Goal: Task Accomplishment & Management: Manage account settings

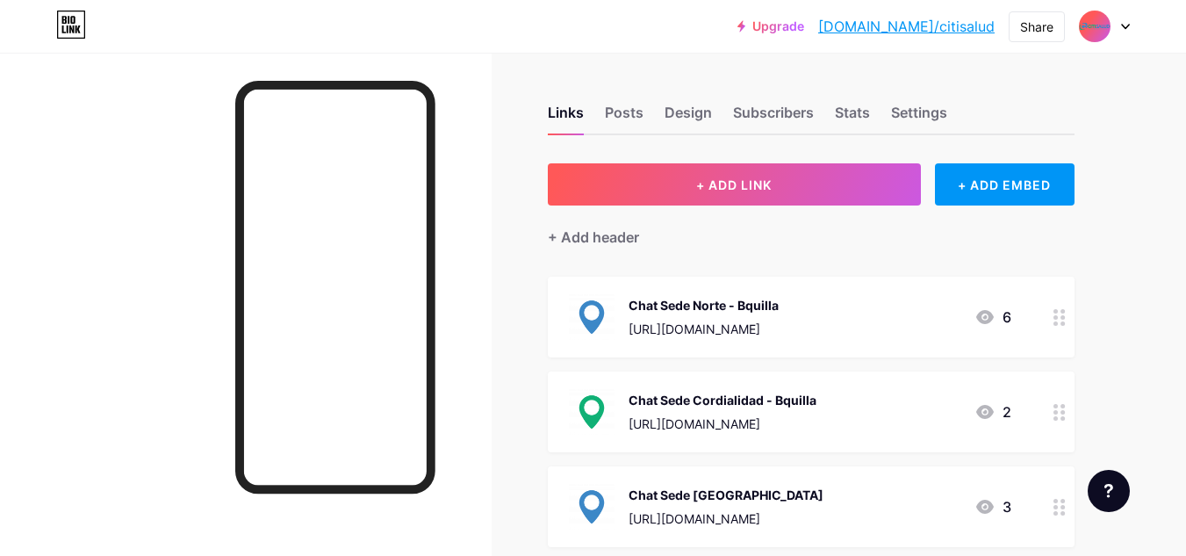
click at [1052, 319] on div at bounding box center [1060, 317] width 30 height 81
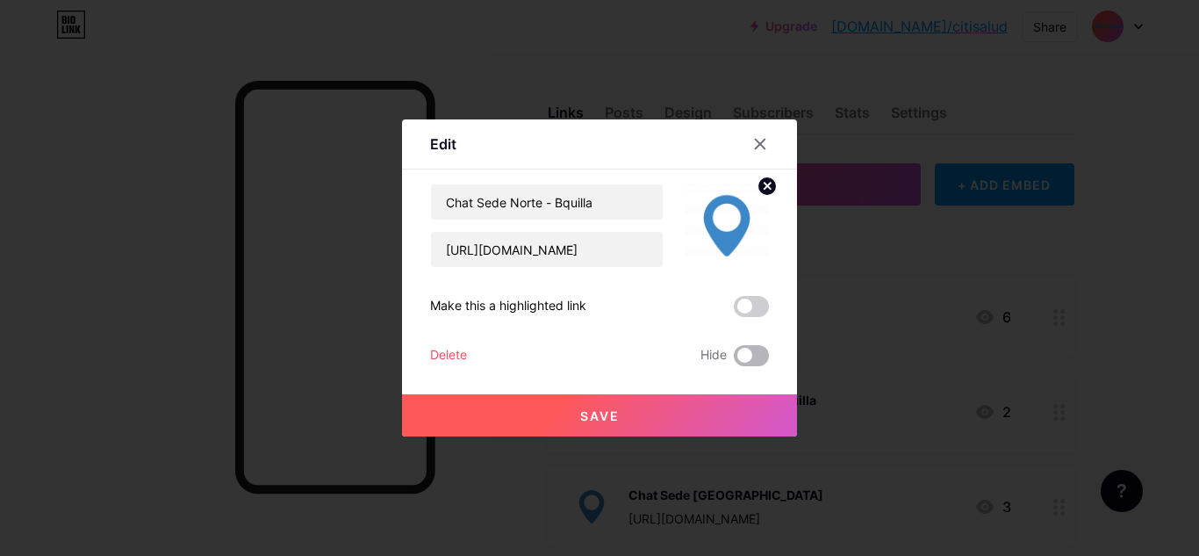
click at [740, 354] on span at bounding box center [751, 355] width 35 height 21
click at [734, 360] on input "checkbox" at bounding box center [734, 360] width 0 height 0
click at [637, 422] on button "Save" at bounding box center [599, 415] width 395 height 42
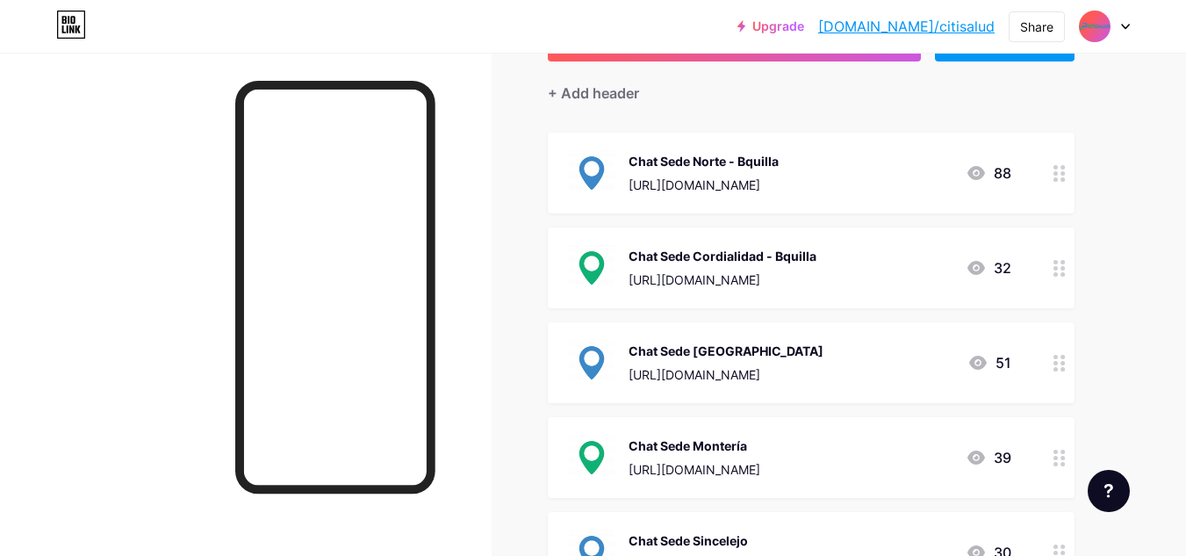
scroll to position [88, 0]
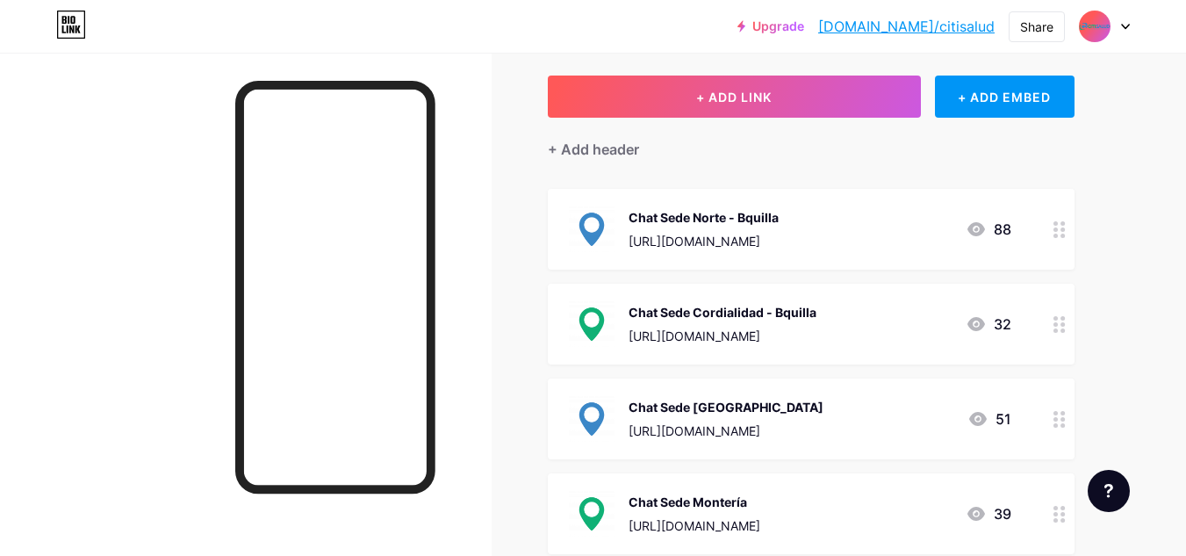
click at [1059, 229] on icon at bounding box center [1060, 229] width 12 height 17
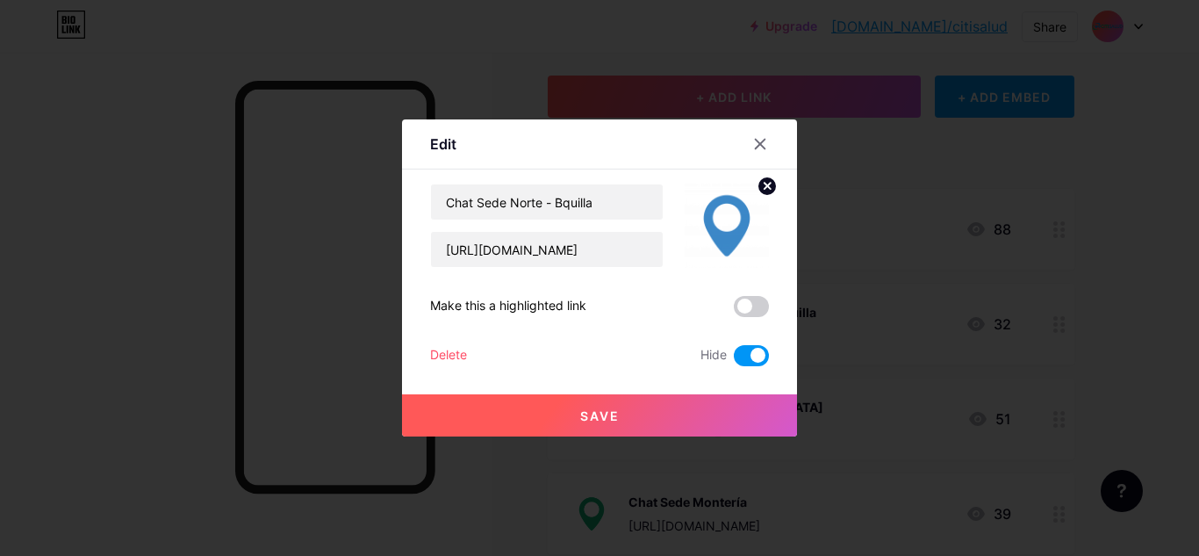
click at [714, 420] on button "Save" at bounding box center [599, 415] width 395 height 42
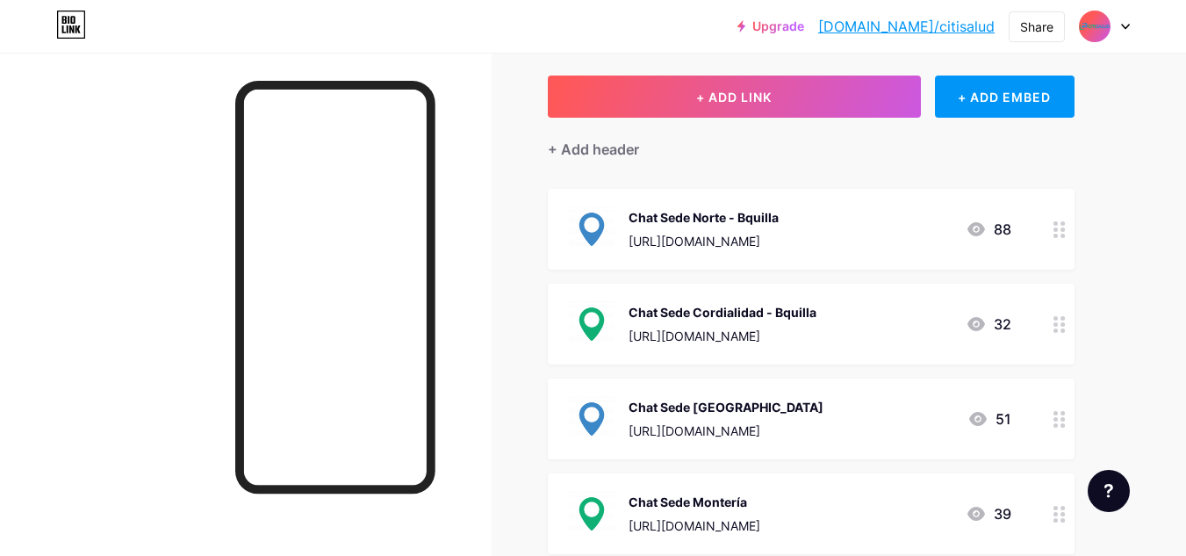
click at [1057, 250] on div at bounding box center [1060, 229] width 30 height 81
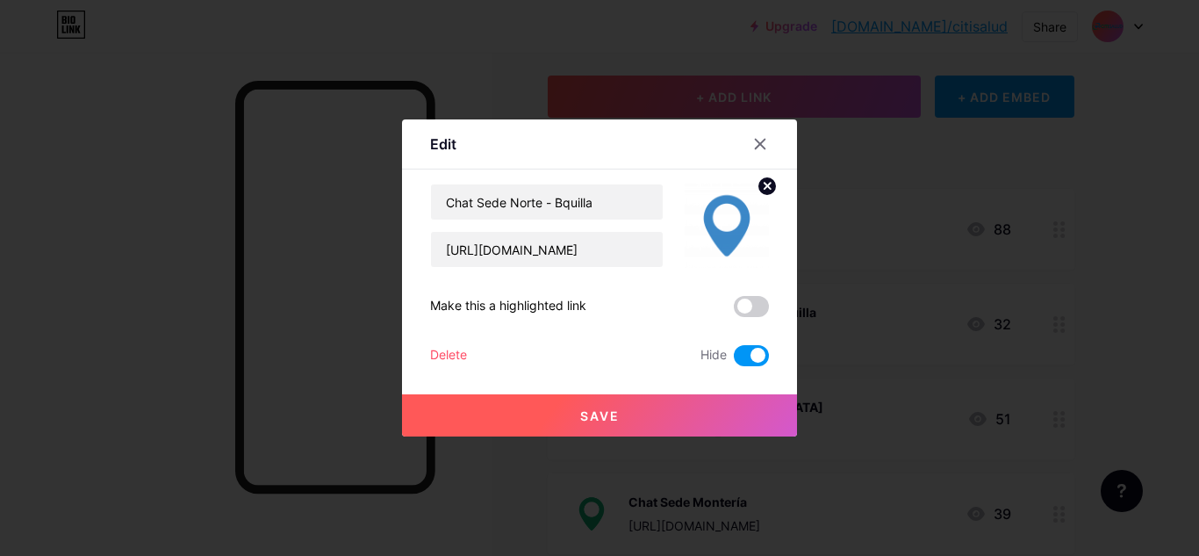
click at [482, 350] on div "Delete Hide" at bounding box center [599, 355] width 339 height 21
click at [428, 358] on div "Edit Content YouTube Play YouTube video without leaving your page. ADD Vimeo Pl…" at bounding box center [599, 277] width 395 height 317
click at [441, 358] on div "Delete" at bounding box center [448, 355] width 37 height 21
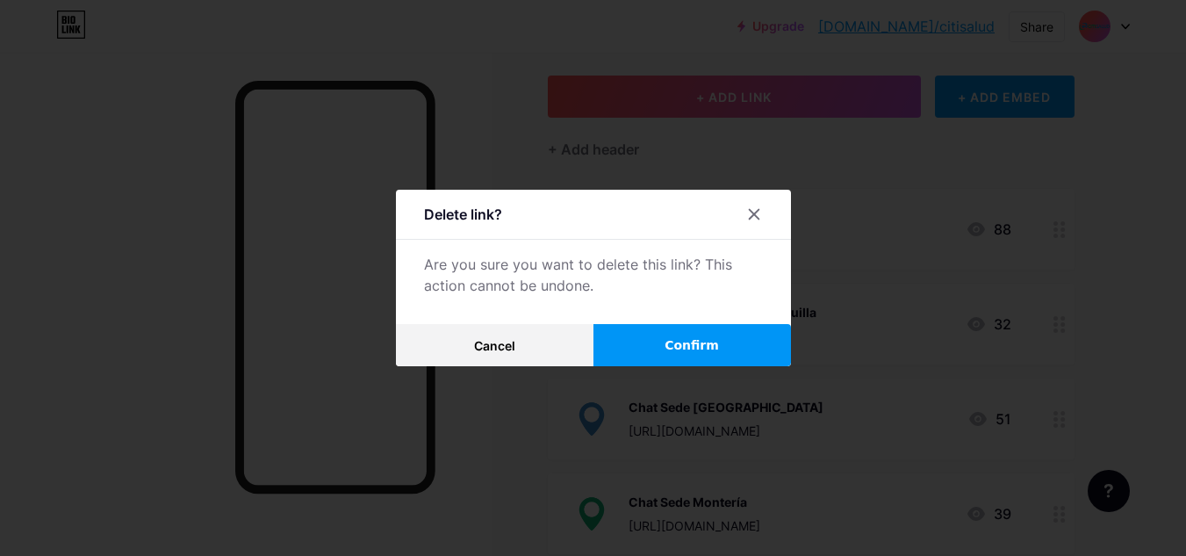
click at [630, 340] on button "Confirm" at bounding box center [693, 345] width 198 height 42
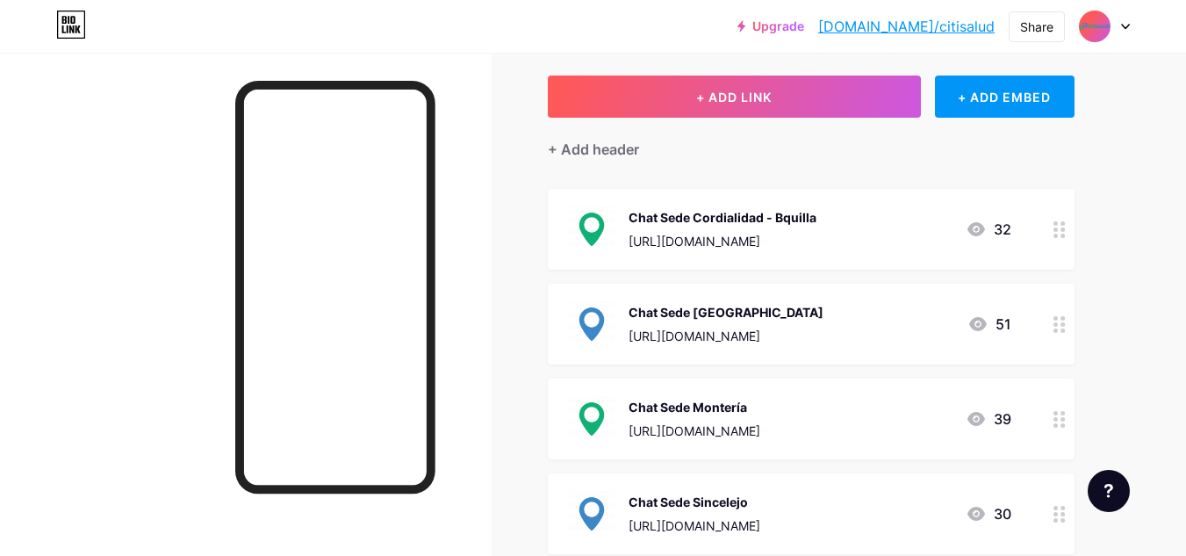
click at [1060, 235] on icon at bounding box center [1060, 229] width 12 height 17
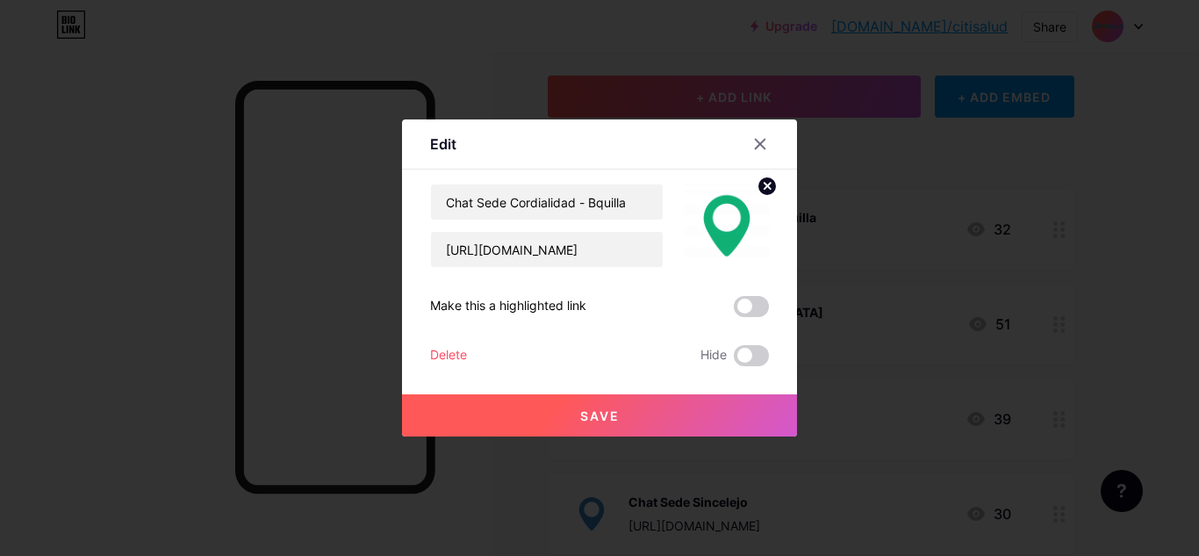
click at [431, 353] on div "Delete" at bounding box center [448, 355] width 37 height 21
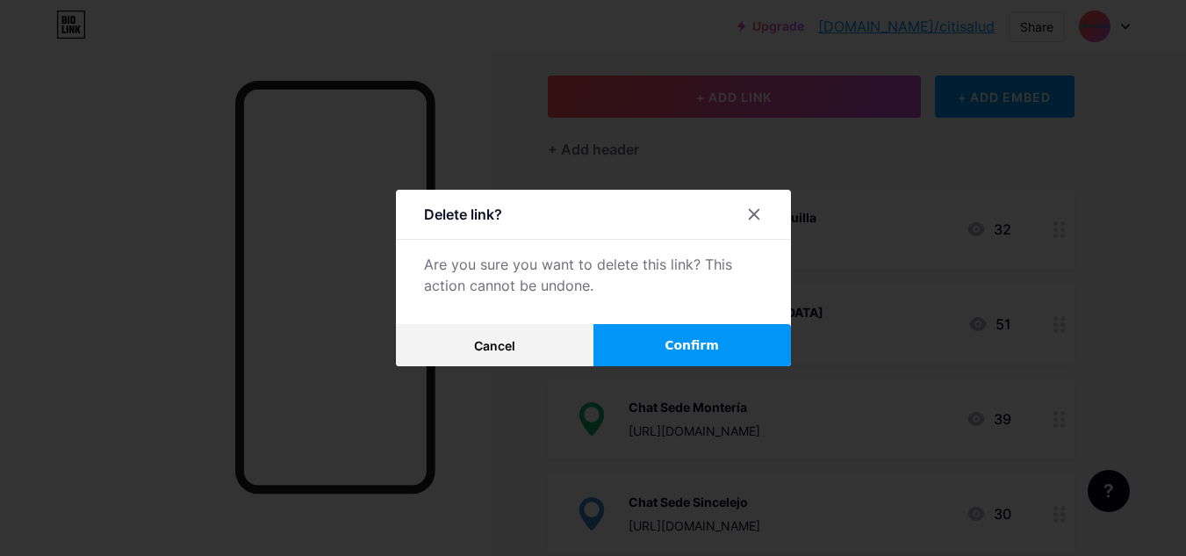
click at [678, 347] on span "Confirm" at bounding box center [692, 345] width 54 height 18
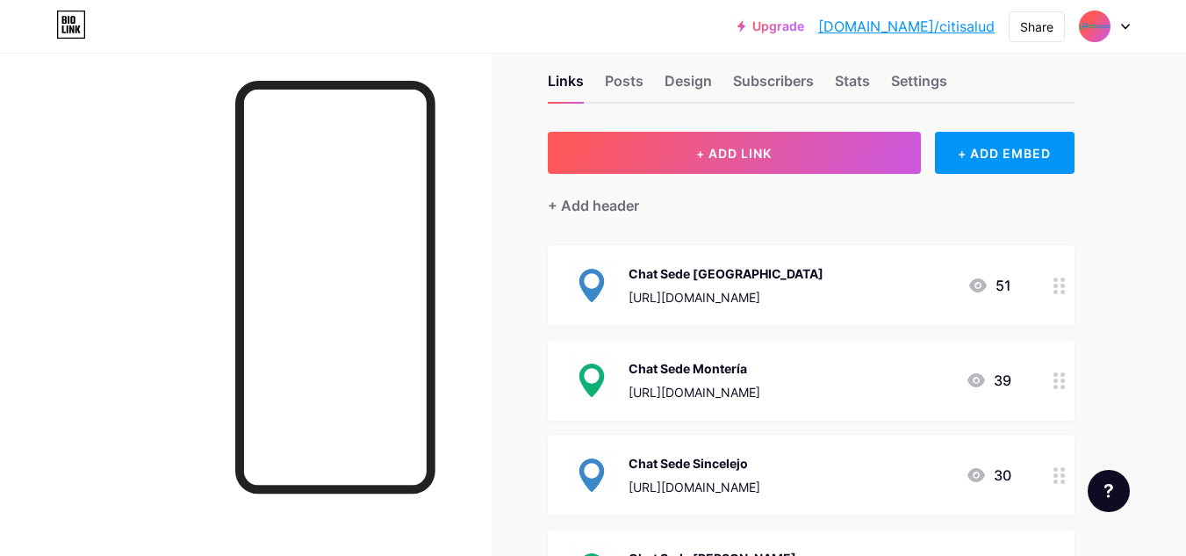
scroll to position [0, 0]
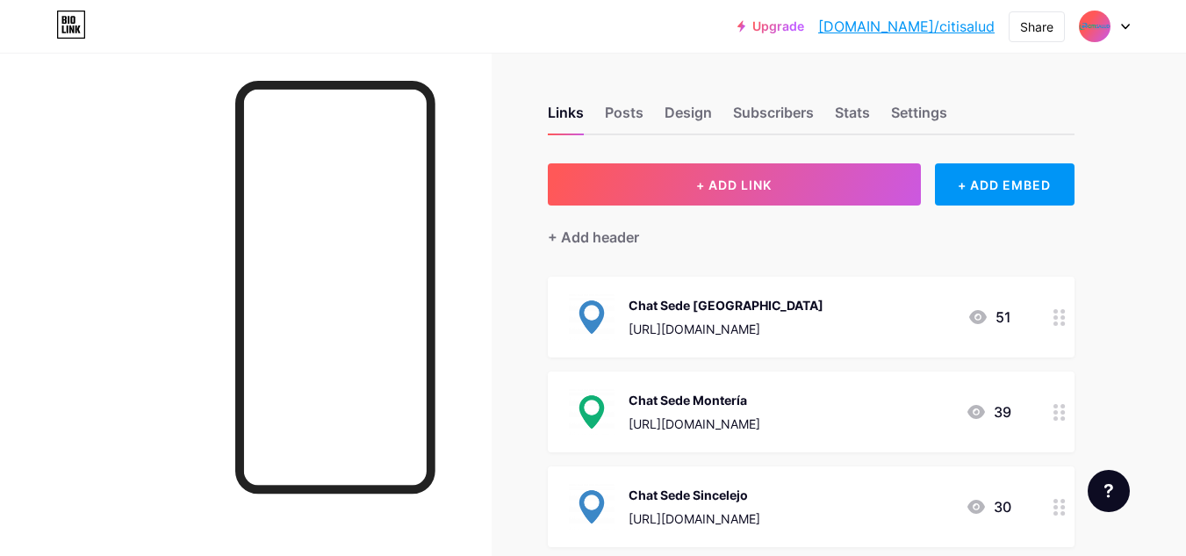
click at [1059, 314] on icon at bounding box center [1060, 317] width 12 height 17
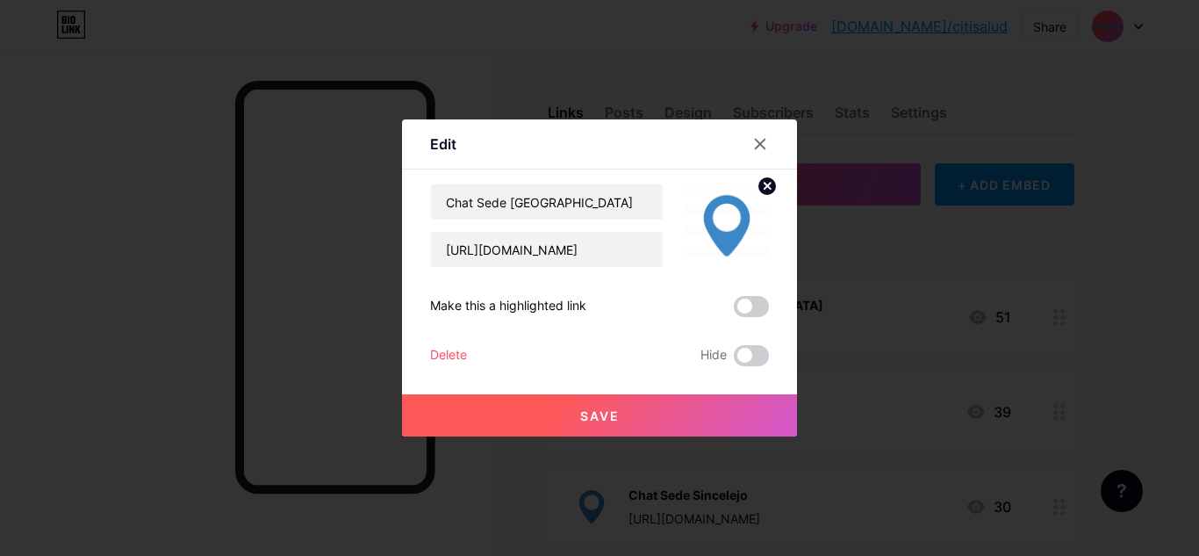
click at [436, 355] on div "Delete" at bounding box center [448, 355] width 37 height 21
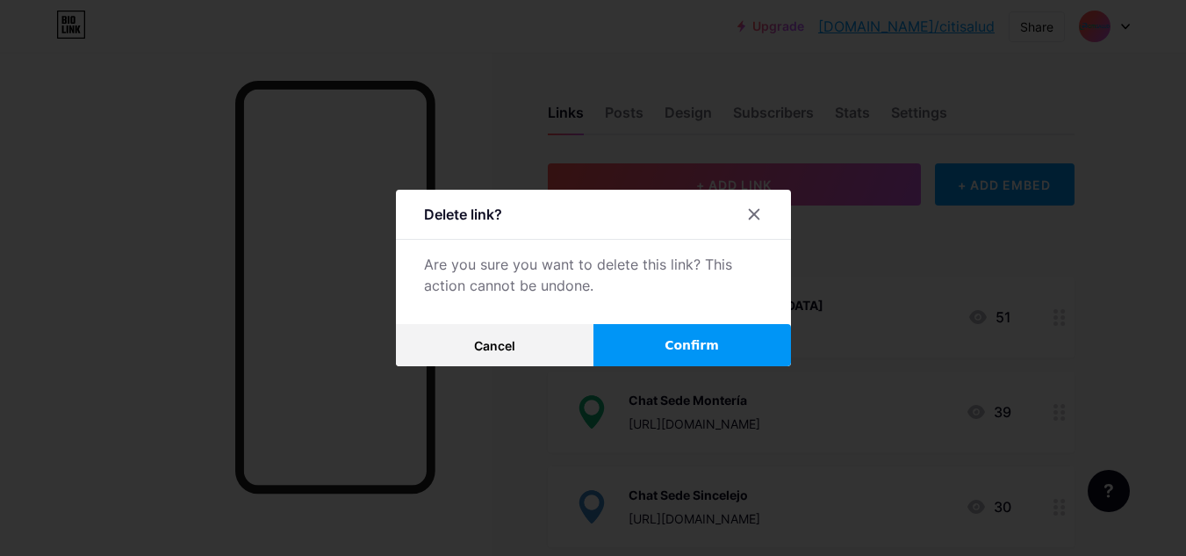
click at [664, 338] on button "Confirm" at bounding box center [693, 345] width 198 height 42
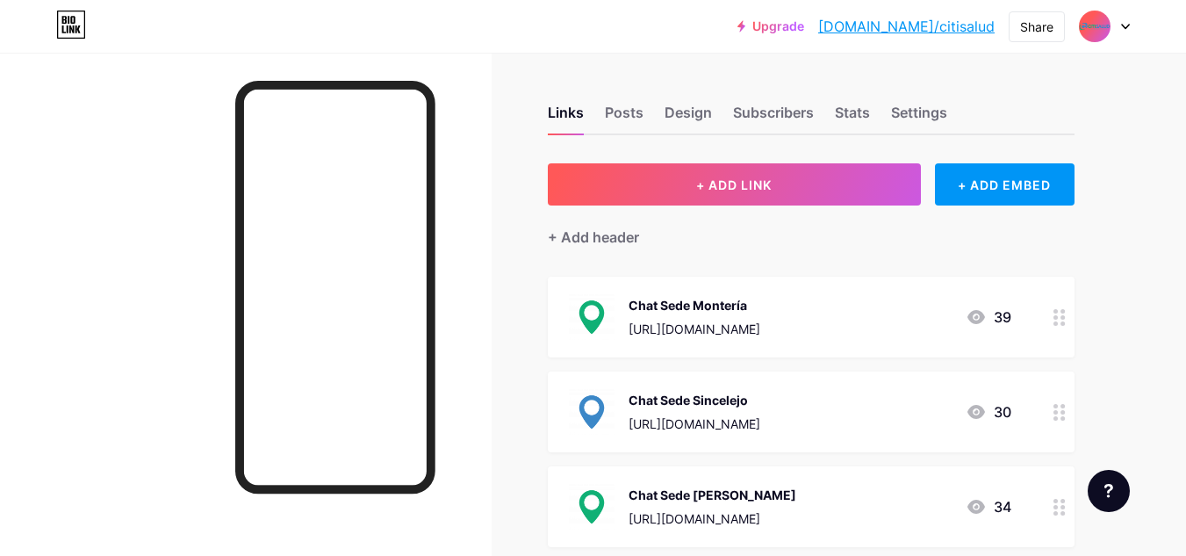
click at [1054, 314] on div at bounding box center [1060, 317] width 30 height 81
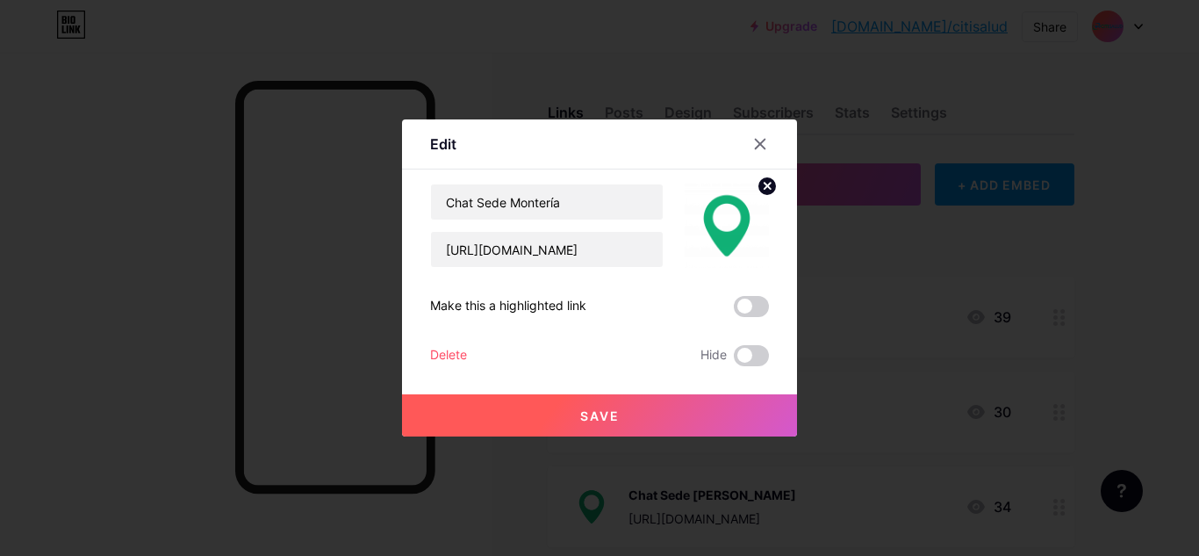
click at [438, 349] on div "Delete" at bounding box center [448, 355] width 37 height 21
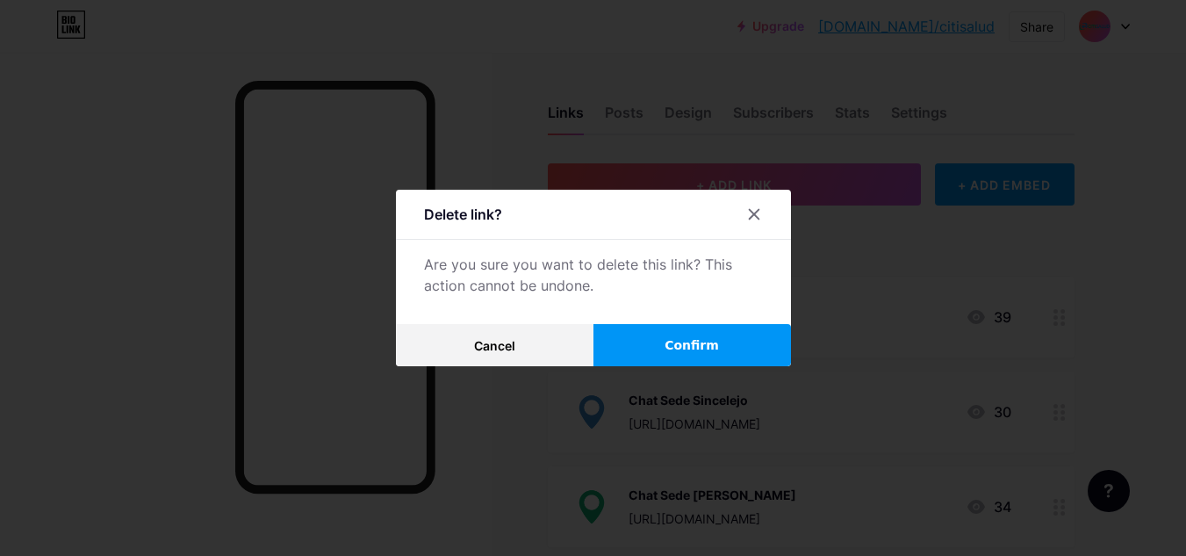
click at [643, 353] on button "Confirm" at bounding box center [693, 345] width 198 height 42
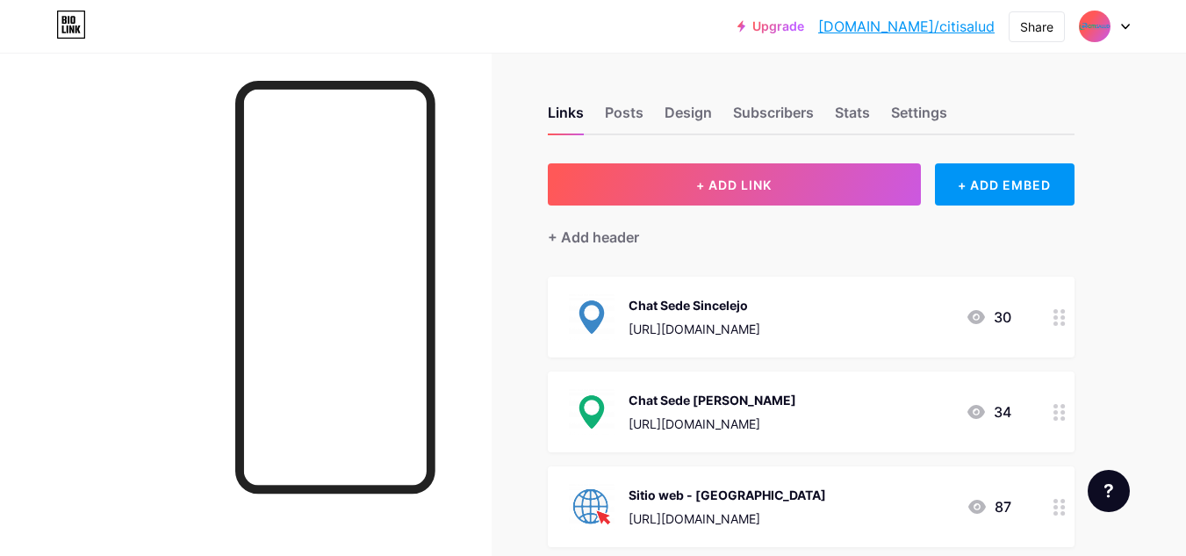
click at [1052, 329] on div at bounding box center [1060, 317] width 30 height 81
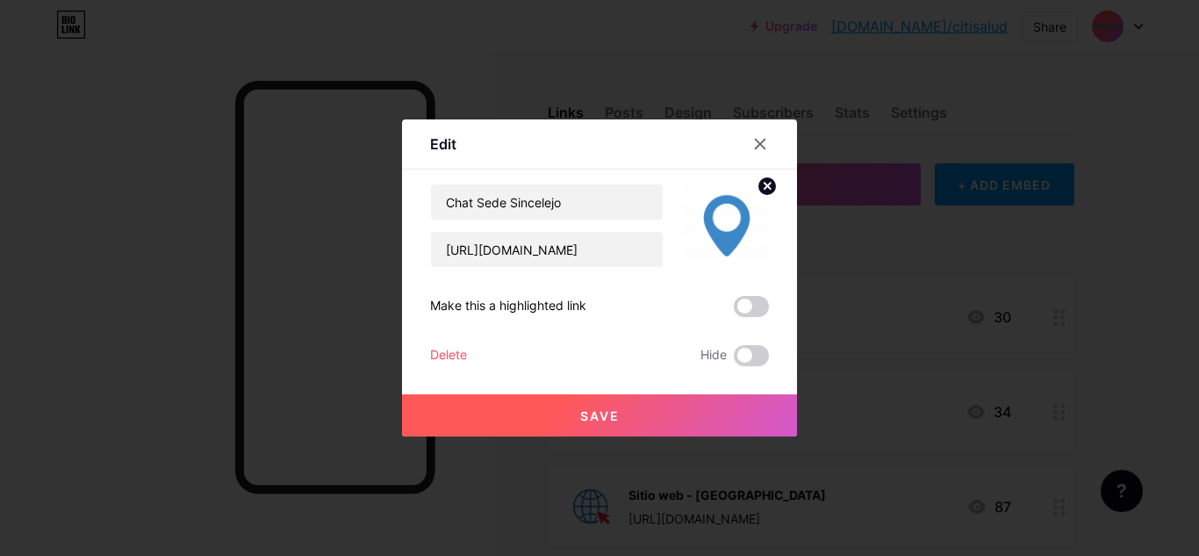
click at [457, 352] on div "Delete" at bounding box center [448, 355] width 37 height 21
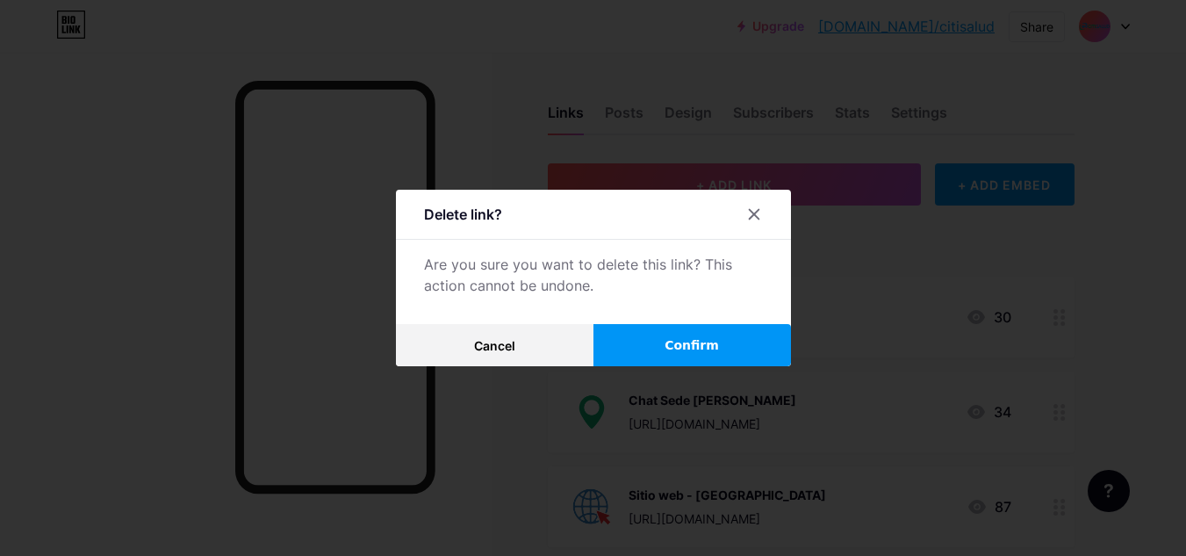
click at [678, 344] on span "Confirm" at bounding box center [692, 345] width 54 height 18
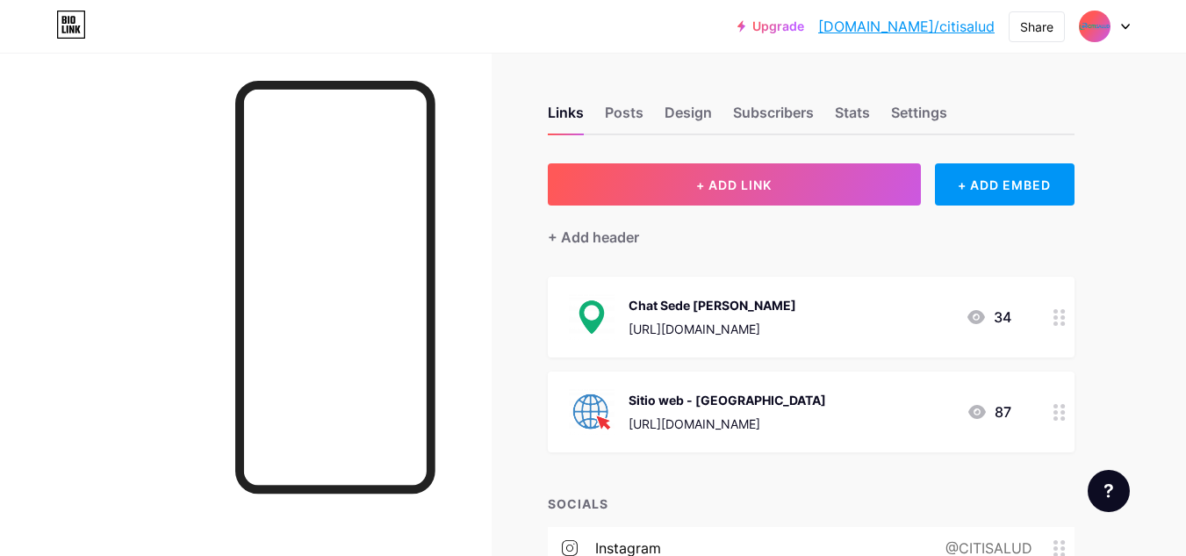
click at [1059, 319] on icon at bounding box center [1060, 317] width 12 height 17
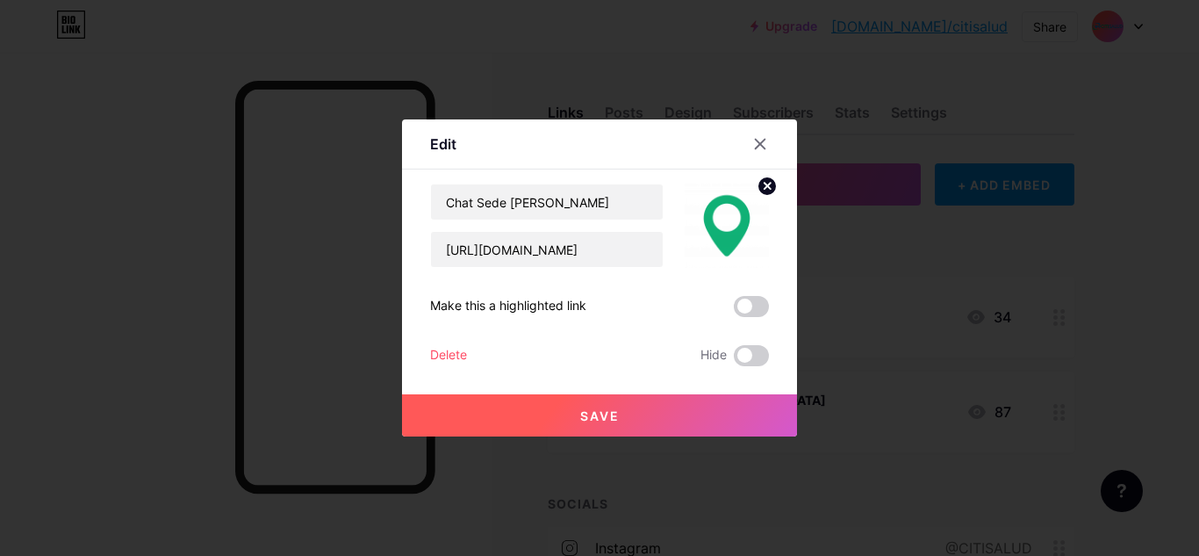
click at [456, 349] on div "Delete" at bounding box center [448, 355] width 37 height 21
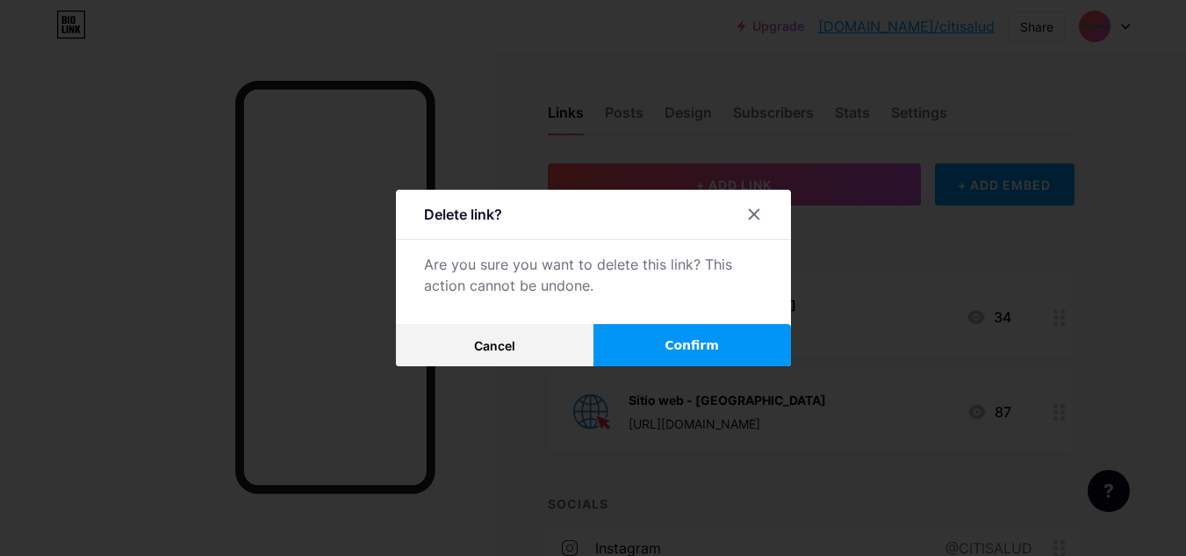
click at [659, 337] on button "Confirm" at bounding box center [693, 345] width 198 height 42
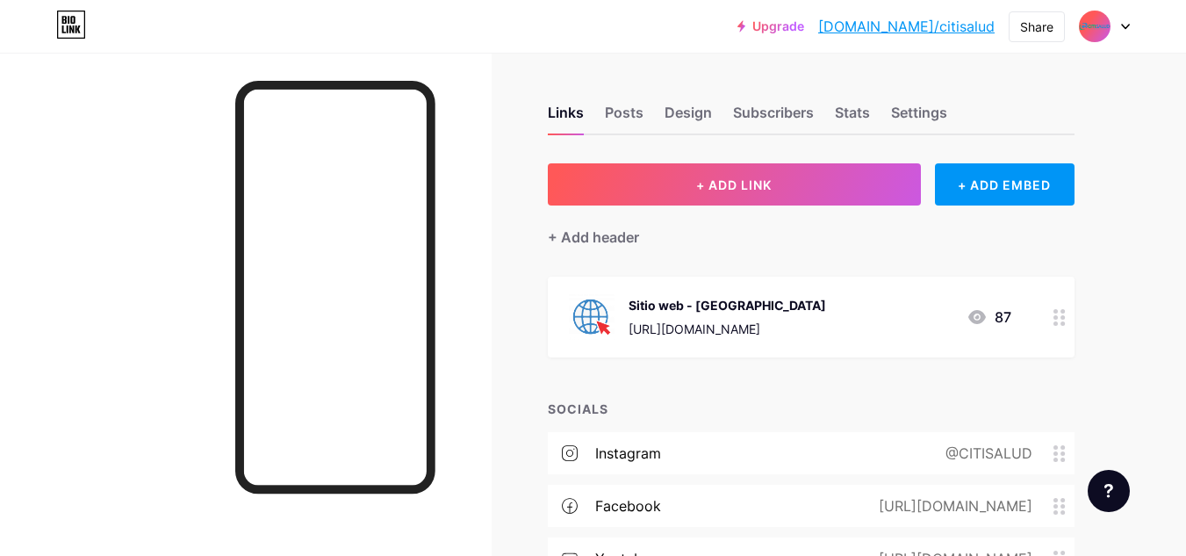
click at [680, 306] on div "Sitio web - [GEOGRAPHIC_DATA]" at bounding box center [728, 305] width 198 height 18
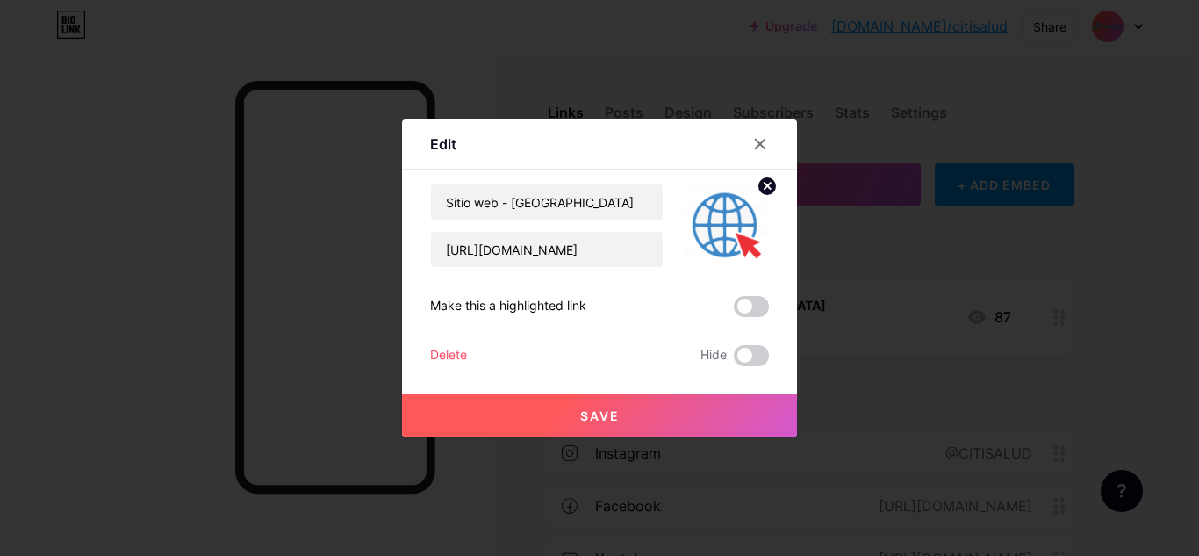
click at [630, 414] on button "Save" at bounding box center [599, 415] width 395 height 42
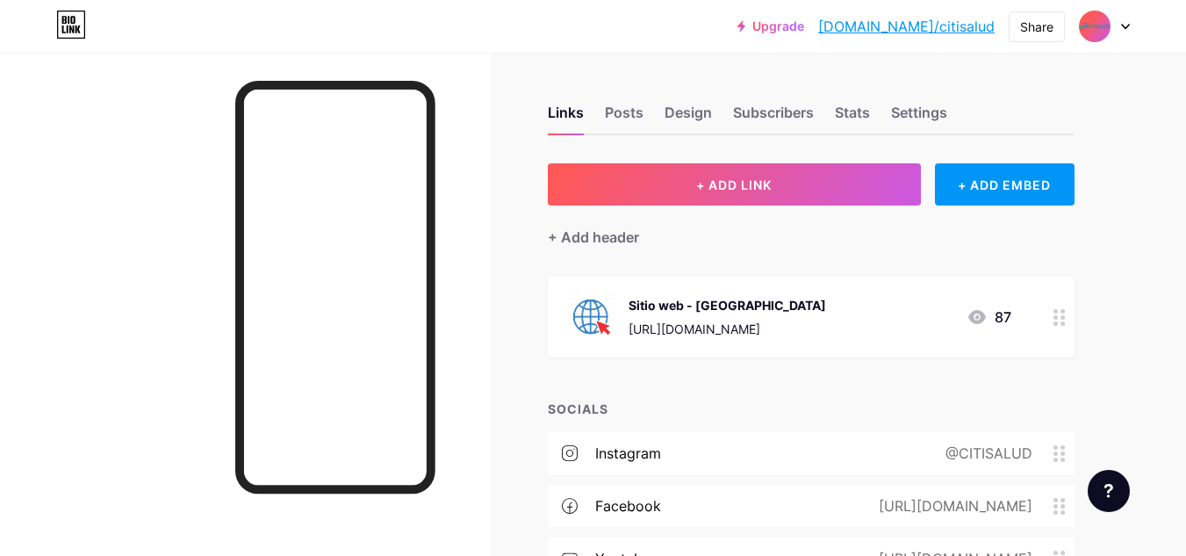
click at [699, 300] on div "Sitio web - [GEOGRAPHIC_DATA]" at bounding box center [728, 305] width 198 height 18
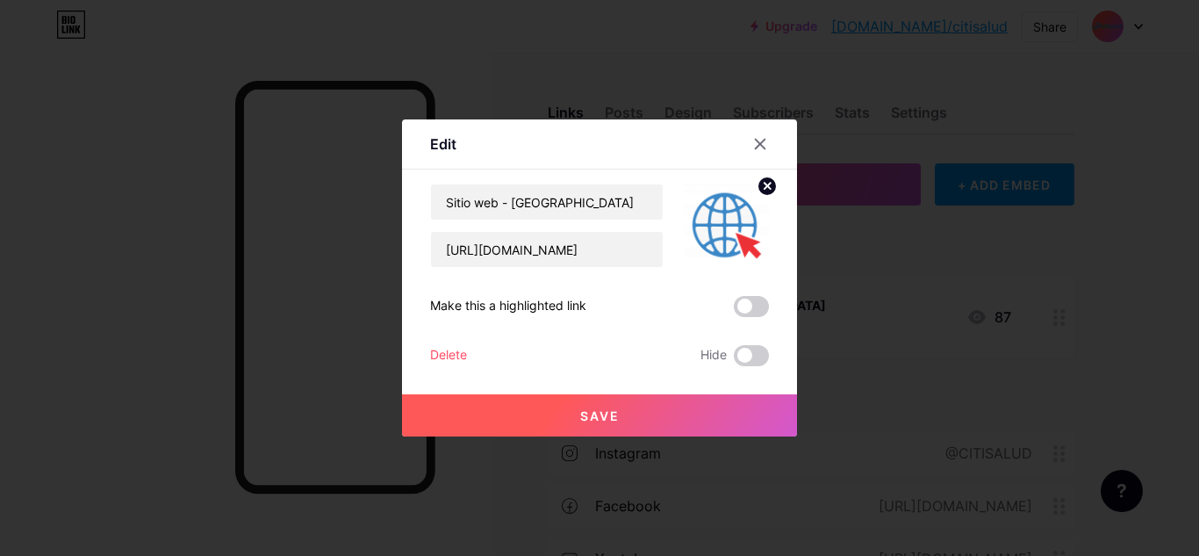
click at [752, 147] on div at bounding box center [761, 144] width 32 height 32
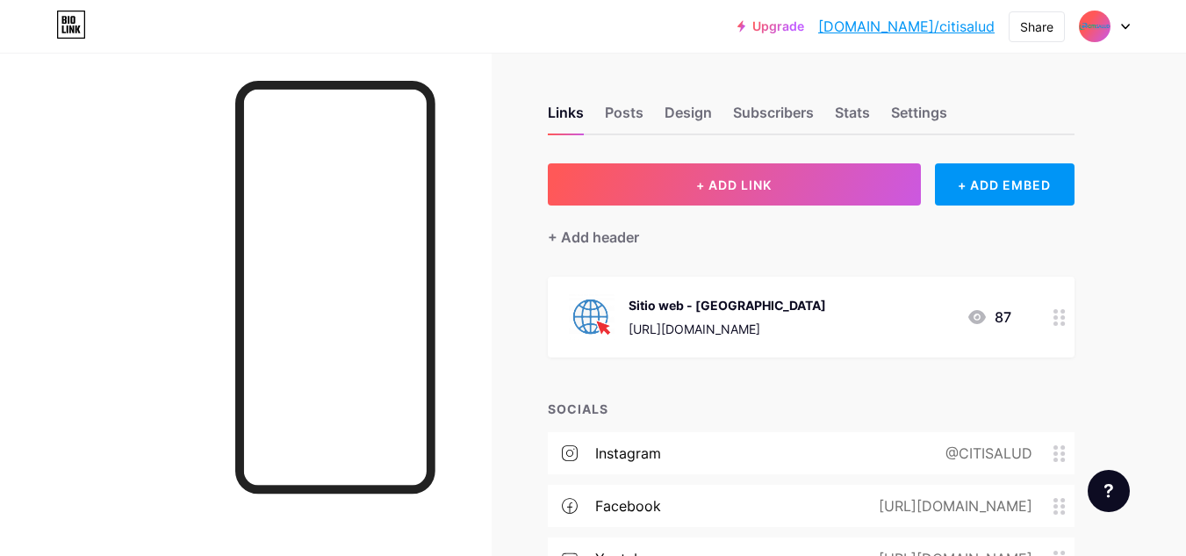
click at [585, 320] on img at bounding box center [592, 317] width 46 height 46
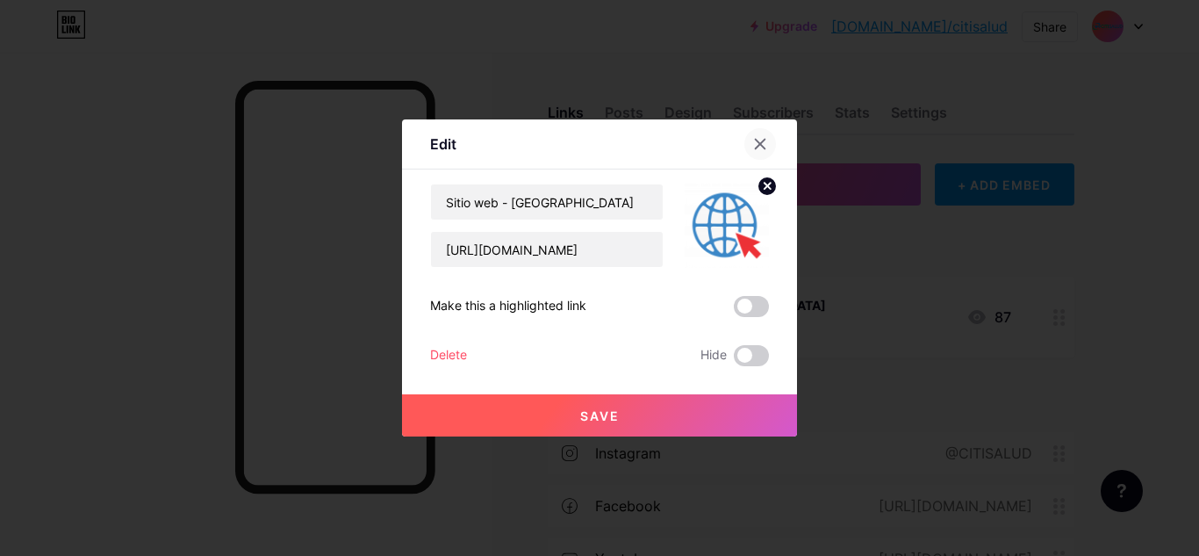
click at [761, 139] on icon at bounding box center [760, 144] width 14 height 14
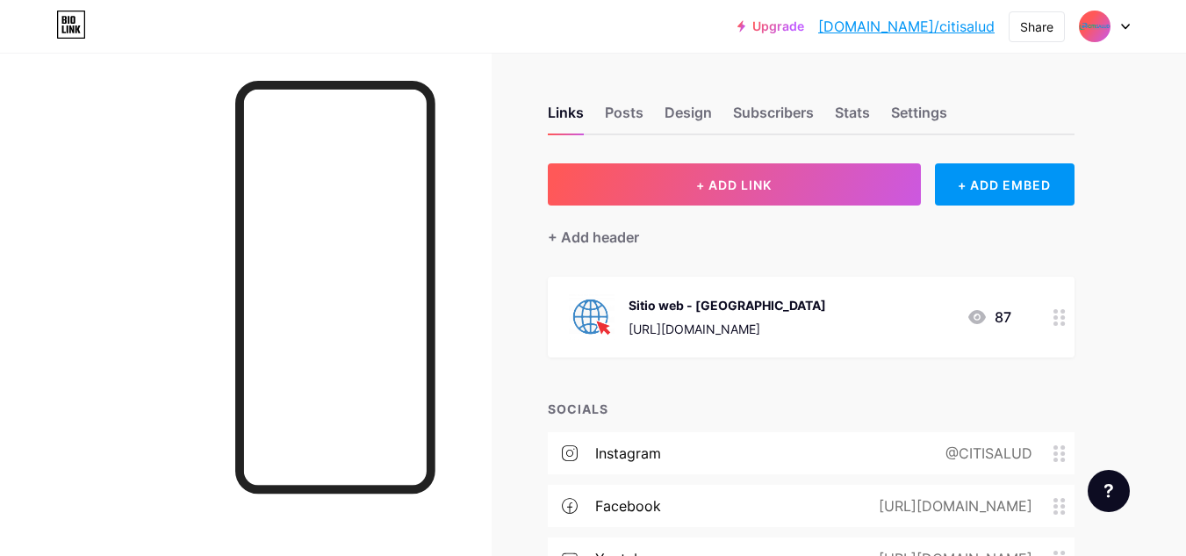
click at [1008, 317] on div "87" at bounding box center [989, 316] width 45 height 21
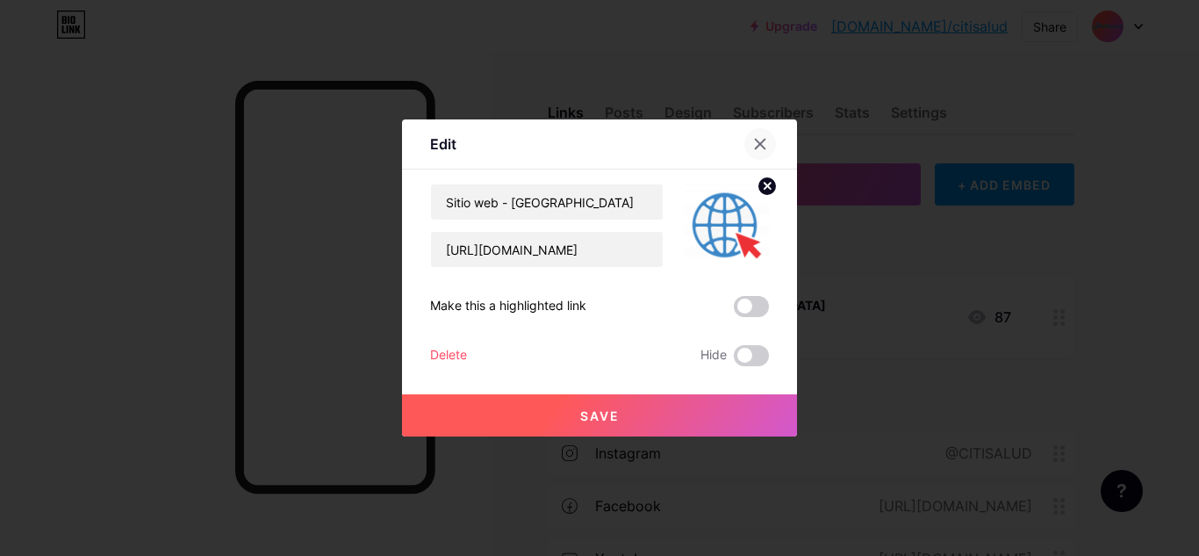
click at [762, 148] on icon at bounding box center [760, 144] width 14 height 14
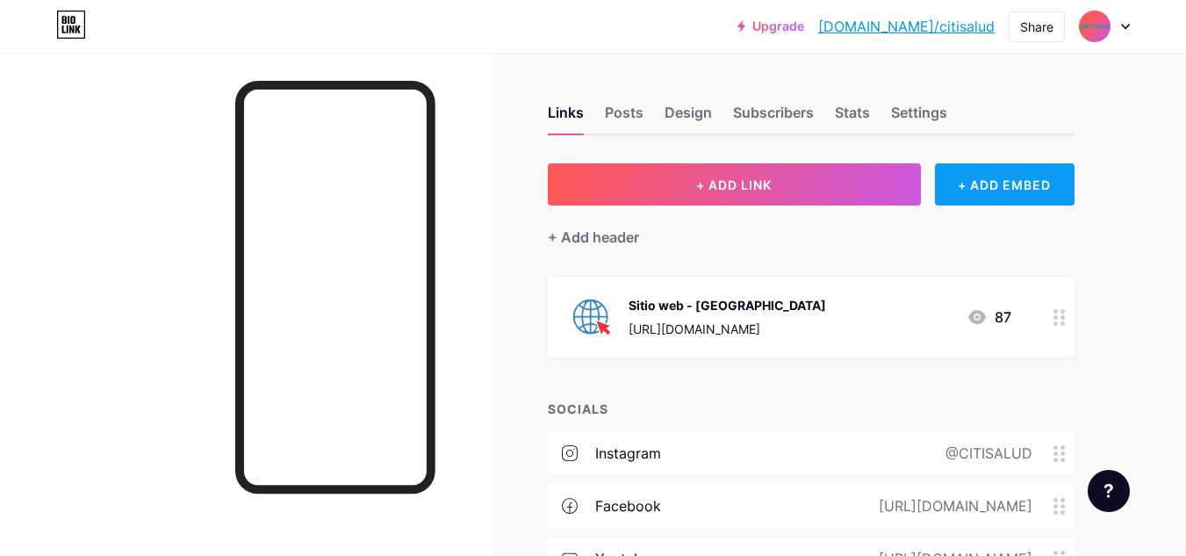
click at [954, 184] on div "+ ADD EMBED" at bounding box center [1005, 184] width 140 height 42
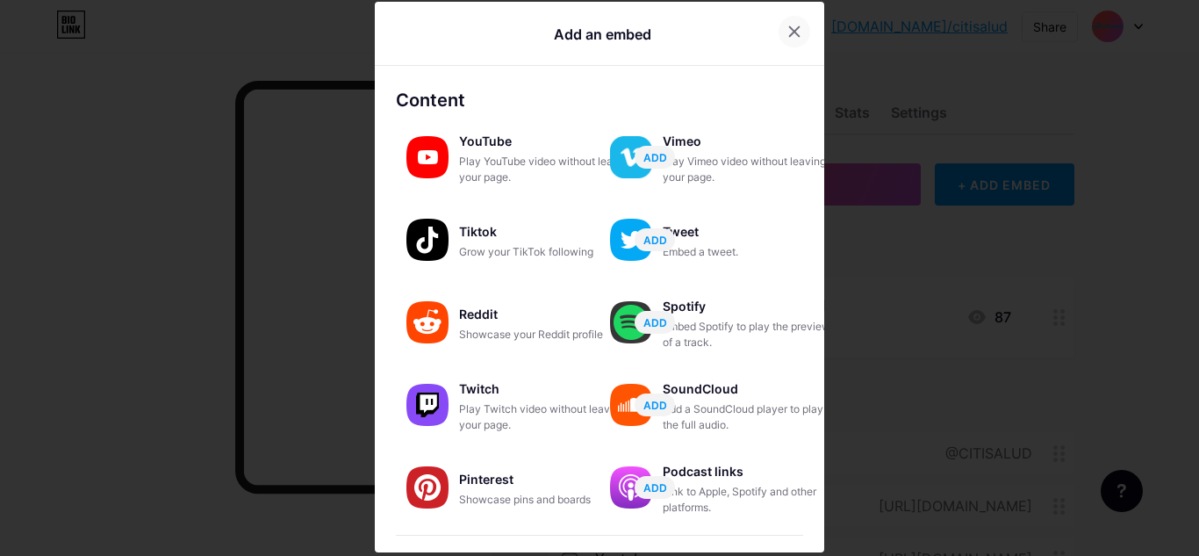
click at [793, 34] on div at bounding box center [795, 32] width 32 height 32
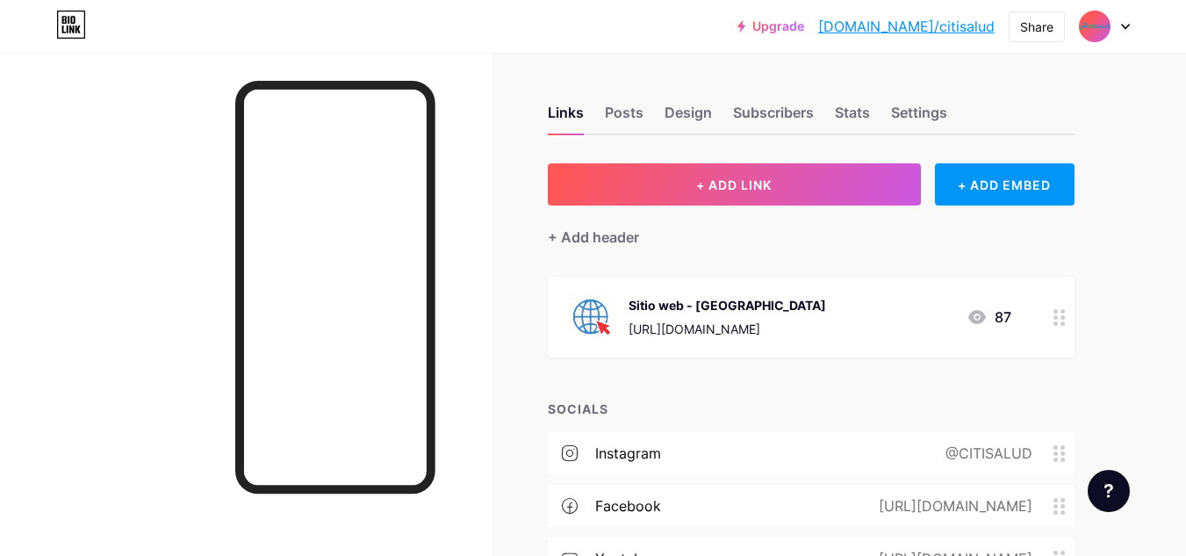
click at [813, 208] on div "+ Add header" at bounding box center [811, 226] width 527 height 43
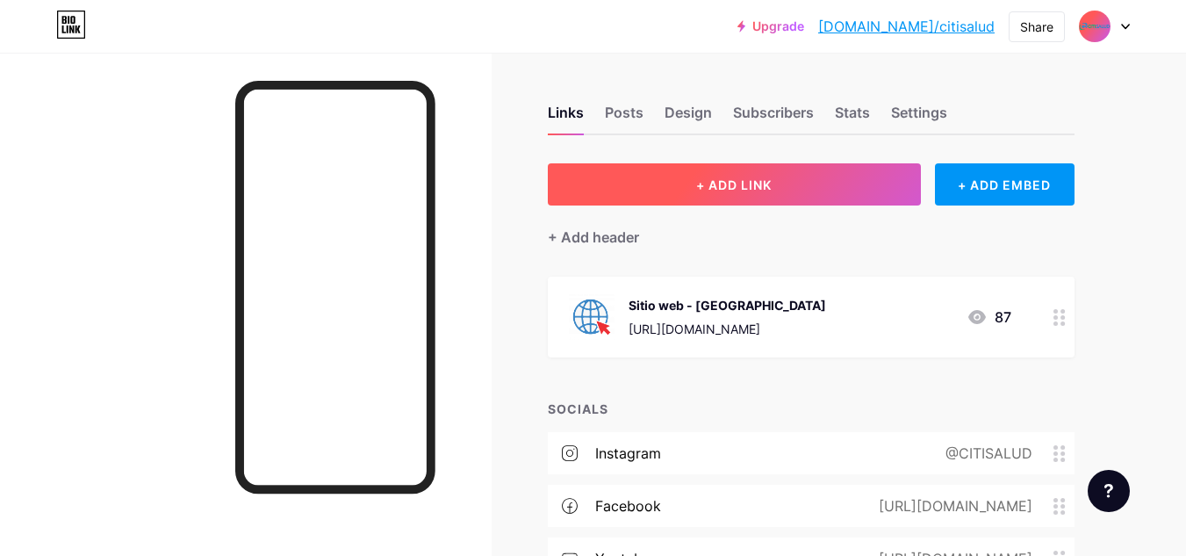
click at [810, 187] on button "+ ADD LINK" at bounding box center [734, 184] width 373 height 42
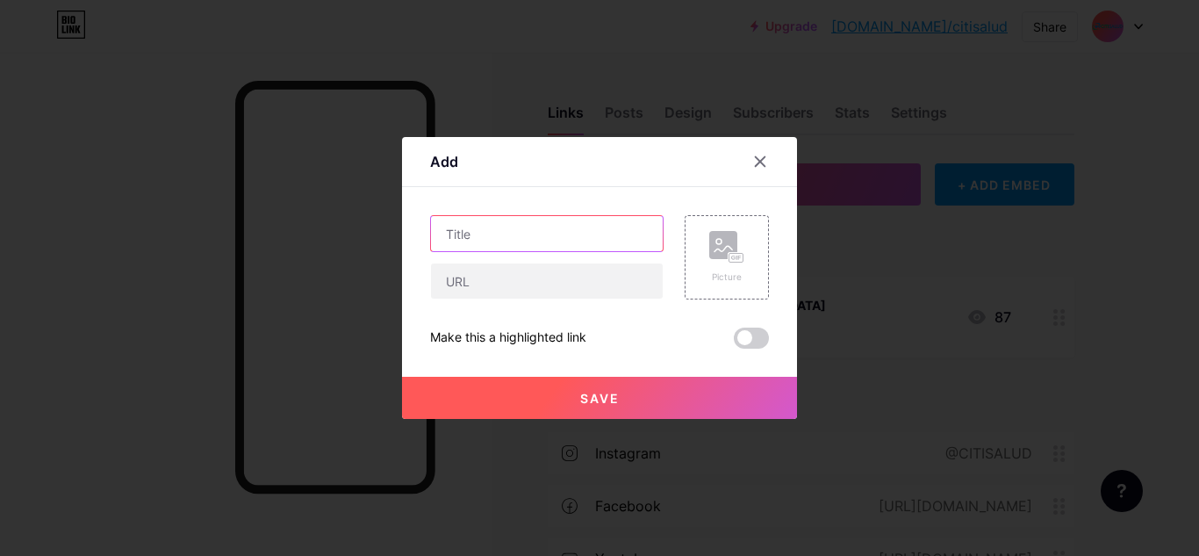
click at [499, 238] on input "text" at bounding box center [547, 233] width 232 height 35
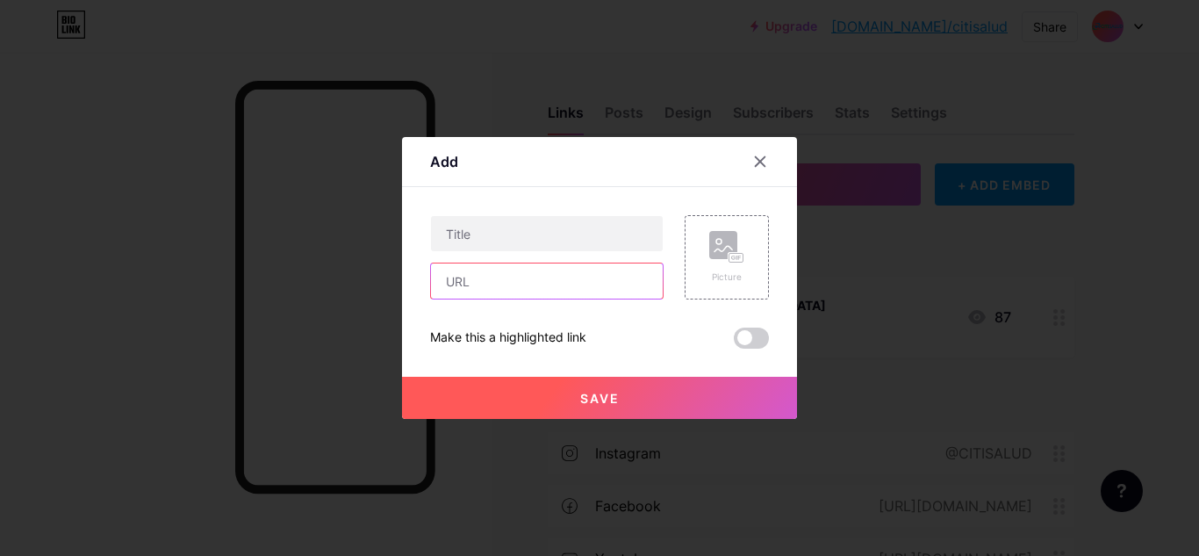
click at [508, 276] on input "text" at bounding box center [547, 280] width 232 height 35
paste input "[URL][DOMAIN_NAME]"
type input "[URL][DOMAIN_NAME]"
click at [741, 245] on icon at bounding box center [726, 247] width 35 height 32
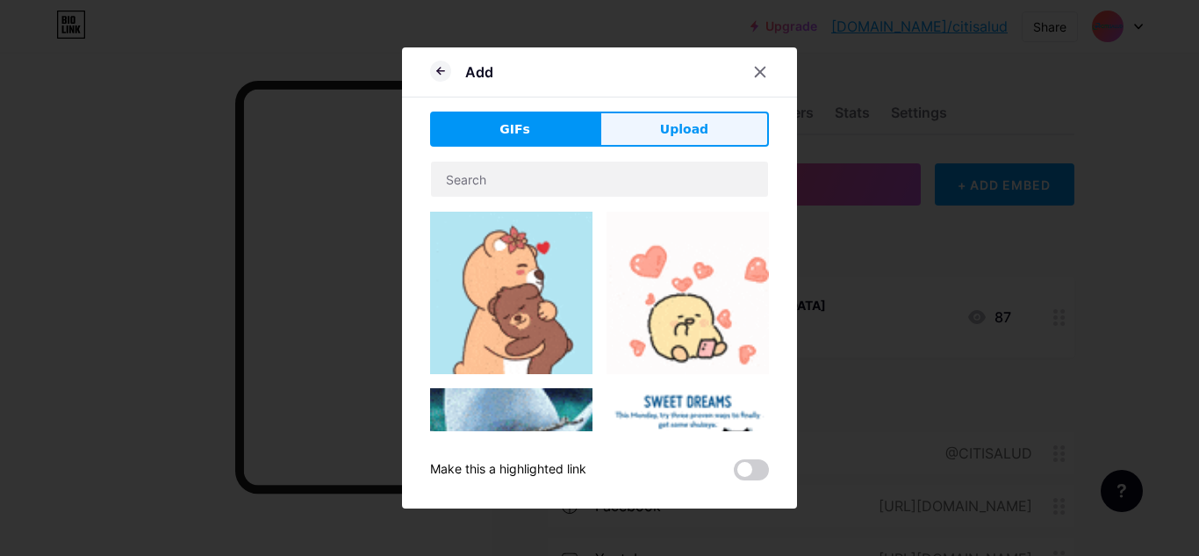
click at [615, 133] on button "Upload" at bounding box center [684, 129] width 169 height 35
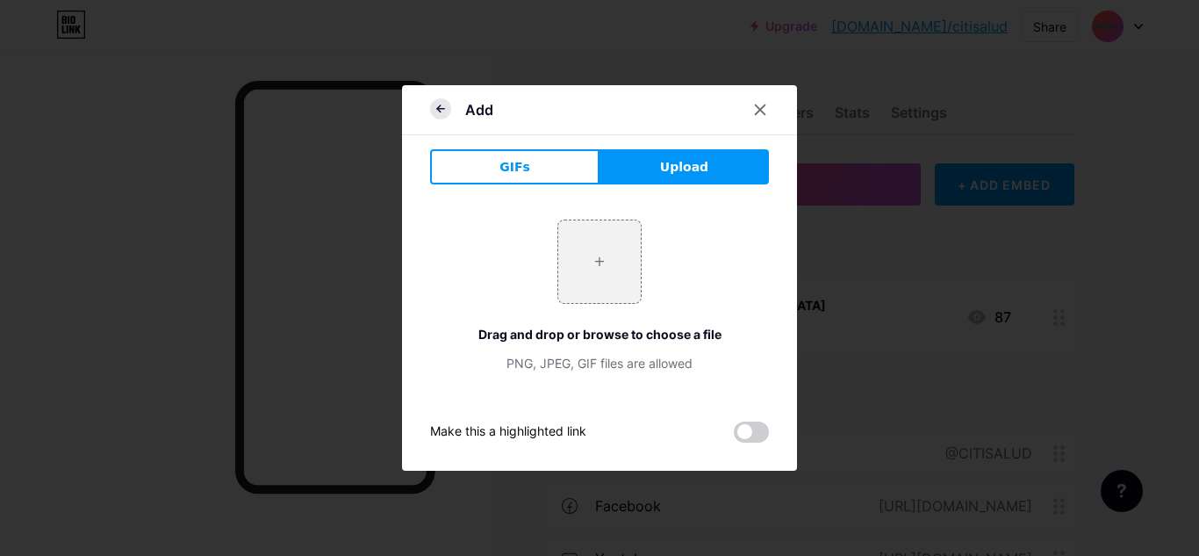
click at [446, 103] on icon at bounding box center [440, 108] width 21 height 21
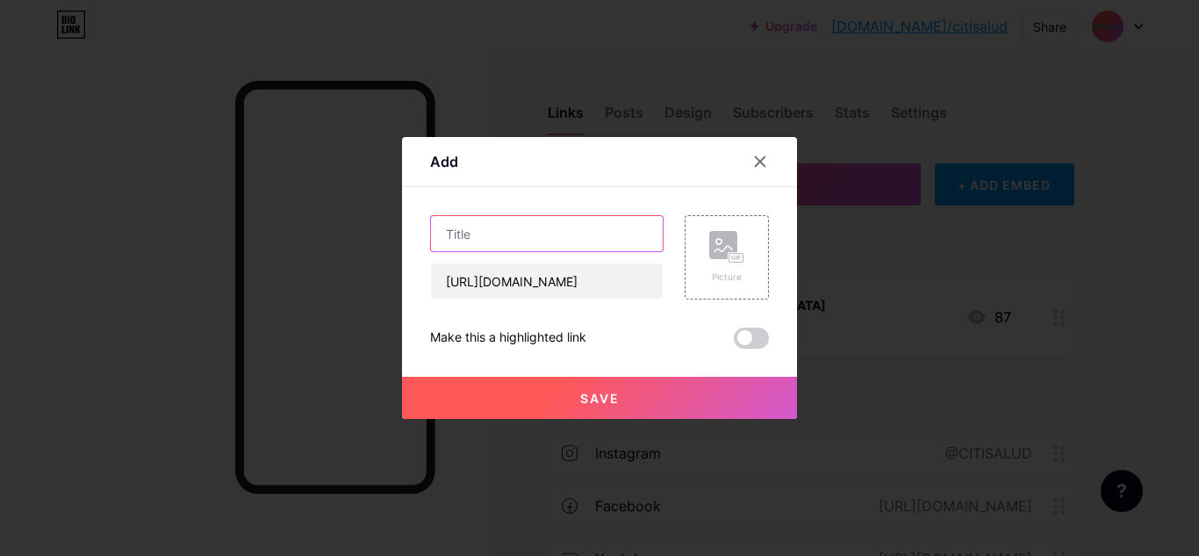
click at [517, 223] on input "text" at bounding box center [547, 233] width 232 height 35
type input "l"
type input "L"
type input "N"
type input "Línea comercial"
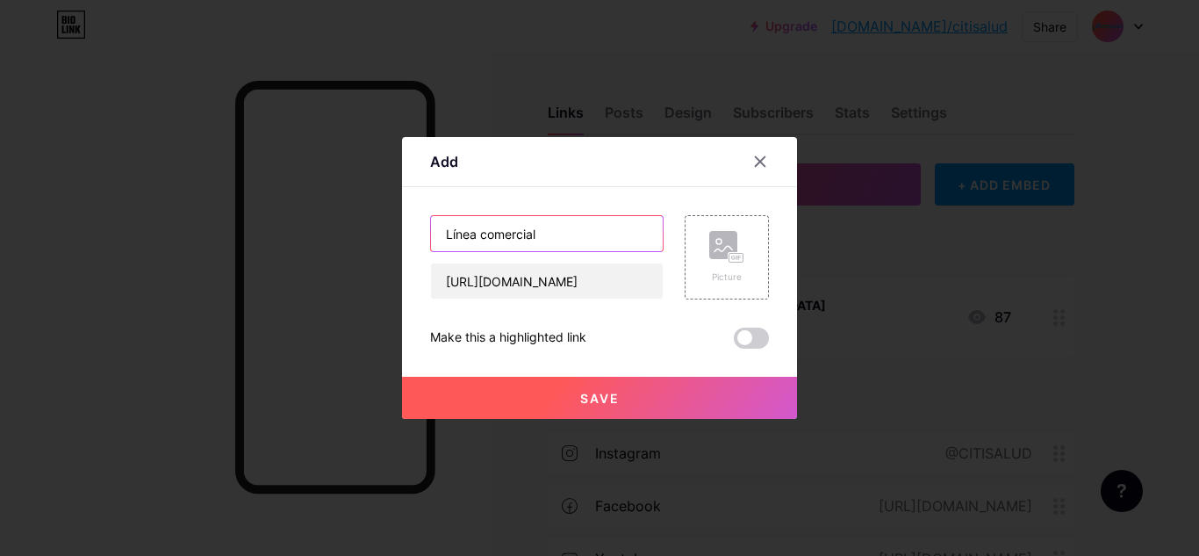
drag, startPoint x: 572, startPoint y: 235, endPoint x: 387, endPoint y: 245, distance: 185.5
click at [387, 245] on div "Add Content YouTube Play YouTube video without leaving your page. ADD Vimeo Pla…" at bounding box center [599, 278] width 1199 height 556
type input "T"
type input "Q"
type input "C"
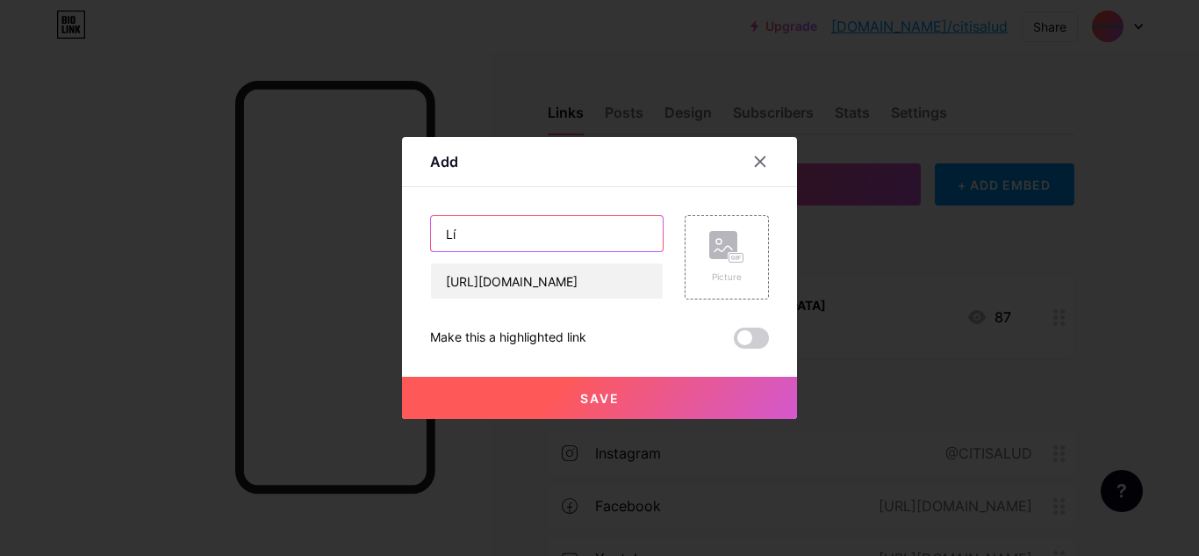
type input "L"
click at [732, 260] on rect at bounding box center [737, 258] width 14 height 9
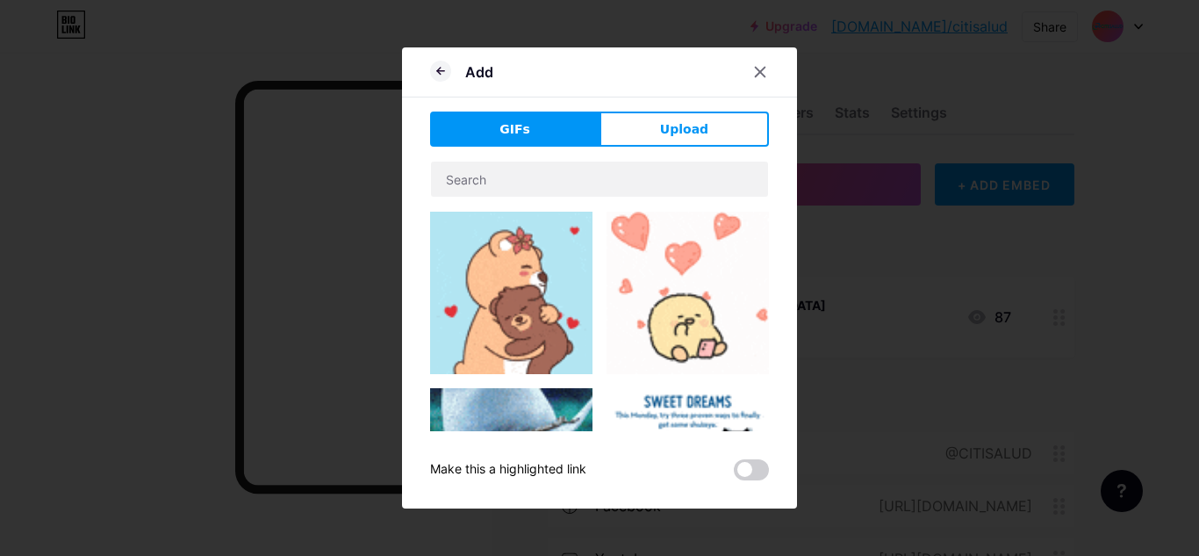
click at [668, 110] on div "Add GIFs Upload Content YouTube Play YouTube video without leaving your page. A…" at bounding box center [599, 277] width 395 height 461
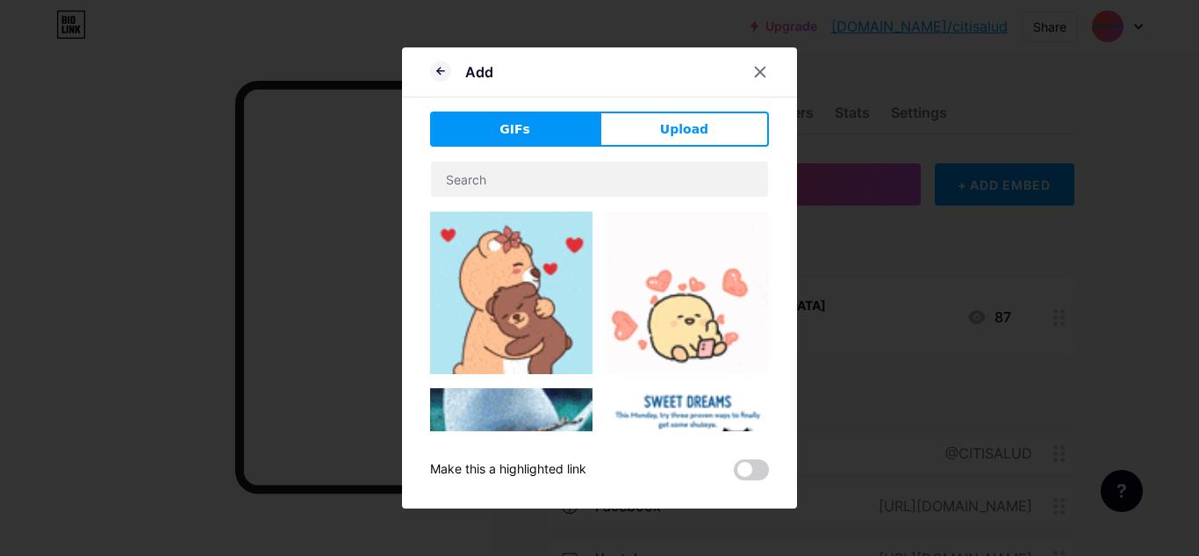
click at [670, 133] on span "Upload" at bounding box center [684, 129] width 48 height 18
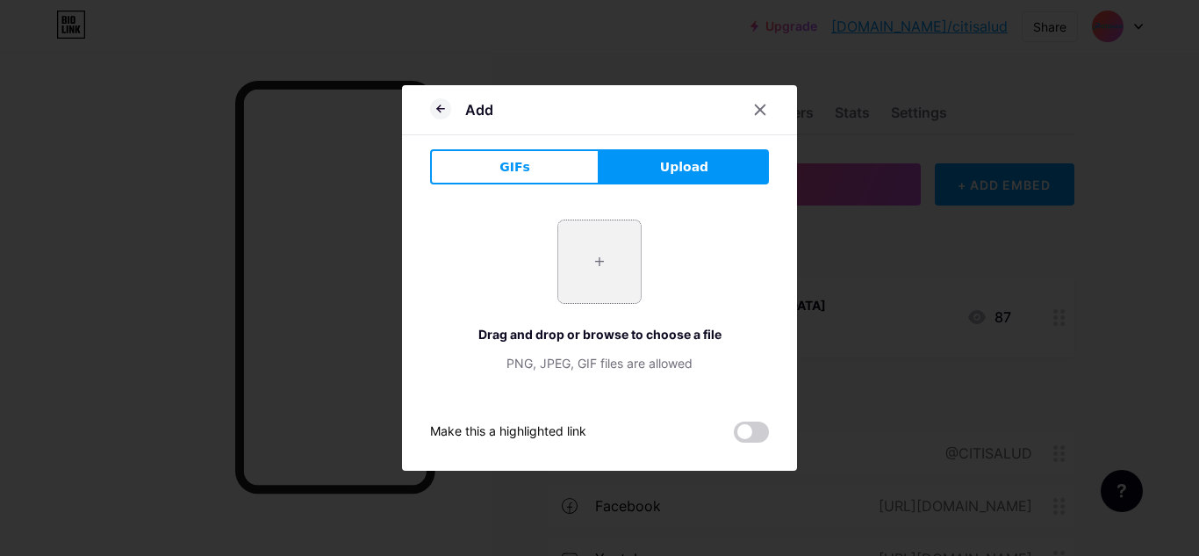
click at [593, 270] on input "file" at bounding box center [599, 261] width 83 height 83
type input "C:\fakepath\link whatsApp.png"
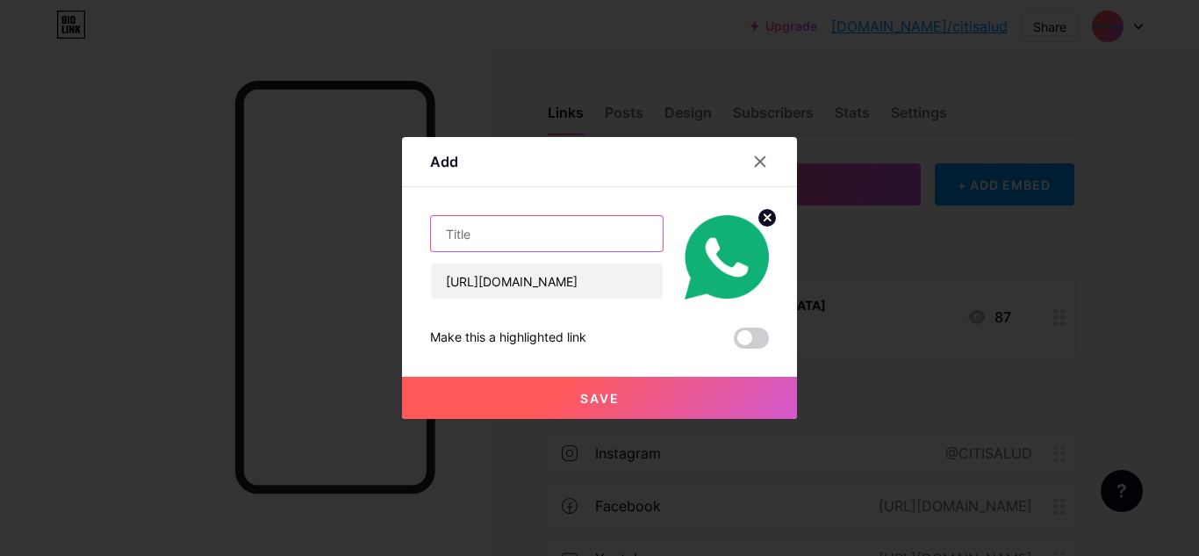
click at [548, 233] on input "text" at bounding box center [547, 233] width 232 height 35
type input "c"
type input "l"
type input "c"
type input "l"
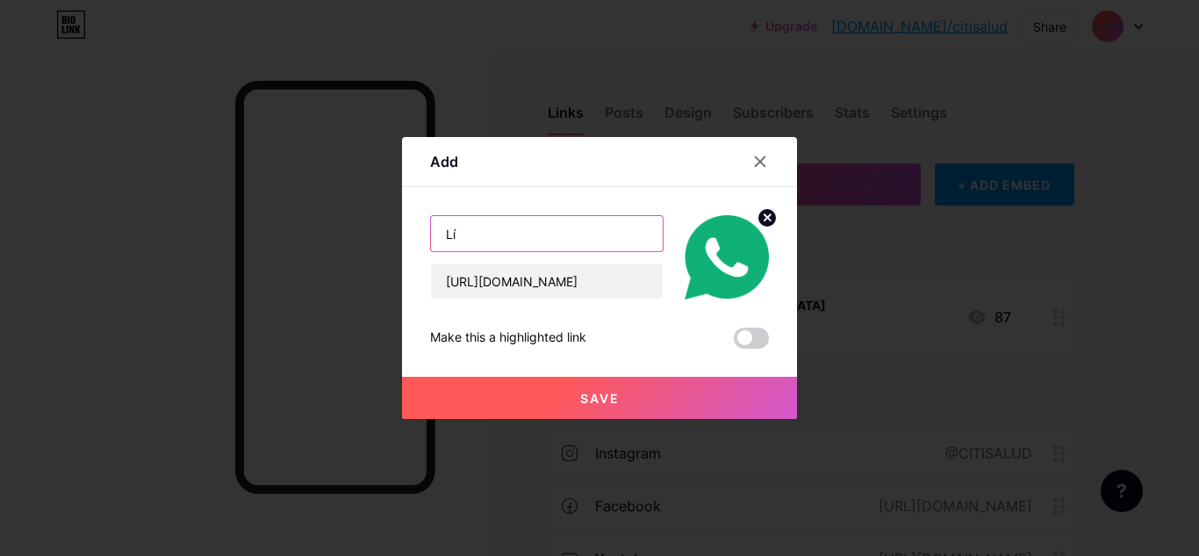
type input "L"
type input "C"
type input "L"
type input "c"
type input "Comercial"
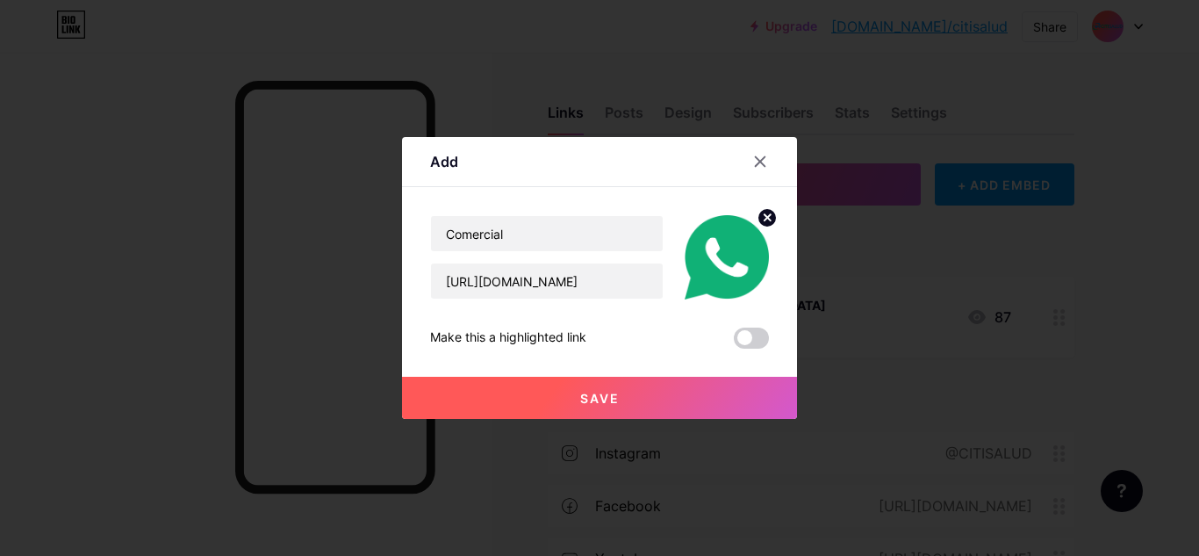
click at [572, 401] on button "Save" at bounding box center [599, 398] width 395 height 42
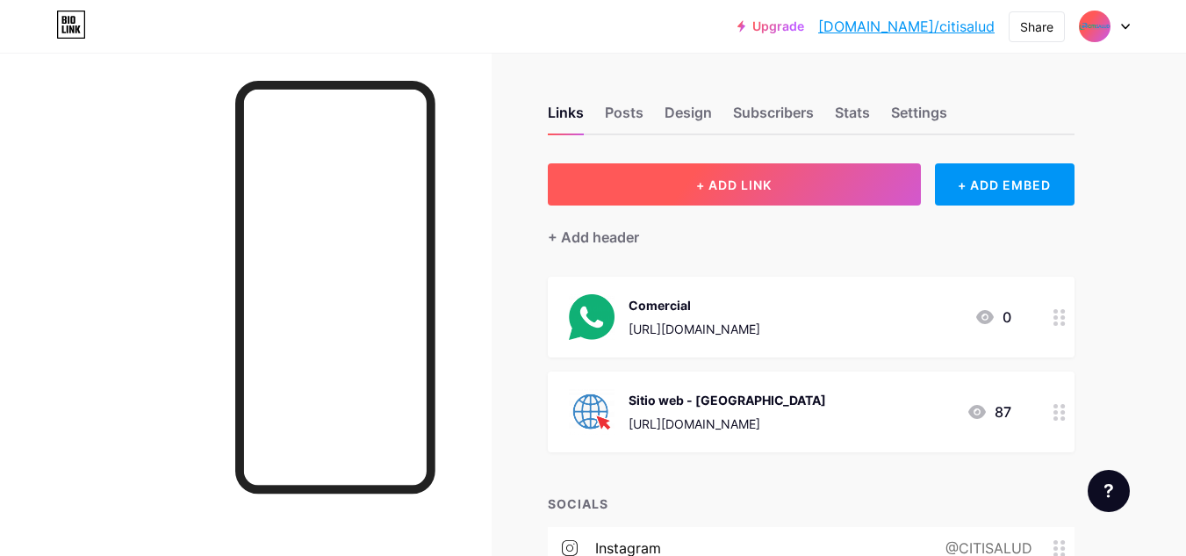
click at [686, 187] on button "+ ADD LINK" at bounding box center [734, 184] width 373 height 42
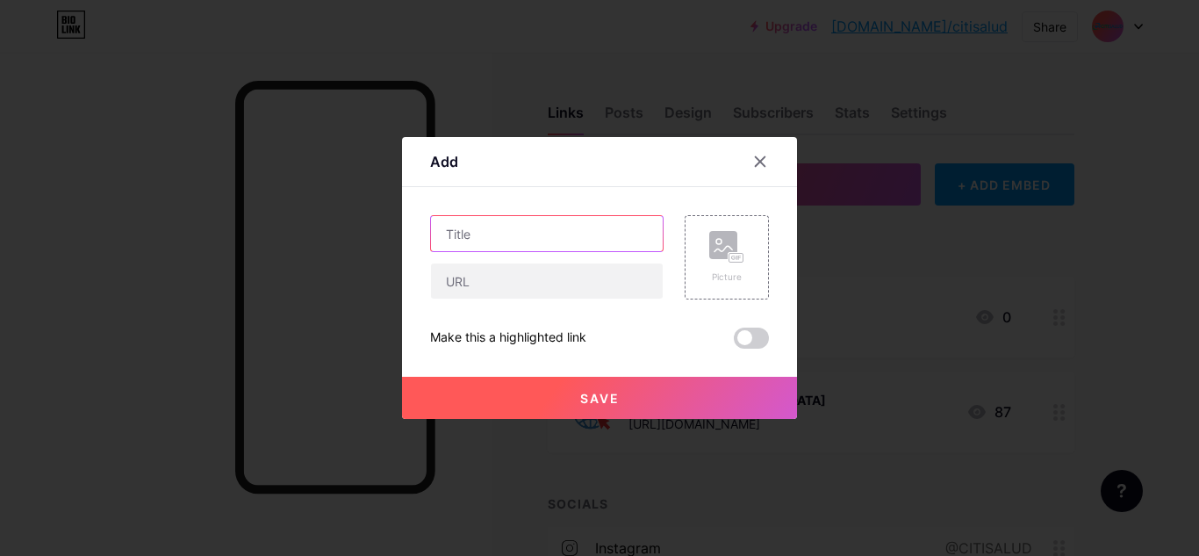
click at [554, 235] on input "text" at bounding box center [547, 233] width 232 height 35
type input "CitiBúsqueda"
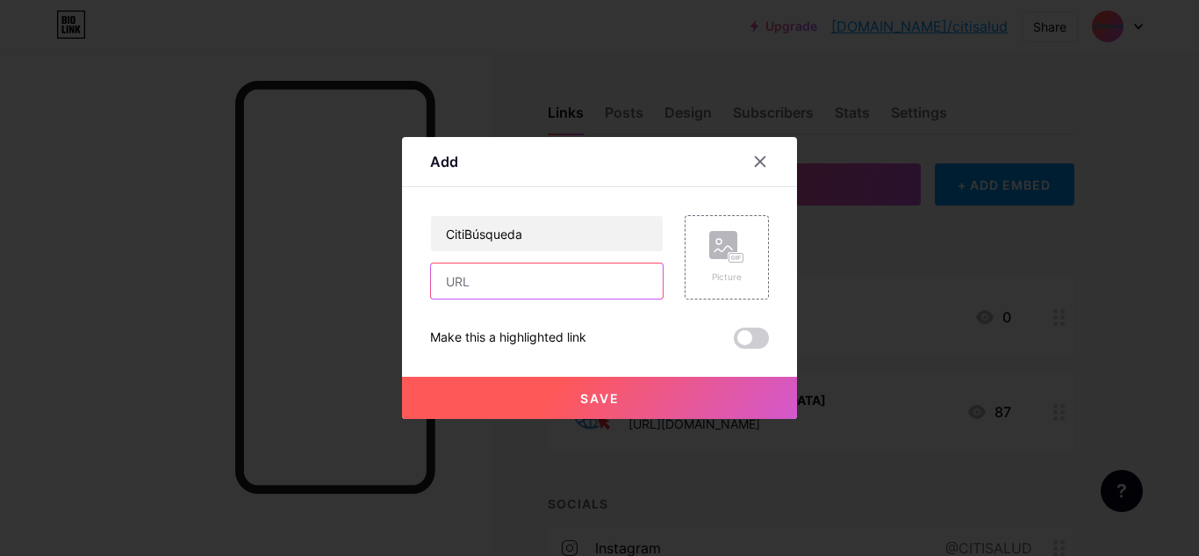
click at [572, 291] on input "text" at bounding box center [547, 280] width 232 height 35
paste input "[URL][DOMAIN_NAME]"
type input "[URL][DOMAIN_NAME]"
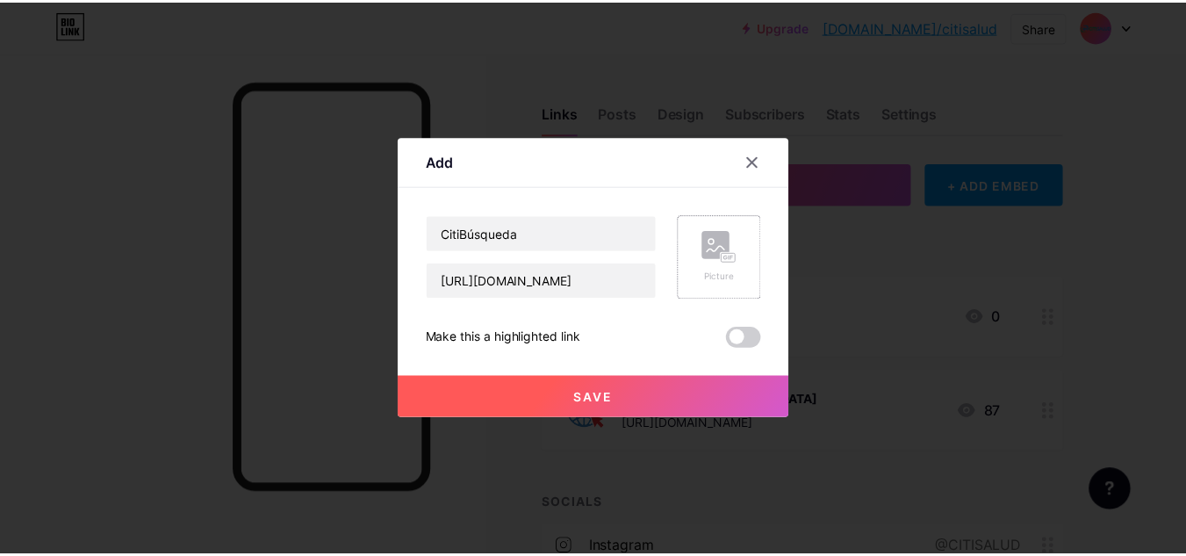
scroll to position [0, 0]
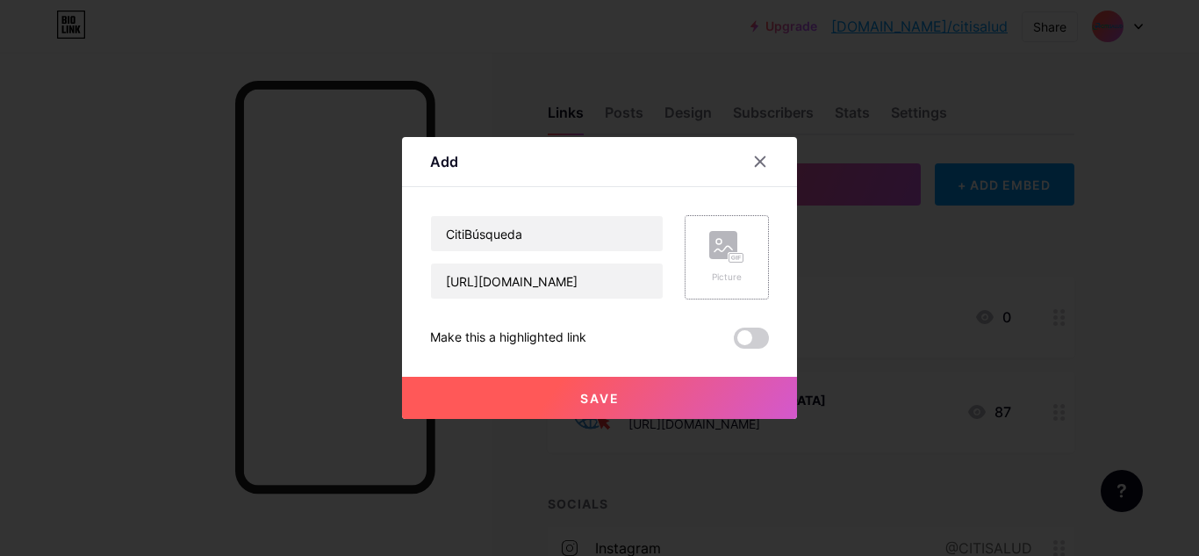
click at [759, 256] on div "Picture" at bounding box center [727, 257] width 84 height 84
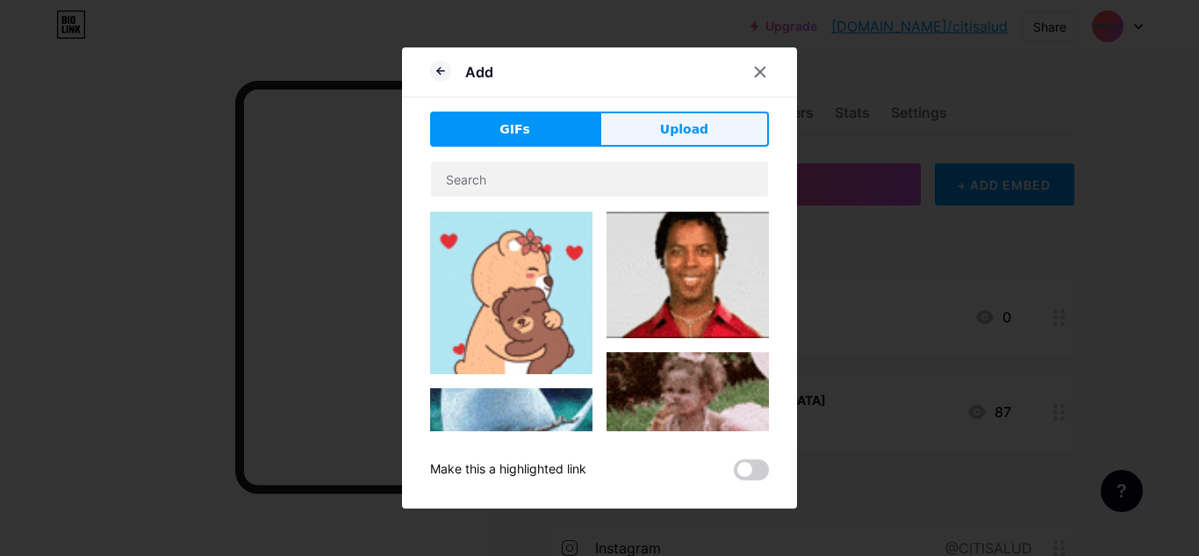
click at [701, 113] on button "Upload" at bounding box center [684, 129] width 169 height 35
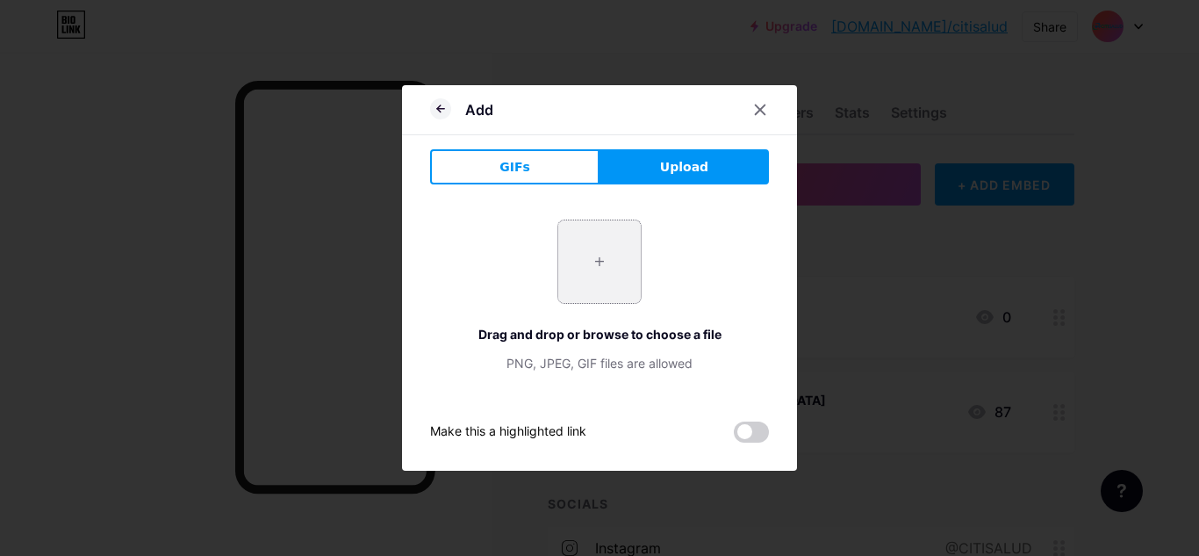
click at [571, 248] on input "file" at bounding box center [599, 261] width 83 height 83
type input "C:\fakepath\link whatsApp.png"
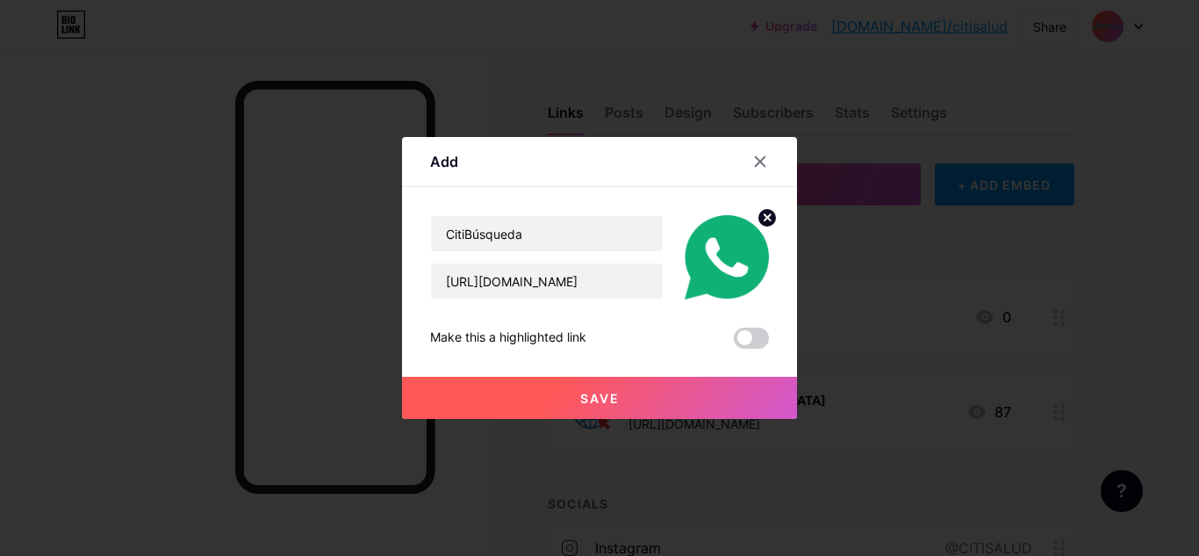
click at [769, 218] on icon at bounding box center [768, 217] width 6 height 6
click at [745, 241] on div "Picture" at bounding box center [727, 257] width 84 height 84
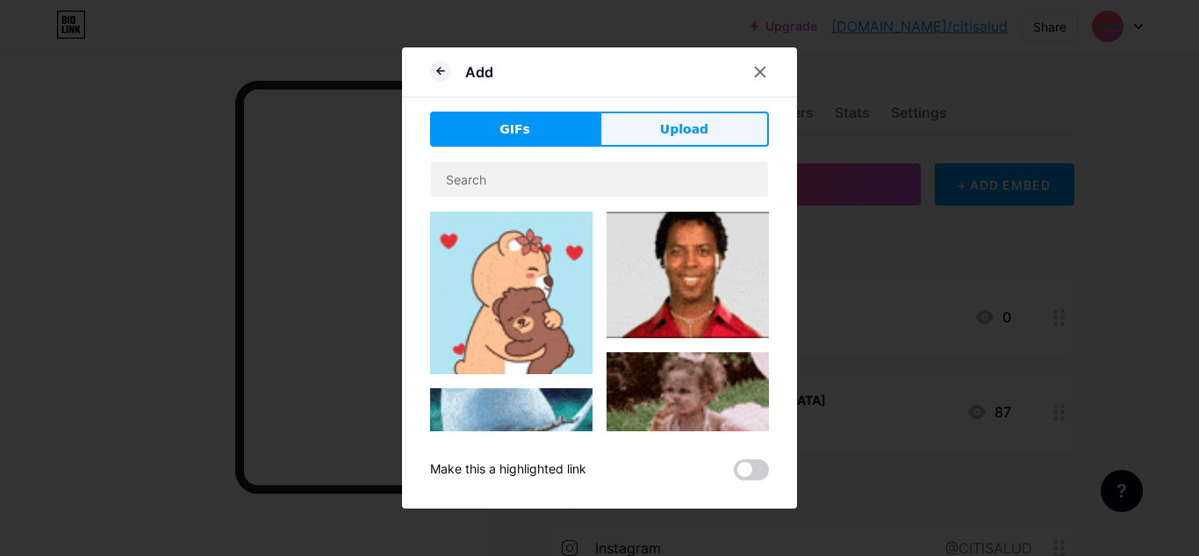
click at [702, 135] on span "Upload" at bounding box center [684, 129] width 48 height 18
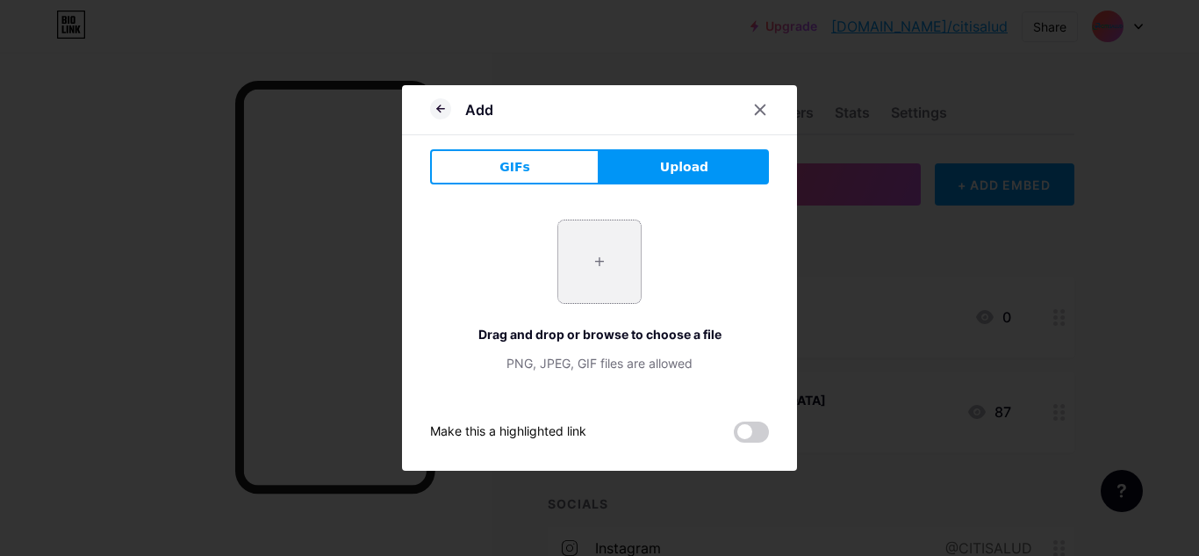
click at [604, 301] on input "file" at bounding box center [599, 261] width 83 height 83
type input "C:\fakepath\CitiBusqueda.png"
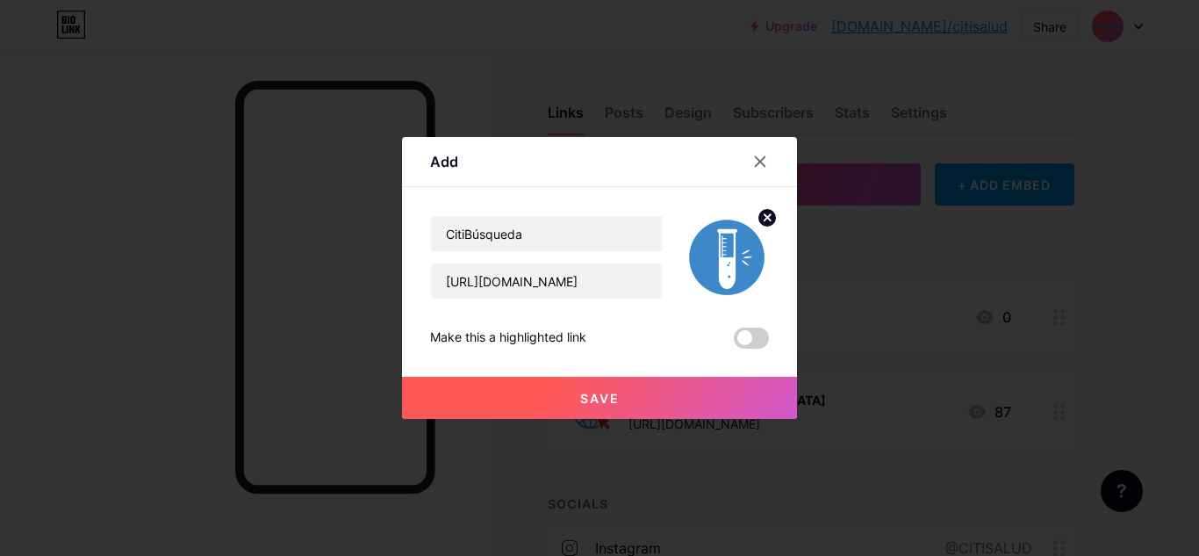
click at [631, 393] on button "Save" at bounding box center [599, 398] width 395 height 42
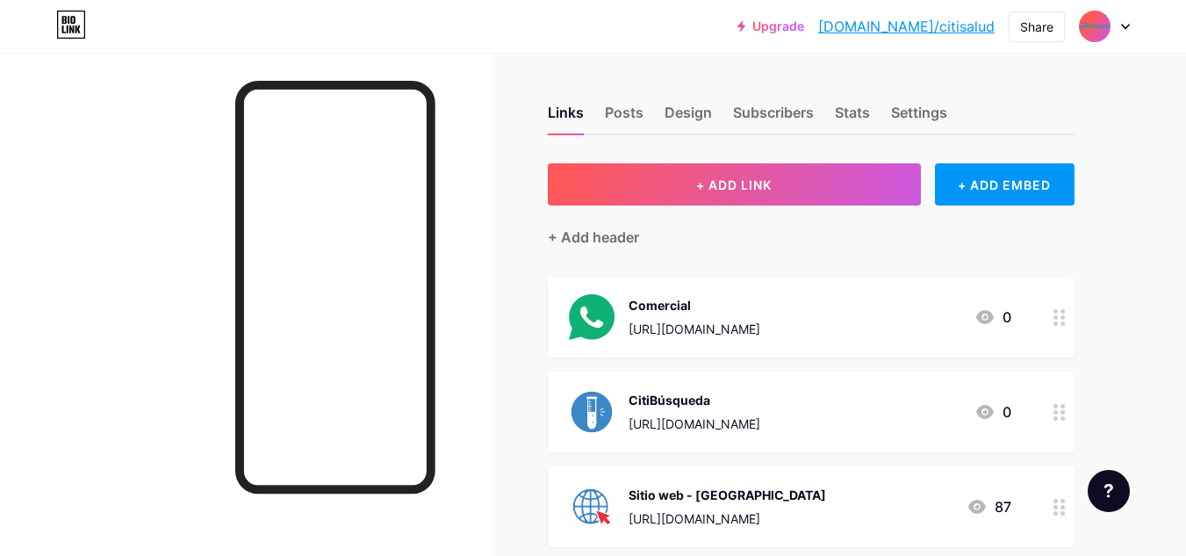
click at [507, 314] on div "Links Posts Design Subscribers Stats Settings + ADD LINK + ADD EMBED + Add head…" at bounding box center [574, 534] width 1148 height 962
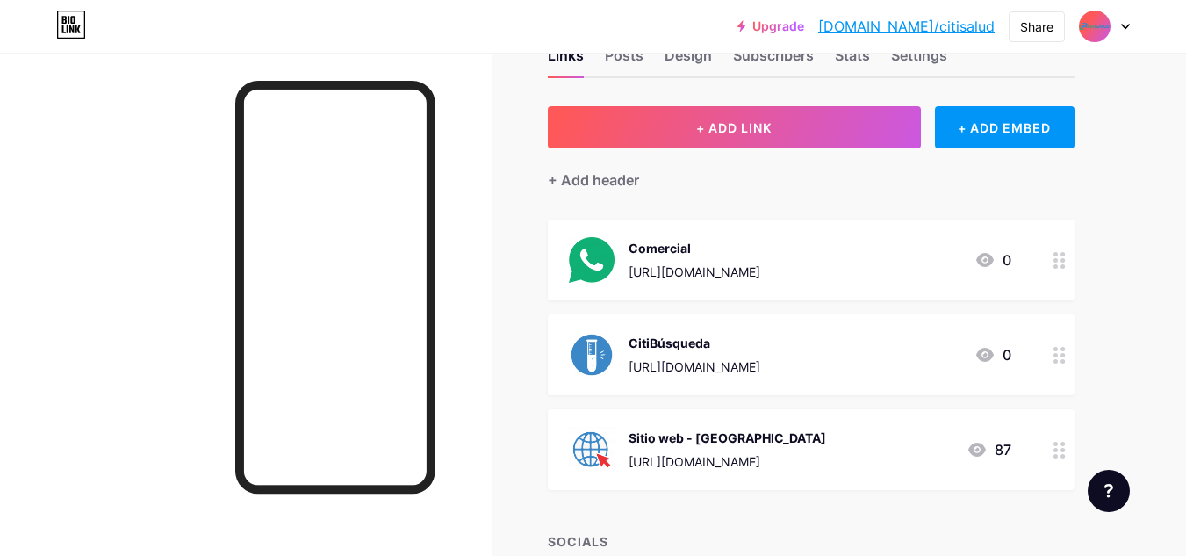
scroll to position [88, 0]
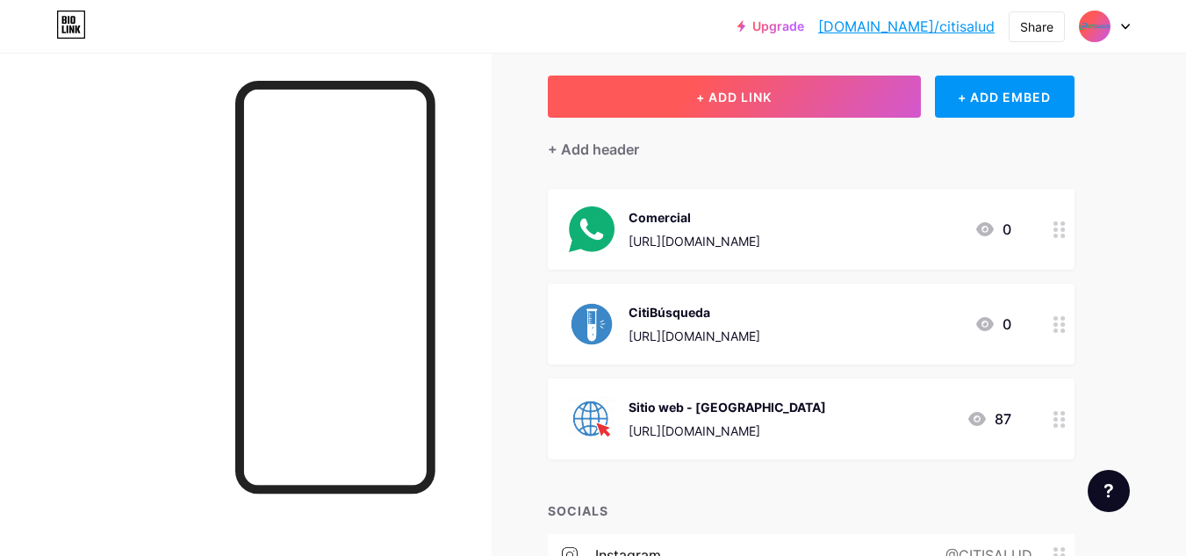
click at [758, 112] on button "+ ADD LINK" at bounding box center [734, 97] width 373 height 42
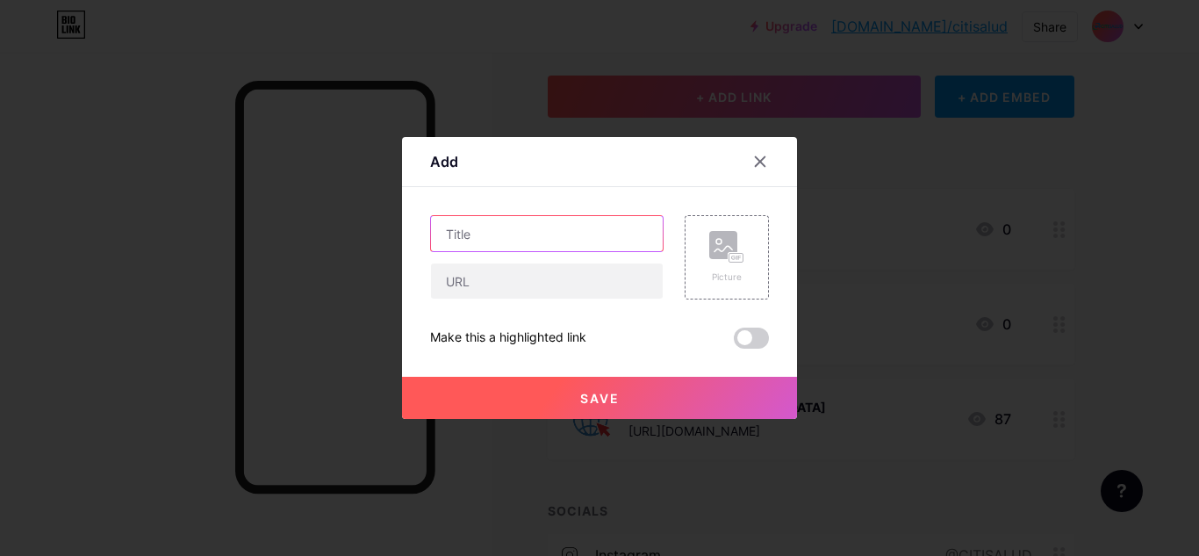
click at [545, 243] on input "text" at bounding box center [547, 233] width 232 height 35
type input "l"
type input "t"
type input "Tus Exámenes a Domicilio"
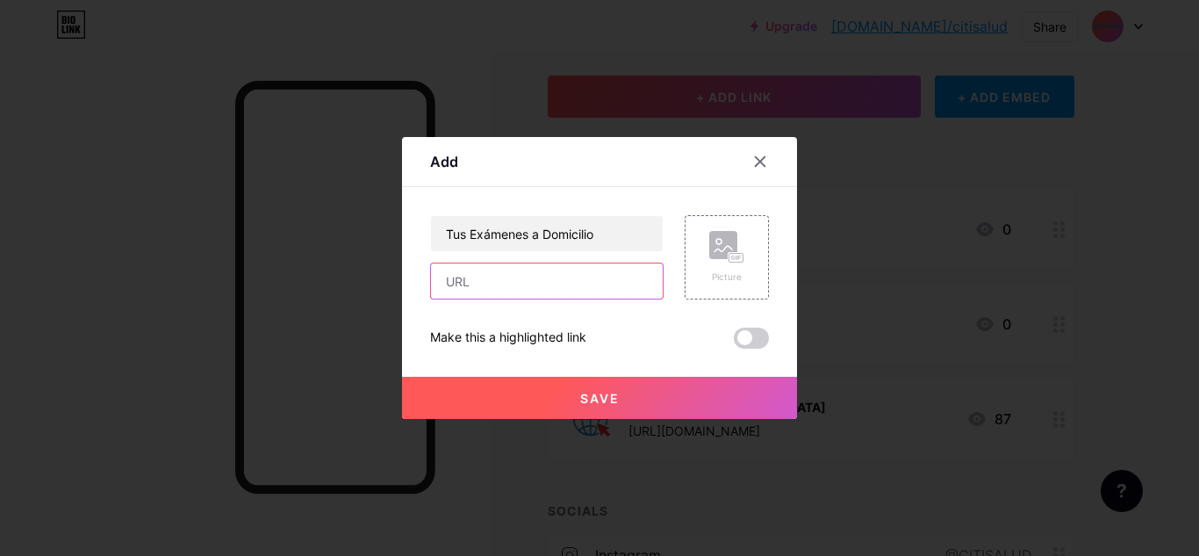
click at [535, 275] on input "text" at bounding box center [547, 280] width 232 height 35
paste input "[URL][DOMAIN_NAME]"
type input "[URL][DOMAIN_NAME]"
click at [741, 250] on icon at bounding box center [726, 247] width 35 height 32
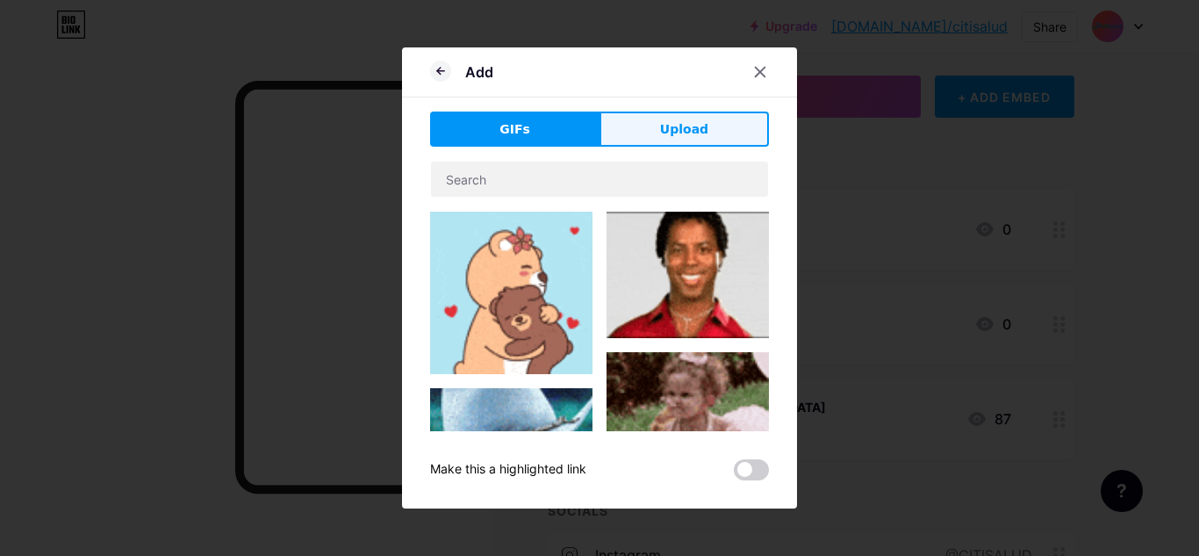
click at [660, 121] on button "Upload" at bounding box center [684, 129] width 169 height 35
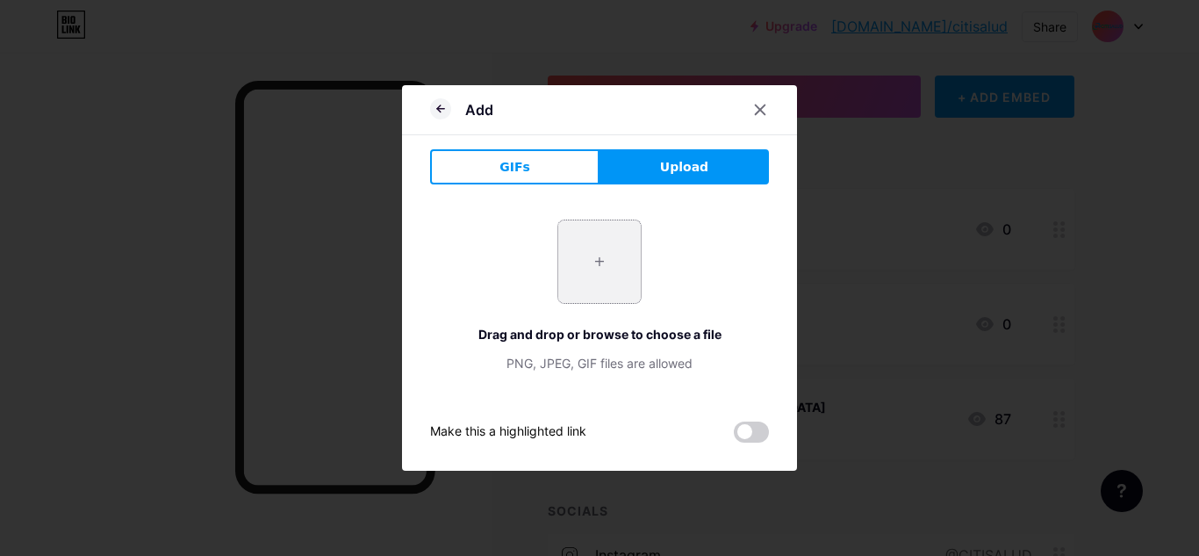
click at [624, 246] on input "file" at bounding box center [599, 261] width 83 height 83
type input "C:\fakepath\DOMICILIO.png"
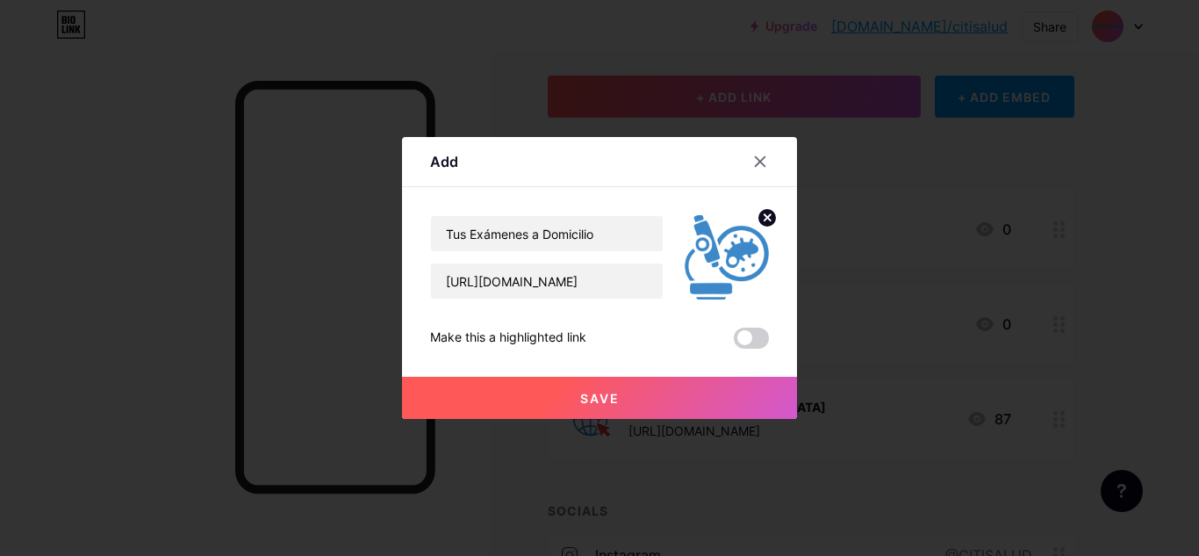
click at [670, 400] on button "Save" at bounding box center [599, 398] width 395 height 42
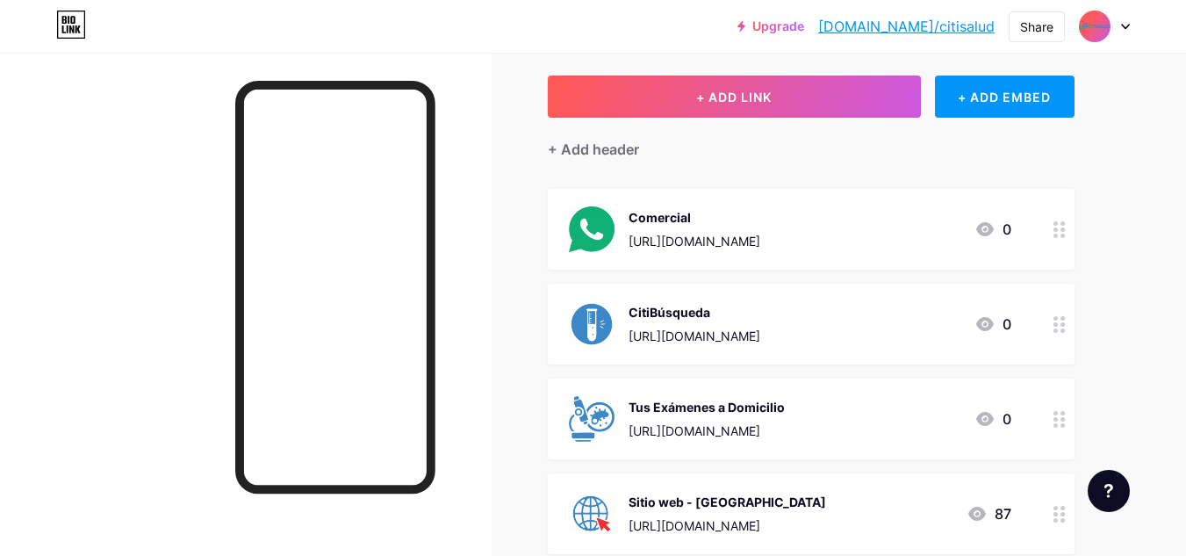
click at [500, 324] on div "Links Posts Design Subscribers Stats Settings + ADD LINK + ADD EMBED + Add head…" at bounding box center [574, 493] width 1148 height 1057
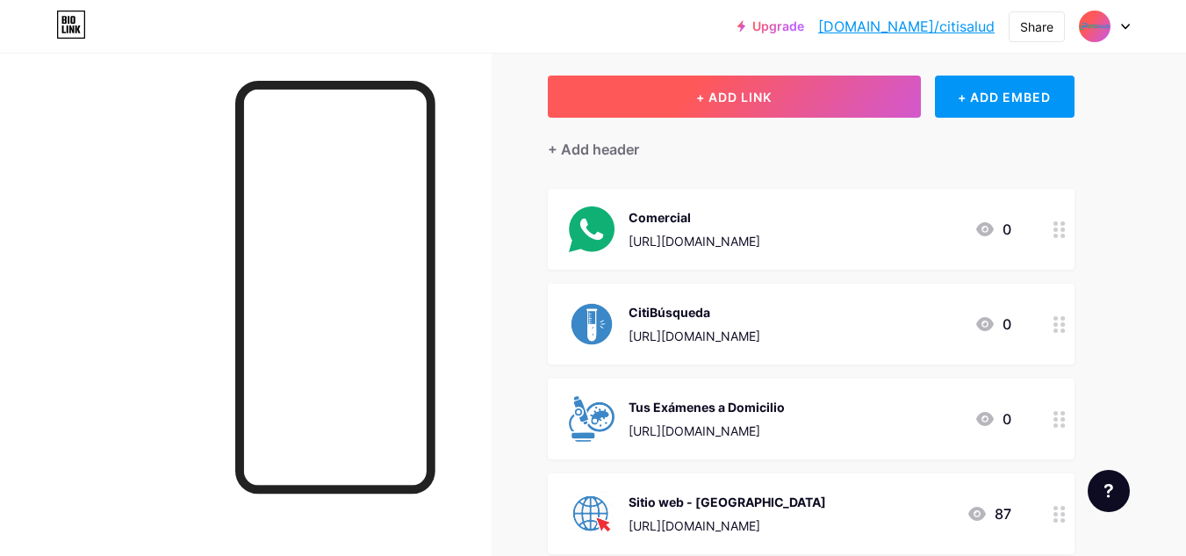
click at [731, 90] on span "+ ADD LINK" at bounding box center [734, 97] width 76 height 15
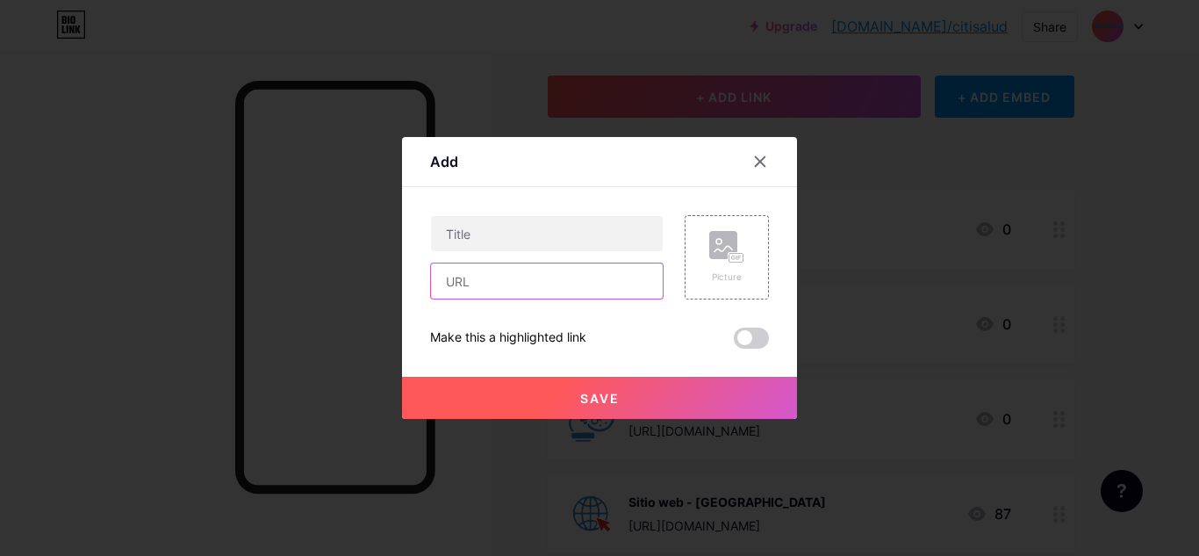
click at [542, 280] on input "text" at bounding box center [547, 280] width 232 height 35
paste input "[URL][DOMAIN_NAME]"
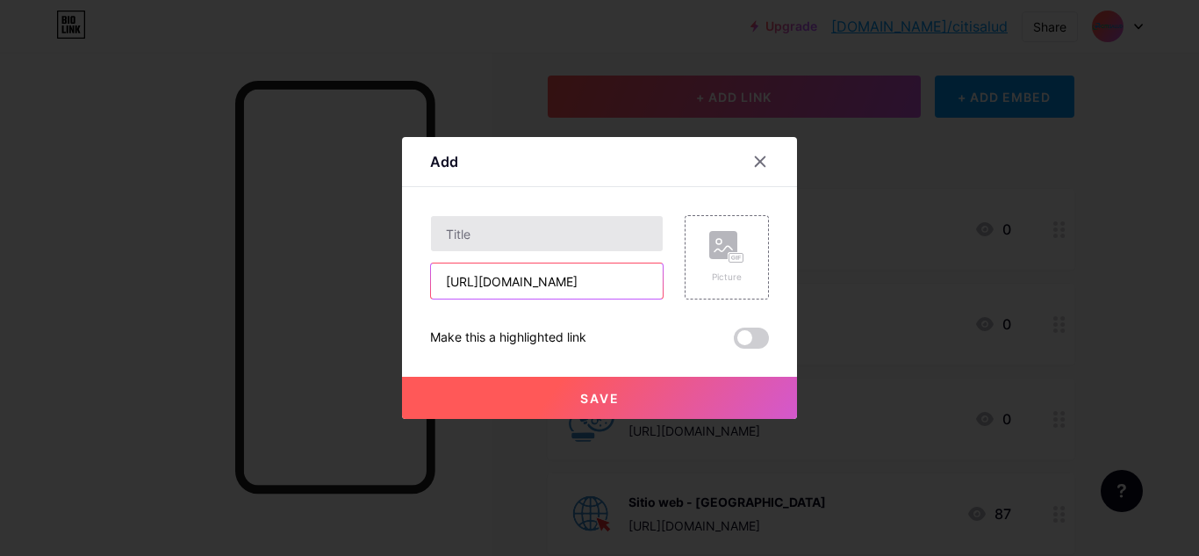
type input "[URL][DOMAIN_NAME]"
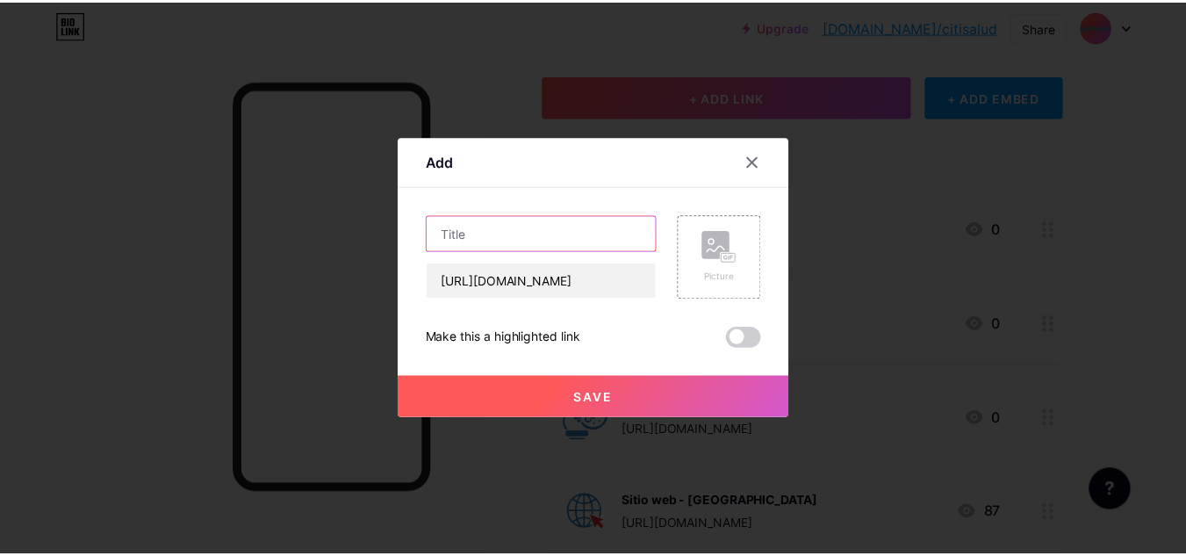
scroll to position [0, 0]
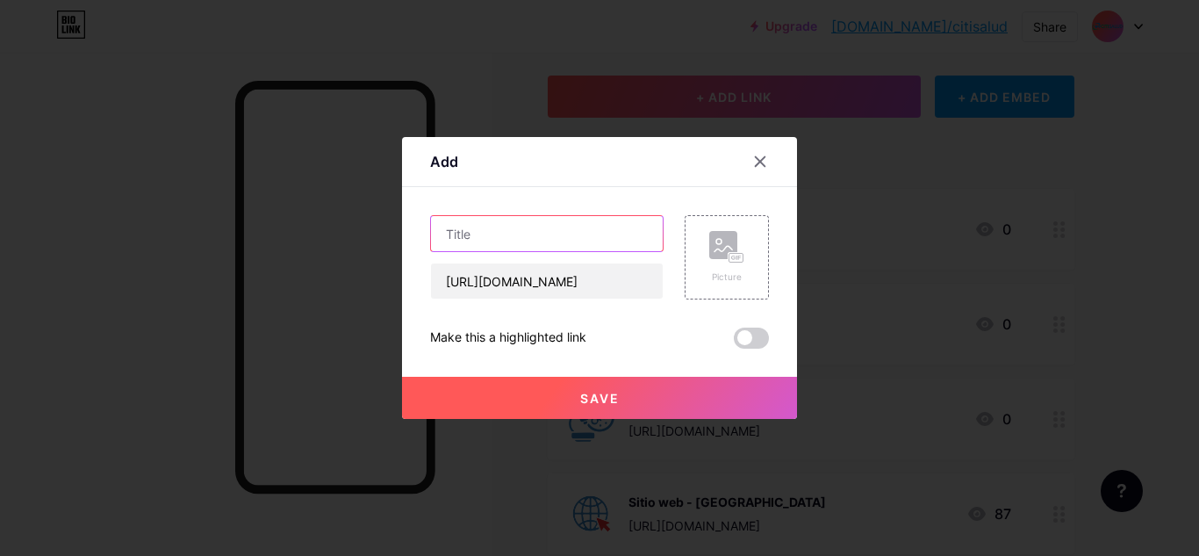
click at [631, 236] on input "text" at bounding box center [547, 233] width 232 height 35
type input "n"
type input "Nuestras Sedes"
click at [716, 277] on div "Picture" at bounding box center [726, 276] width 35 height 13
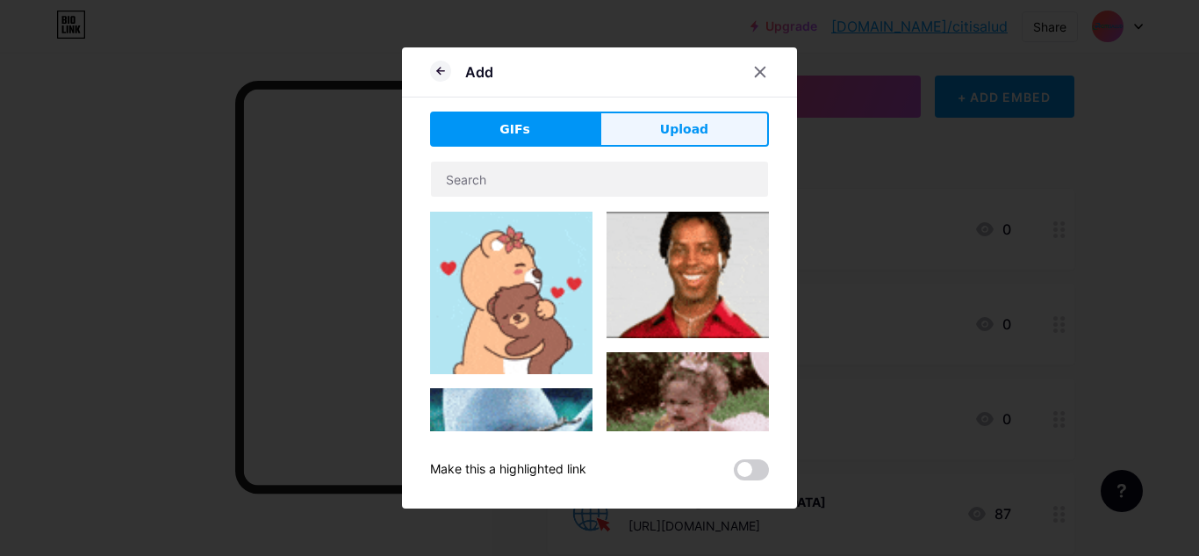
click at [646, 121] on button "Upload" at bounding box center [684, 129] width 169 height 35
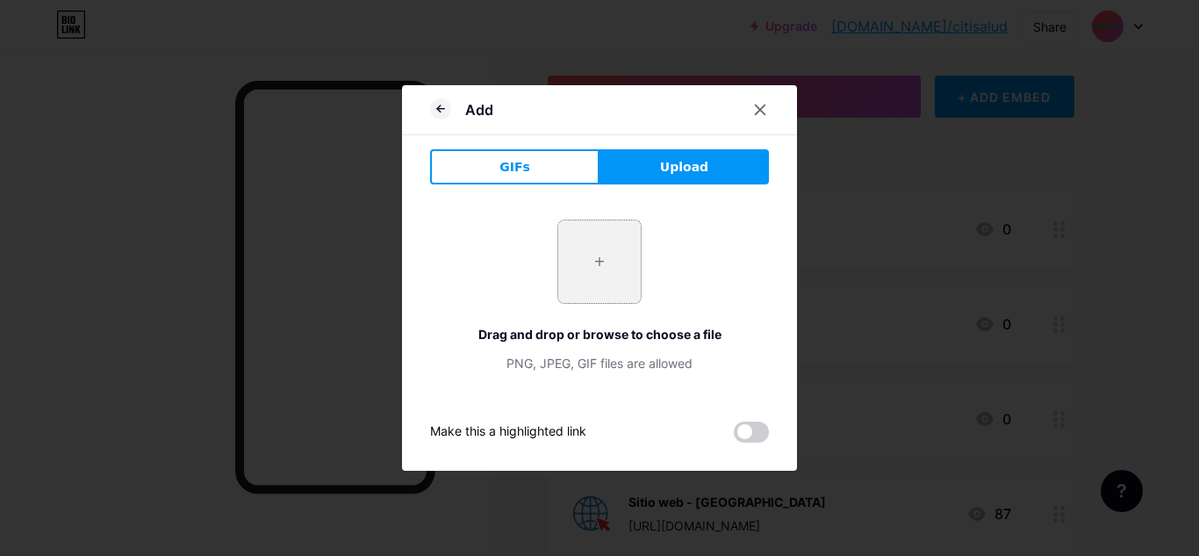
click at [599, 267] on input "file" at bounding box center [599, 261] width 83 height 83
type input "C:\fakepath\Sedes.png"
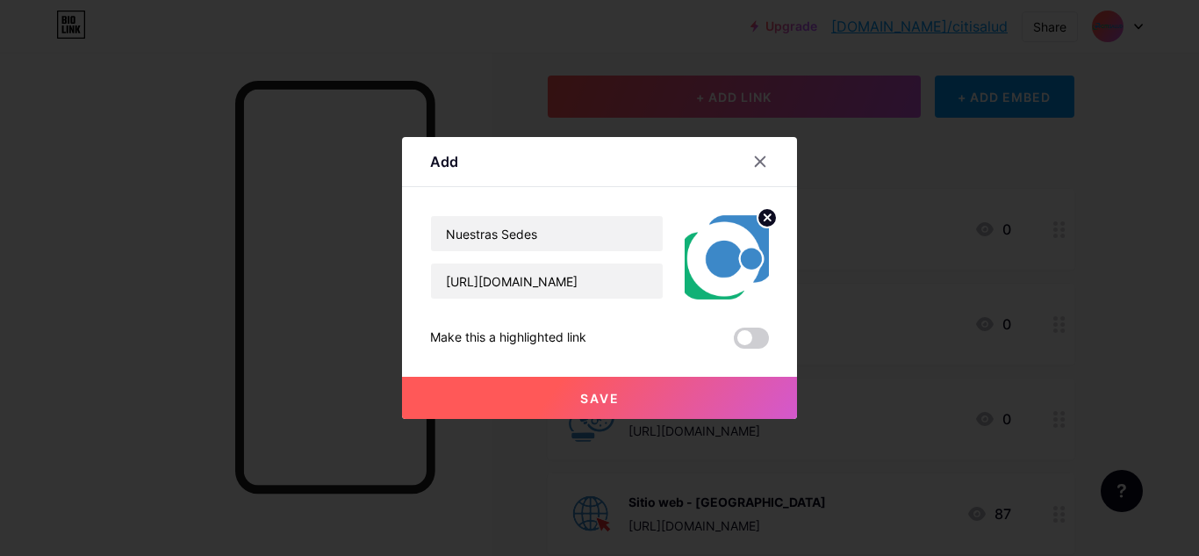
click at [684, 400] on button "Save" at bounding box center [599, 398] width 395 height 42
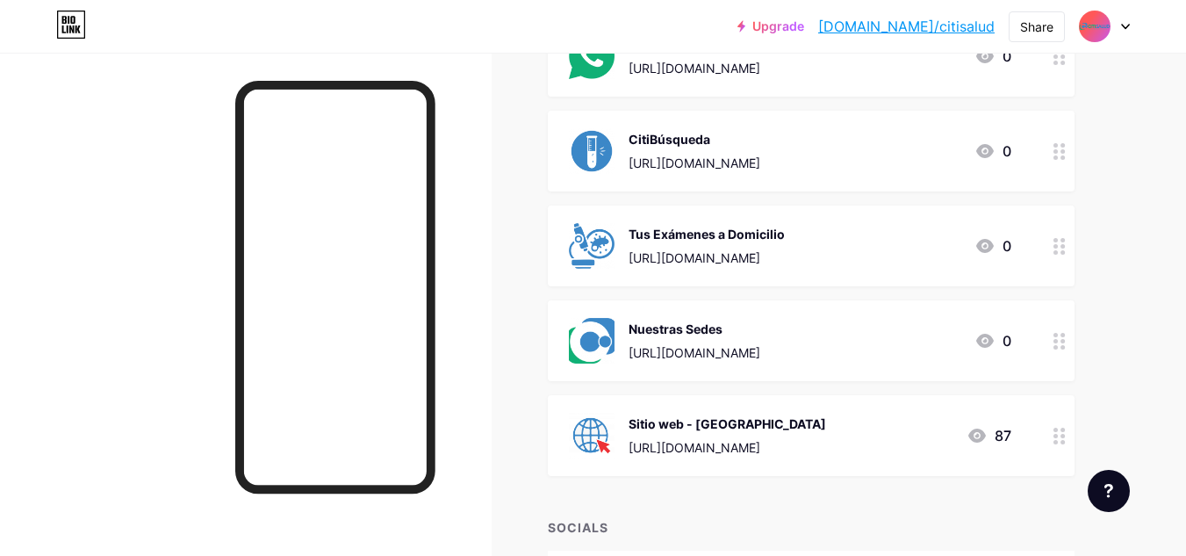
scroll to position [263, 0]
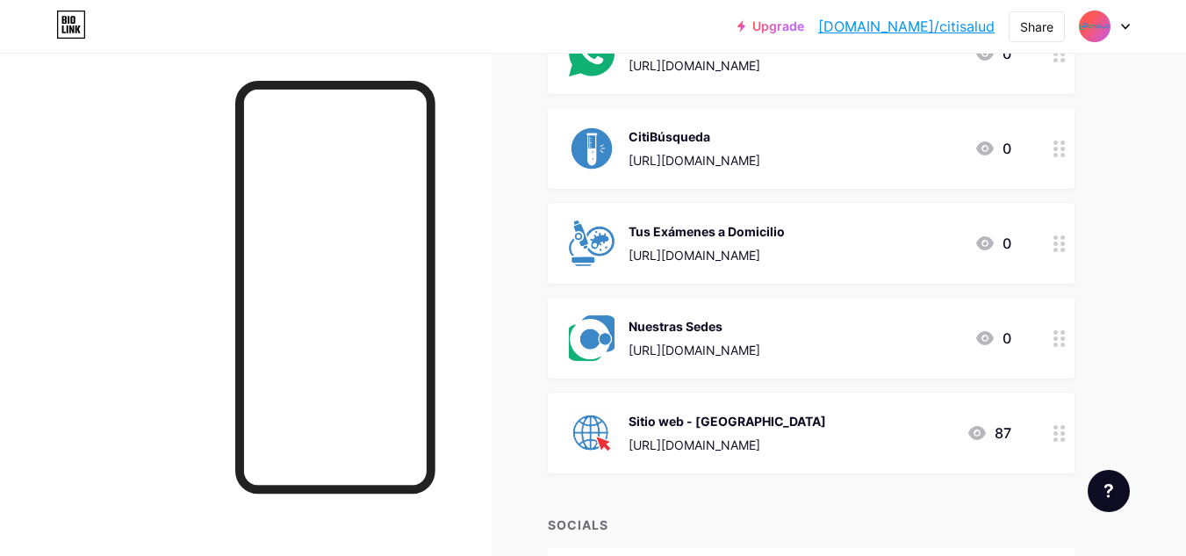
click at [1046, 330] on div at bounding box center [1060, 338] width 30 height 81
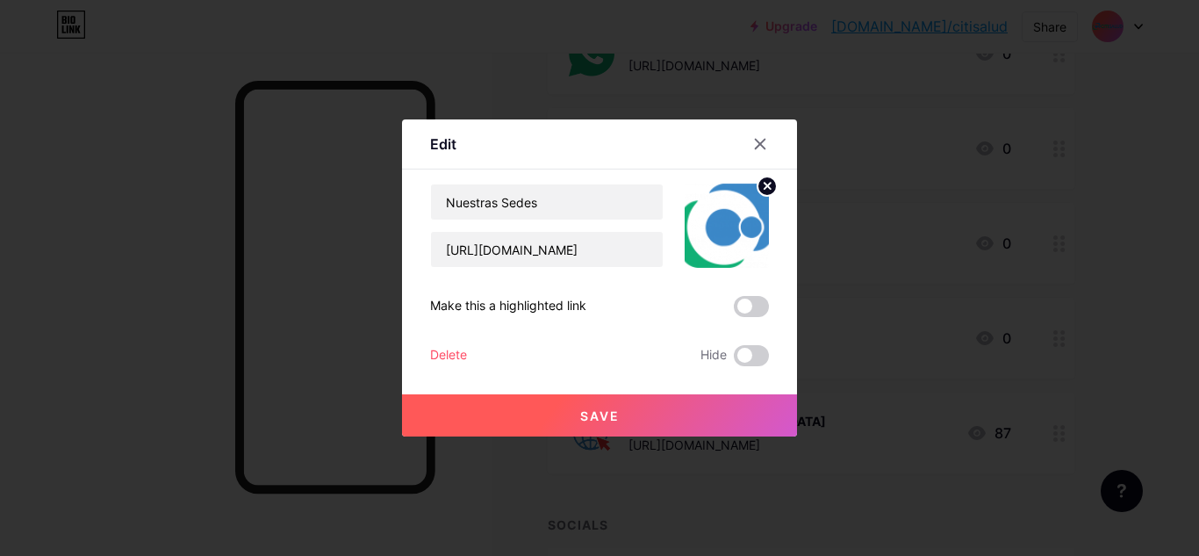
click at [767, 178] on circle at bounding box center [767, 185] width 19 height 19
click at [732, 213] on rect at bounding box center [723, 213] width 28 height 28
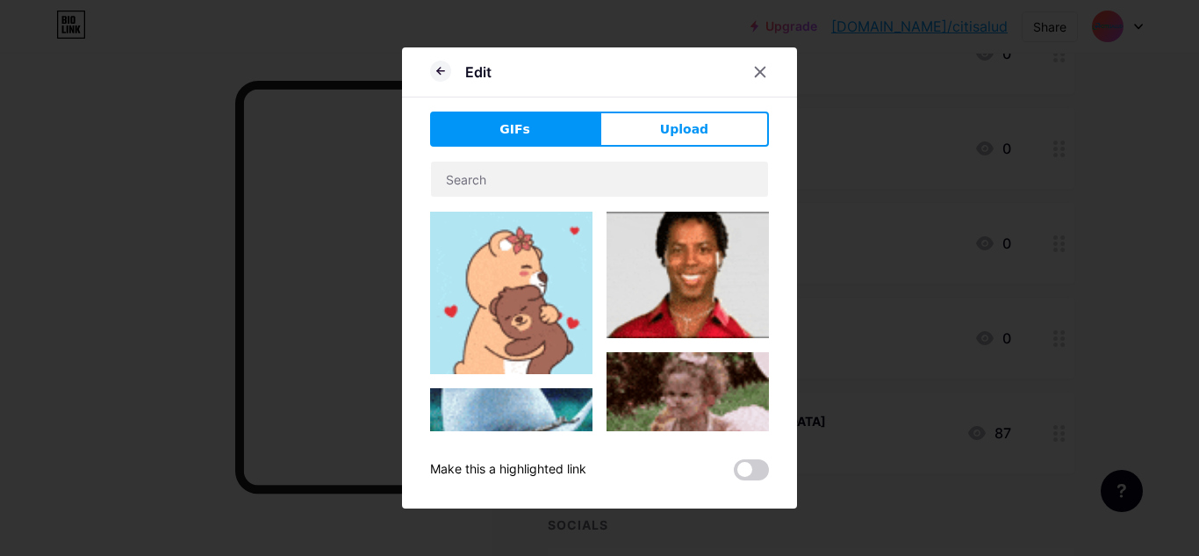
click at [713, 111] on div "Edit GIFs Upload Content YouTube Play YouTube video without leaving your page. …" at bounding box center [599, 277] width 395 height 461
click at [713, 117] on button "Upload" at bounding box center [684, 129] width 169 height 35
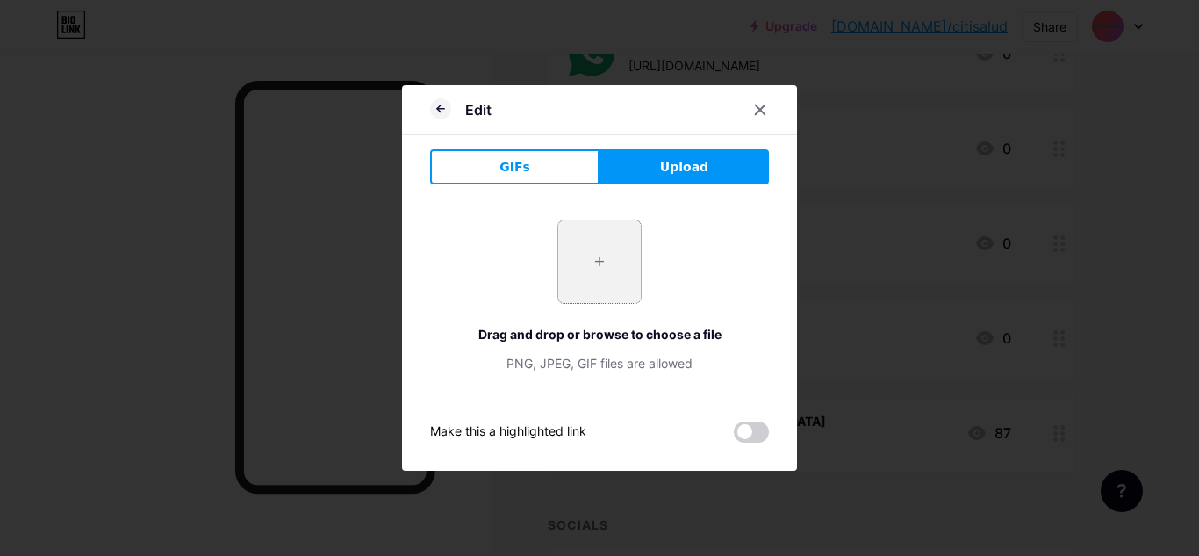
click at [596, 296] on input "file" at bounding box center [599, 261] width 83 height 83
type input "C:\fakepath\Sedes.png"
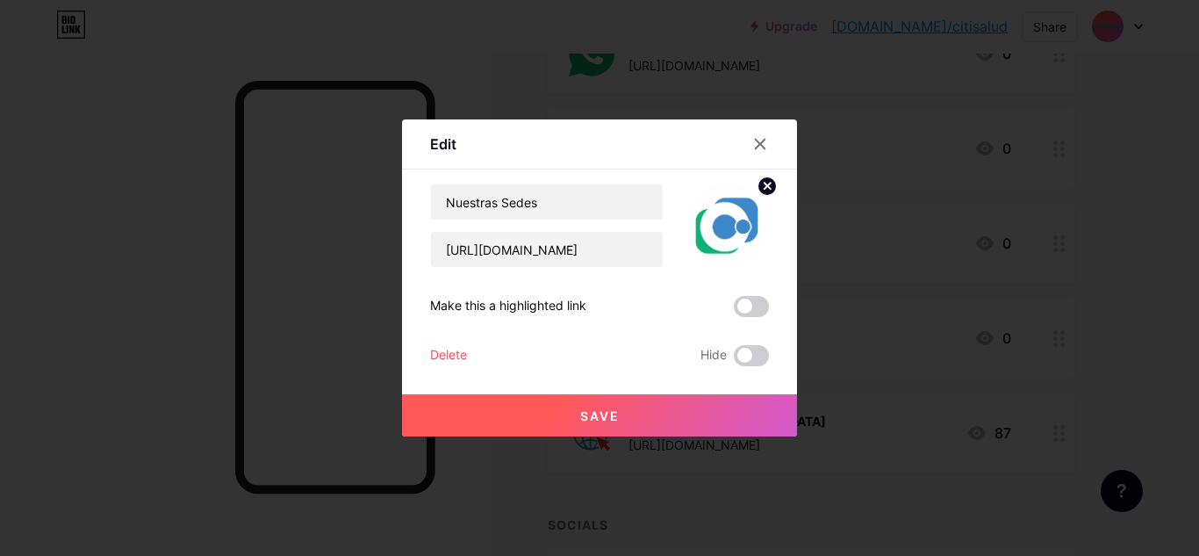
click at [685, 406] on button "Save" at bounding box center [599, 415] width 395 height 42
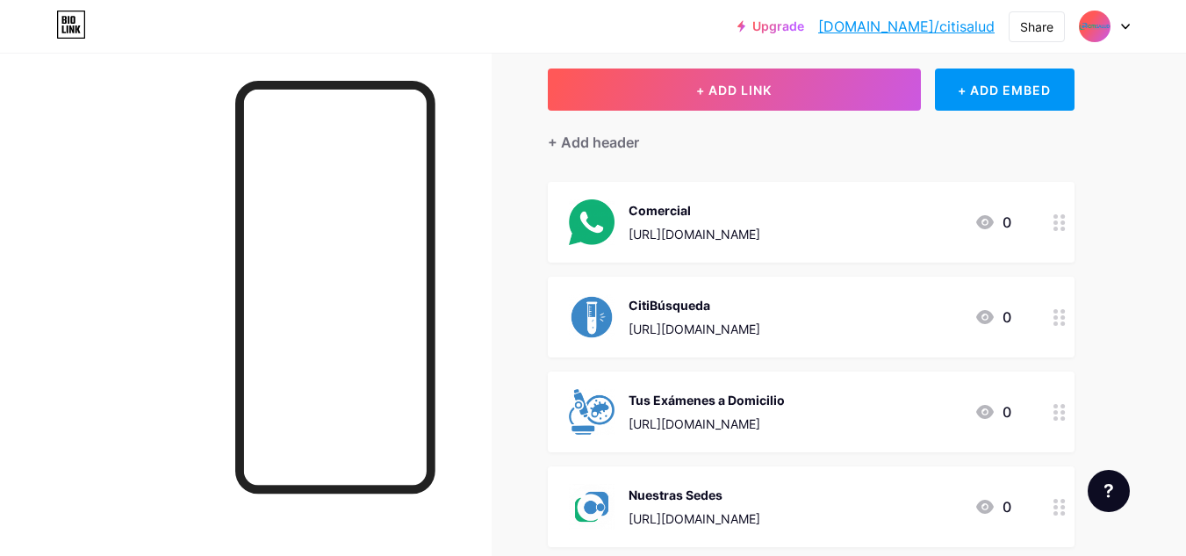
scroll to position [88, 0]
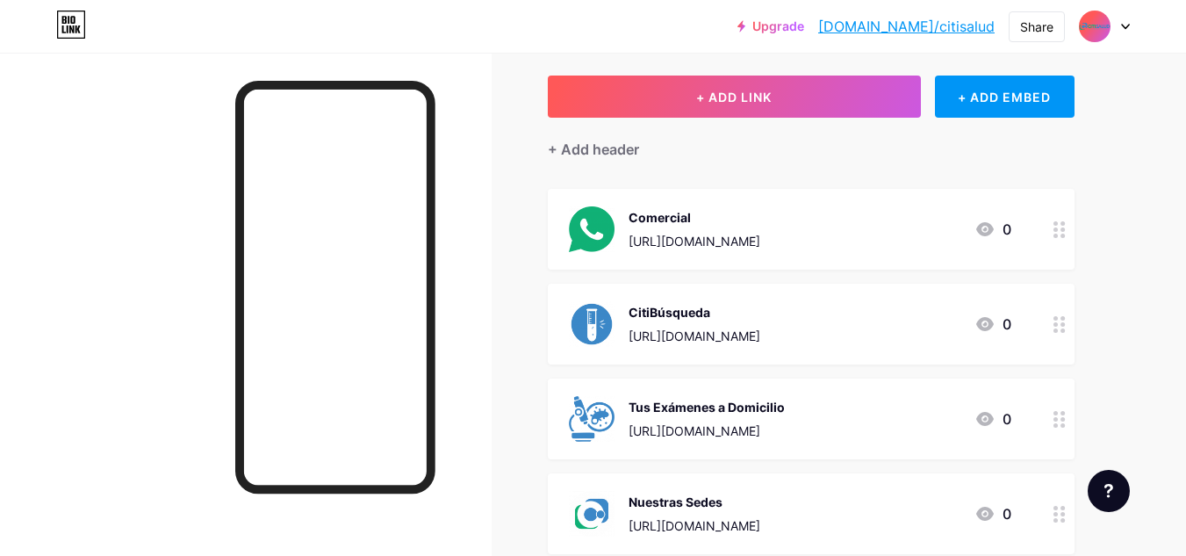
click at [486, 295] on div at bounding box center [246, 331] width 492 height 556
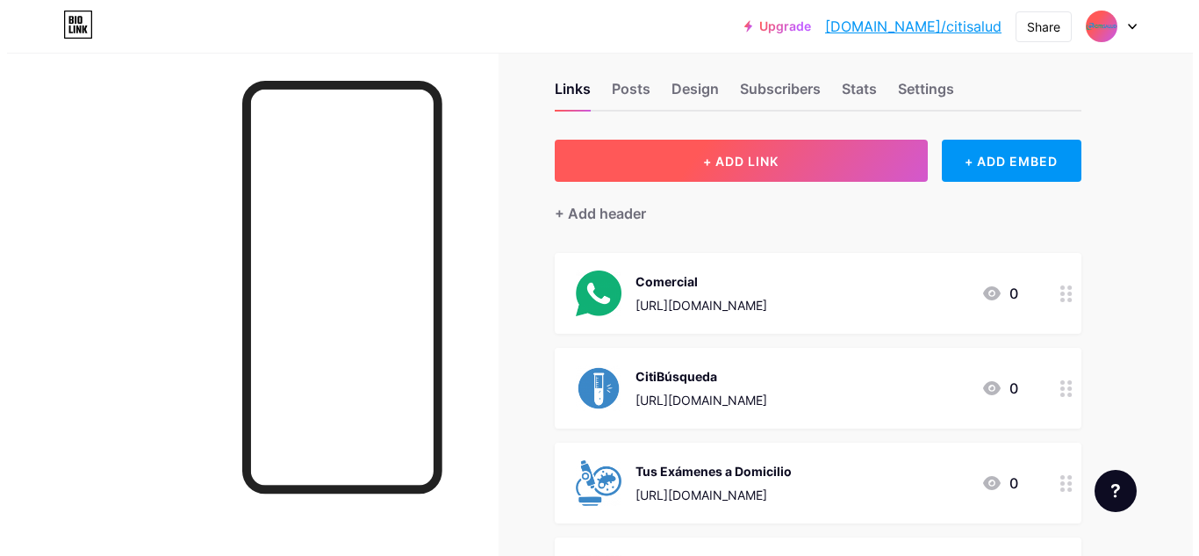
scroll to position [0, 0]
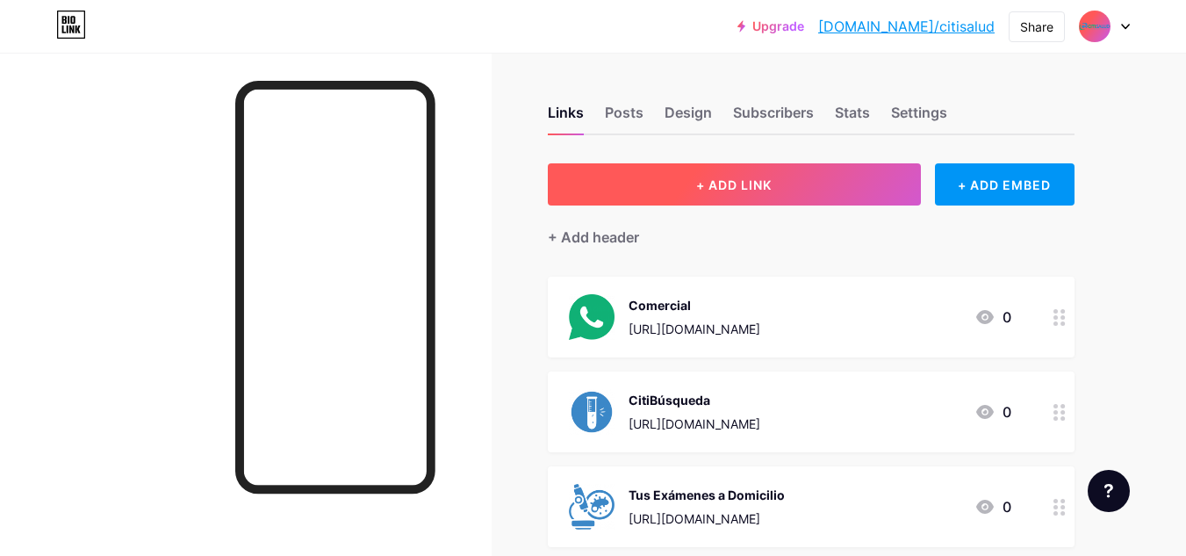
click at [794, 180] on button "+ ADD LINK" at bounding box center [734, 184] width 373 height 42
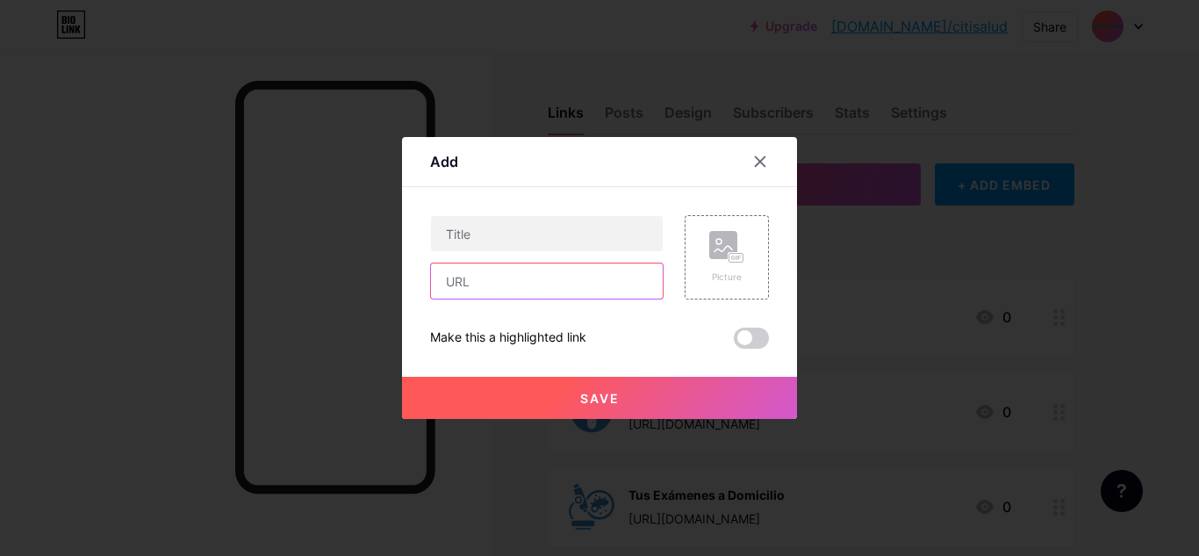
click at [536, 294] on input "text" at bounding box center [547, 280] width 232 height 35
paste input "[URL][DOMAIN_NAME]"
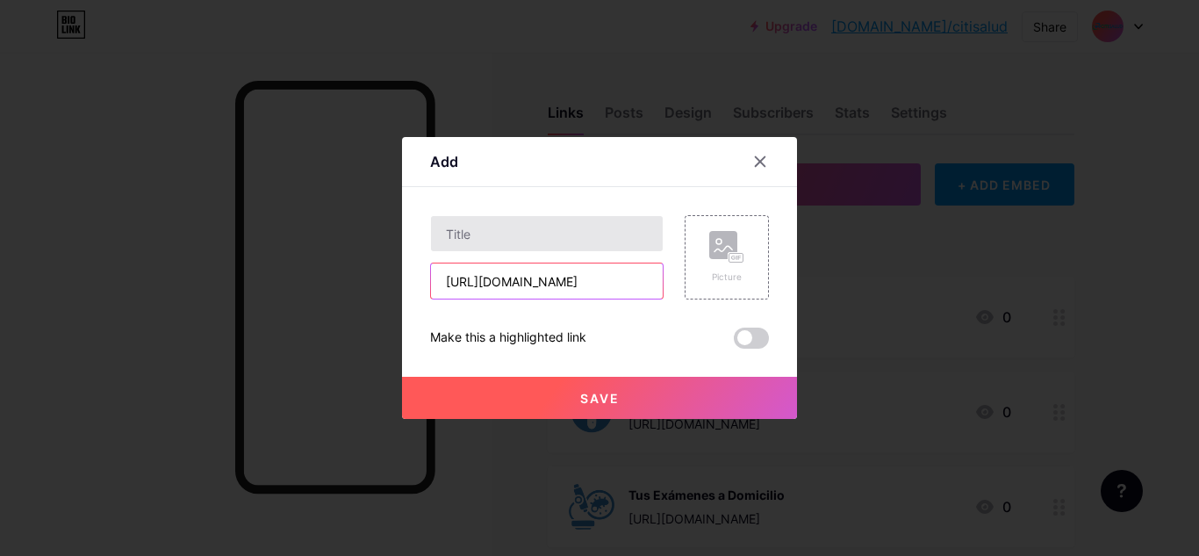
scroll to position [0, 154]
type input "[URL][DOMAIN_NAME]"
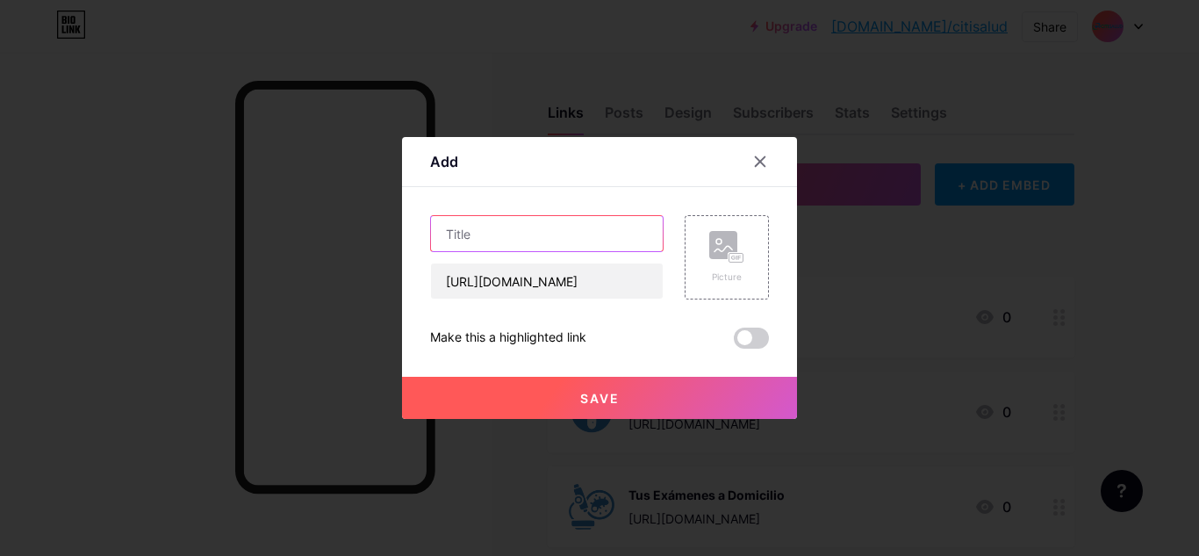
click at [513, 228] on input "text" at bounding box center [547, 233] width 232 height 35
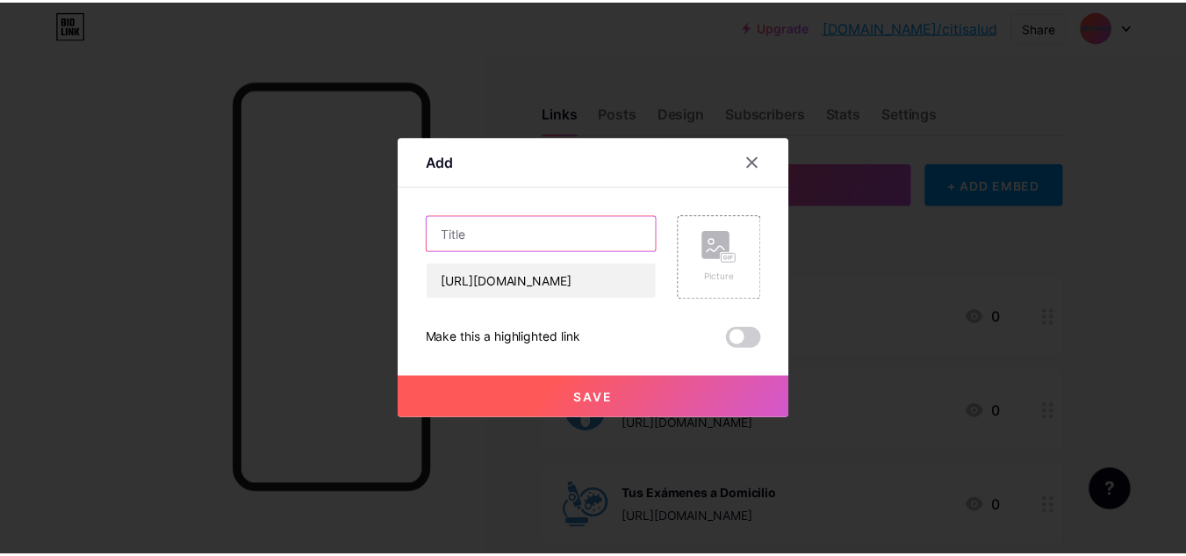
scroll to position [0, 0]
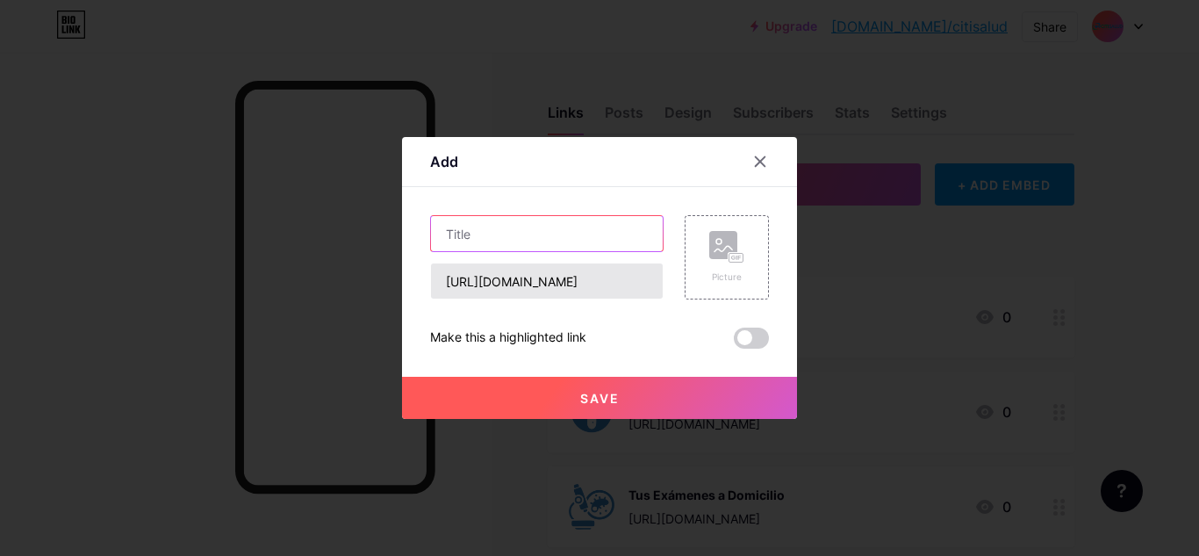
type input "T"
type input "E"
type input "S"
type input "E"
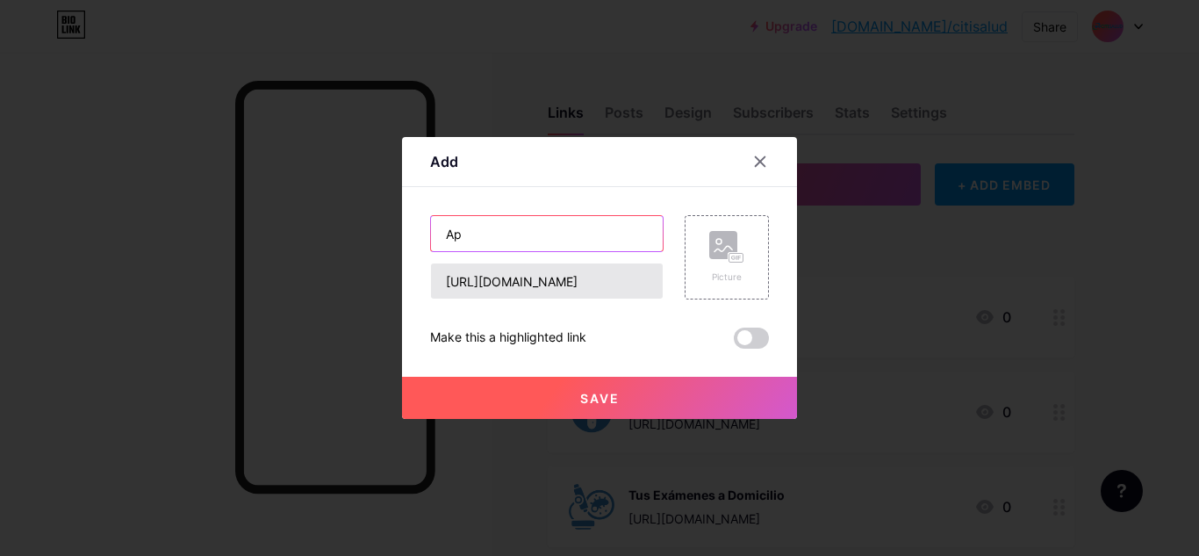
type input "A"
type input "E"
type input "N"
type input "E"
type input "V"
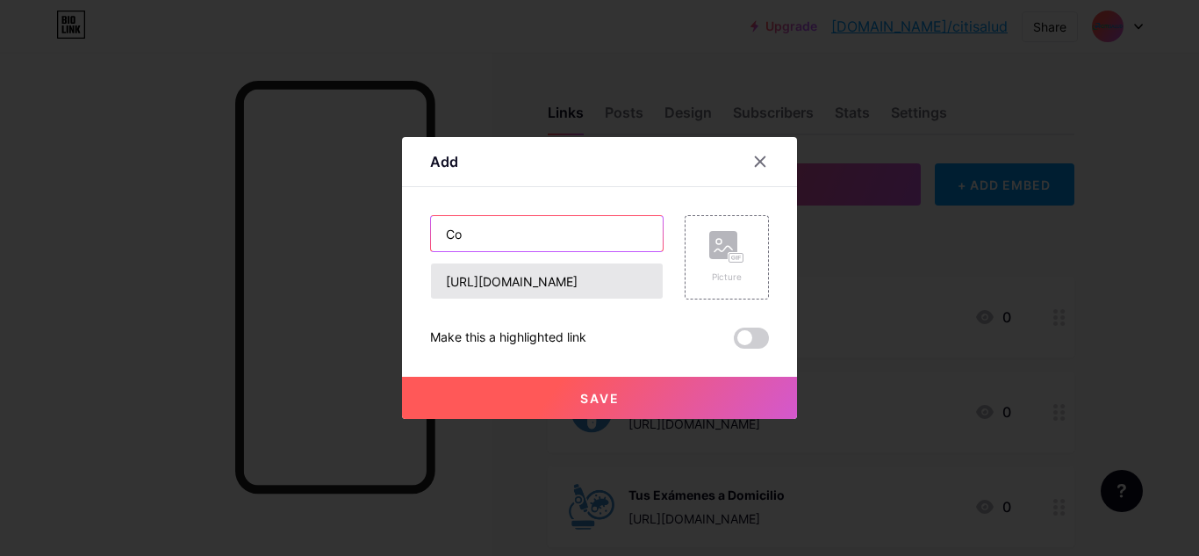
type input "C"
type input "I"
type input "C"
type input "E"
type input "Con. Educativo"
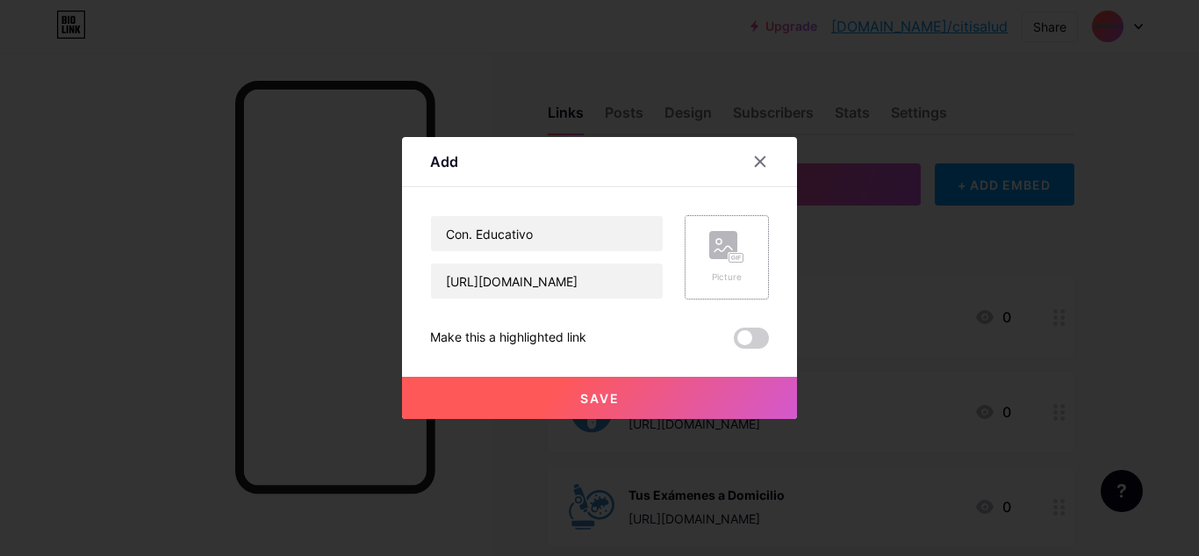
click at [717, 280] on div "Picture" at bounding box center [726, 276] width 35 height 13
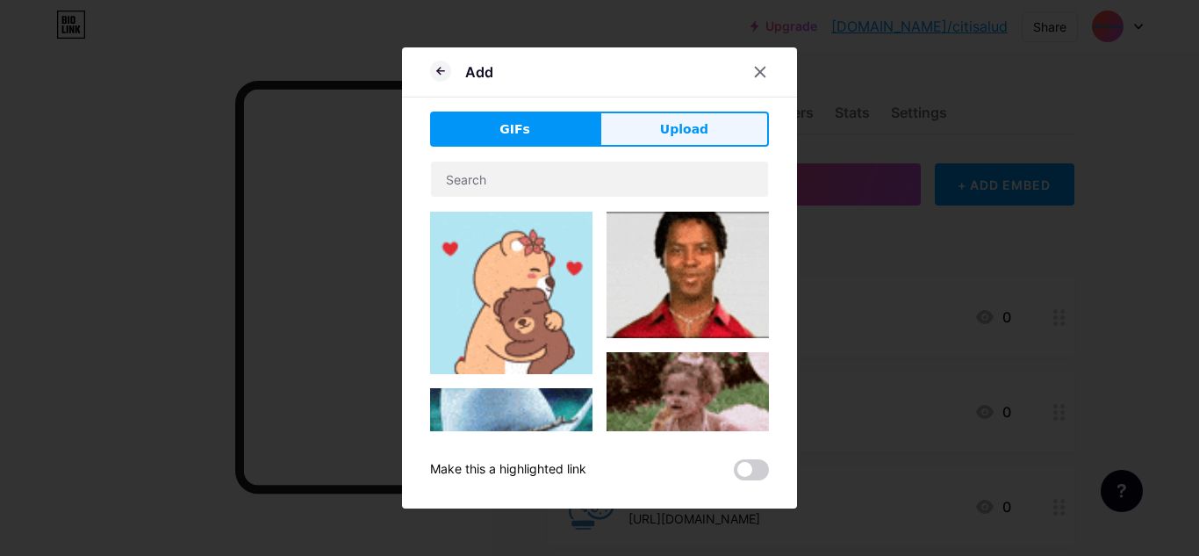
click at [663, 118] on button "Upload" at bounding box center [684, 129] width 169 height 35
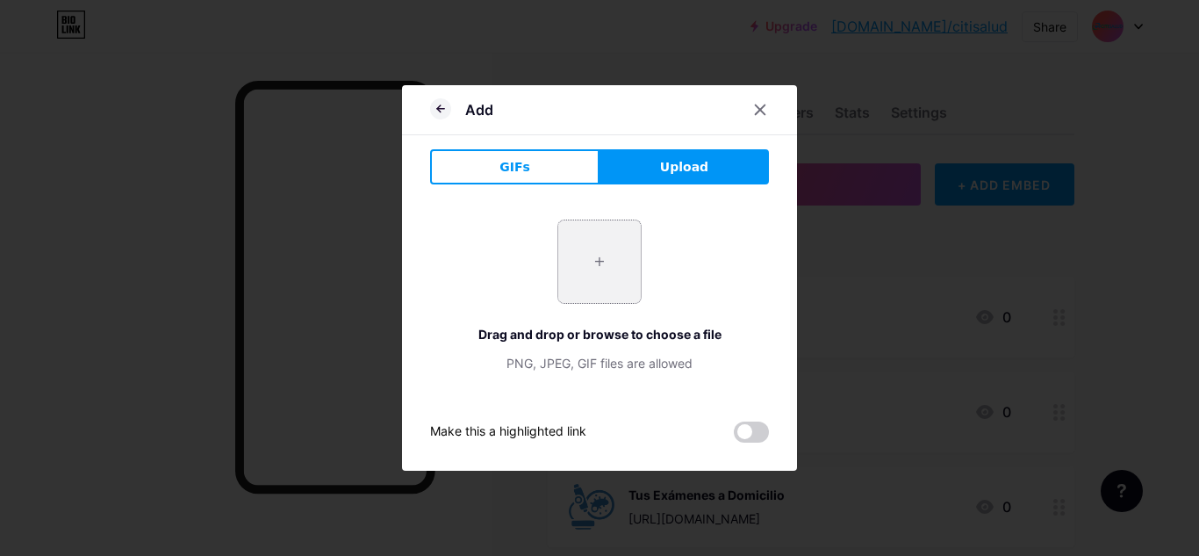
click at [567, 269] on input "file" at bounding box center [599, 261] width 83 height 83
type input "C:\fakepath\Yotube.png"
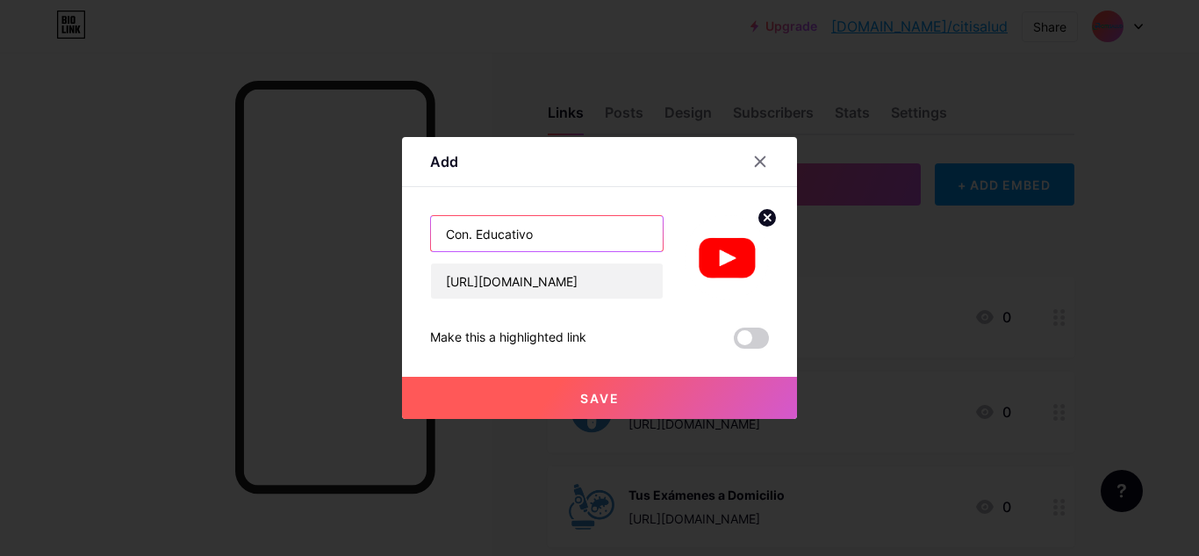
click at [549, 232] on input "Con. Educativo" at bounding box center [547, 233] width 232 height 35
click at [474, 232] on input "Con. Educativo" at bounding box center [547, 233] width 232 height 35
drag, startPoint x: 602, startPoint y: 224, endPoint x: 270, endPoint y: 215, distance: 332.9
click at [270, 215] on div "Add Content YouTube Play YouTube video without leaving your page. ADD Vimeo Pla…" at bounding box center [599, 278] width 1199 height 556
type input "a"
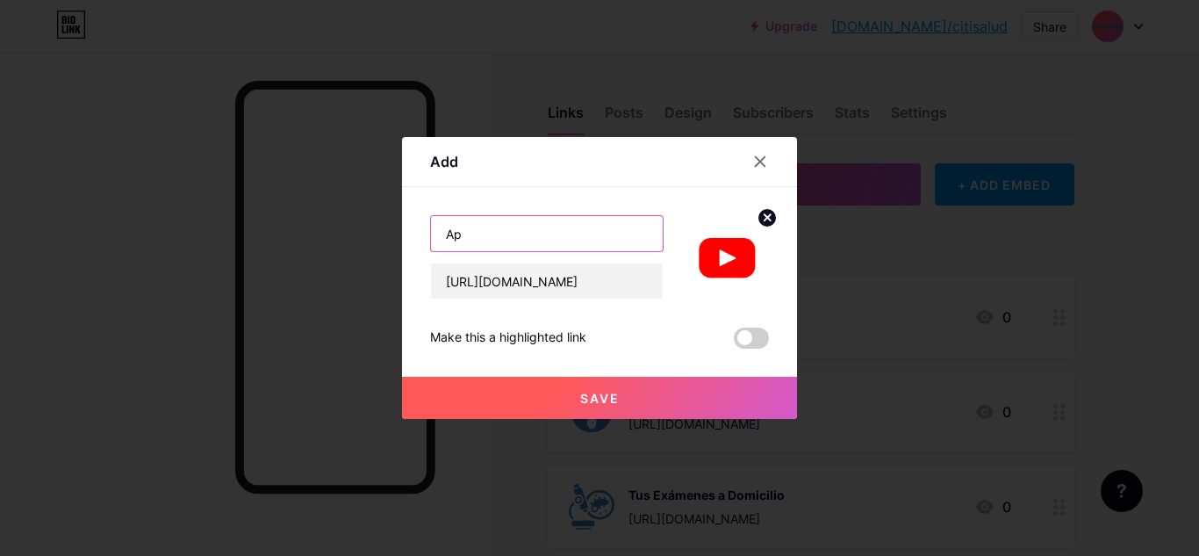
type input "A"
type input "S"
type input "Canal educativo - YouTube"
click at [636, 399] on button "Save" at bounding box center [599, 398] width 395 height 42
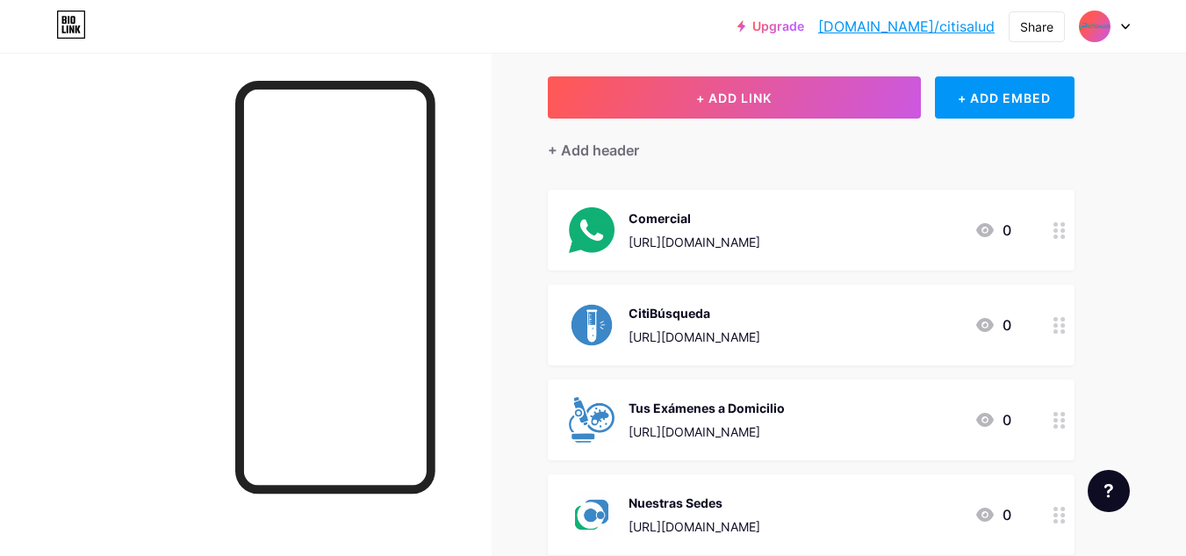
scroll to position [88, 0]
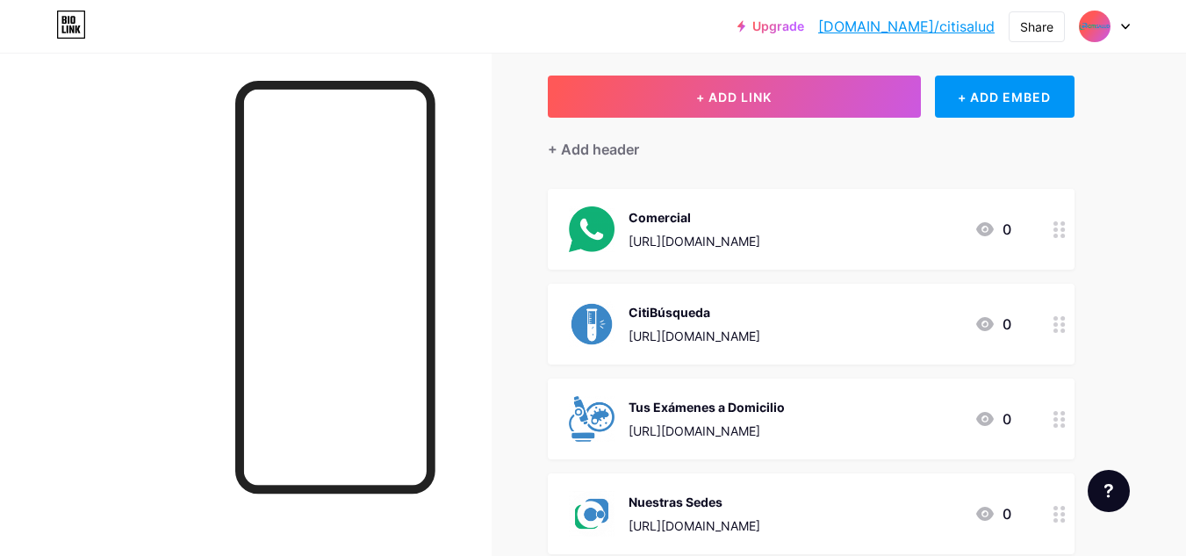
drag, startPoint x: 808, startPoint y: 419, endPoint x: 841, endPoint y: 311, distance: 113.0
click at [797, 277] on span "Comercial [URL][DOMAIN_NAME] 0 CitiBúsqueda [URL][DOMAIN_NAME] 0 Tus Exámenes a…" at bounding box center [811, 466] width 527 height 555
click at [1058, 424] on circle at bounding box center [1056, 425] width 4 height 4
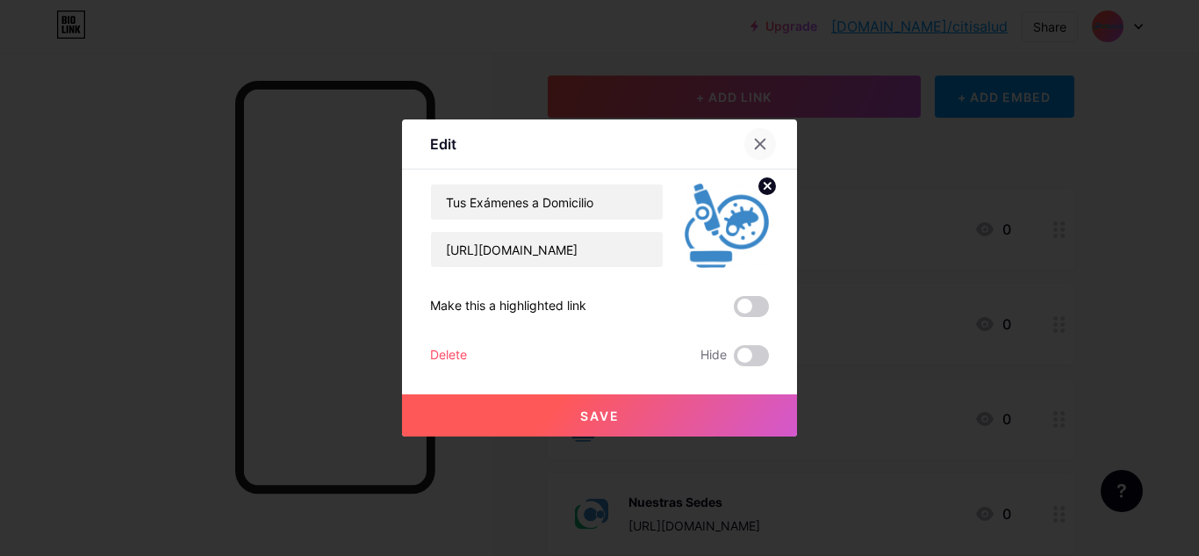
click at [756, 147] on icon at bounding box center [760, 144] width 14 height 14
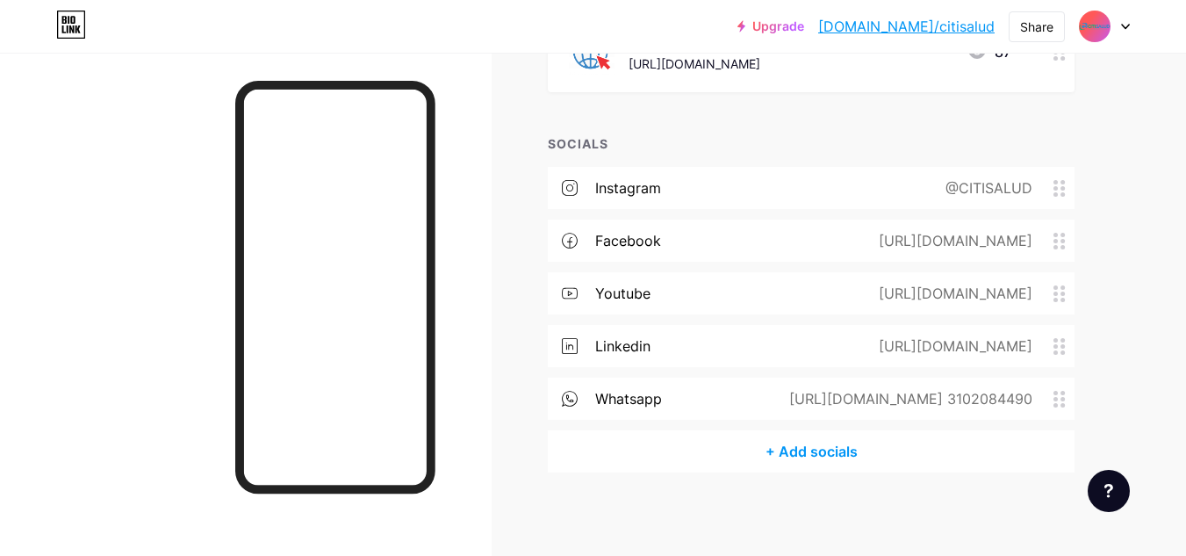
scroll to position [743, 0]
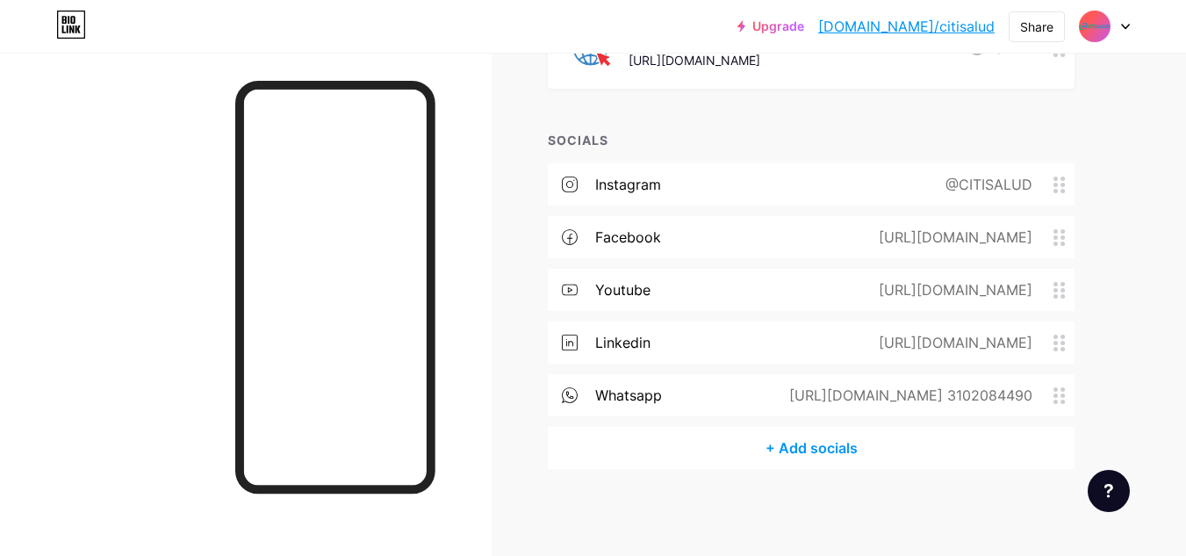
click at [872, 394] on div "[URL][DOMAIN_NAME] 3102084490" at bounding box center [907, 395] width 292 height 21
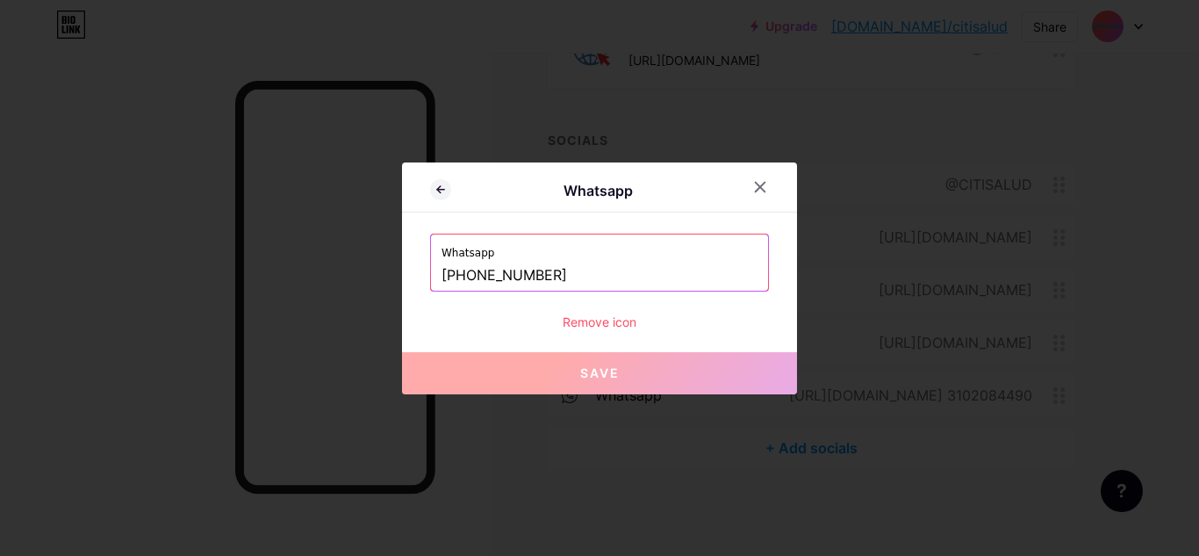
drag, startPoint x: 652, startPoint y: 277, endPoint x: 257, endPoint y: 254, distance: 395.8
click at [257, 254] on div "Whatsapp Whatsapp [PHONE_NUMBER] Remove icon Save" at bounding box center [599, 278] width 1199 height 556
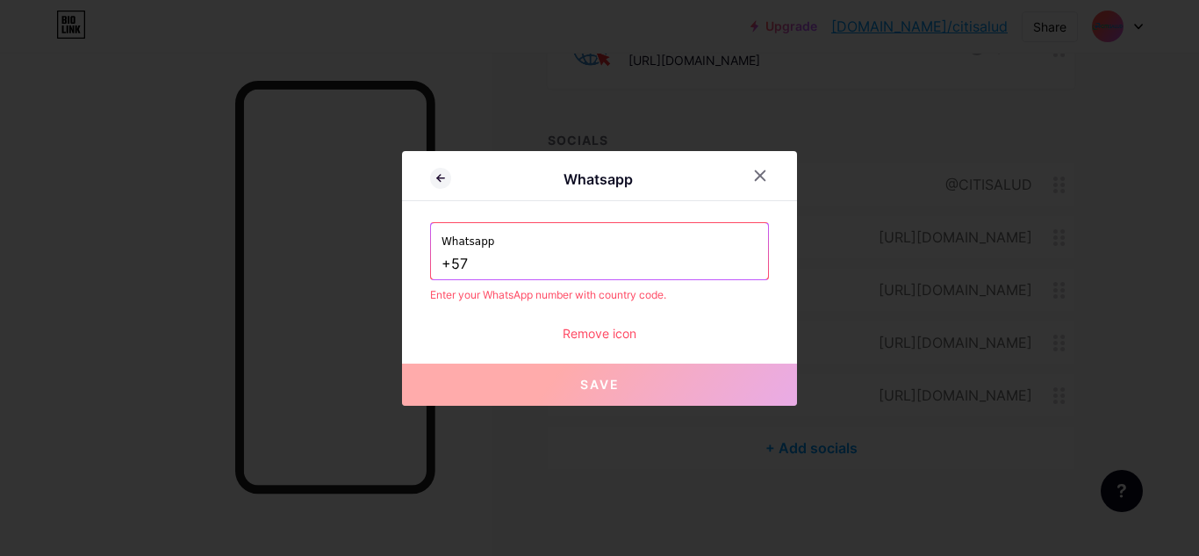
type input "+57"
click at [781, 166] on div at bounding box center [771, 176] width 53 height 32
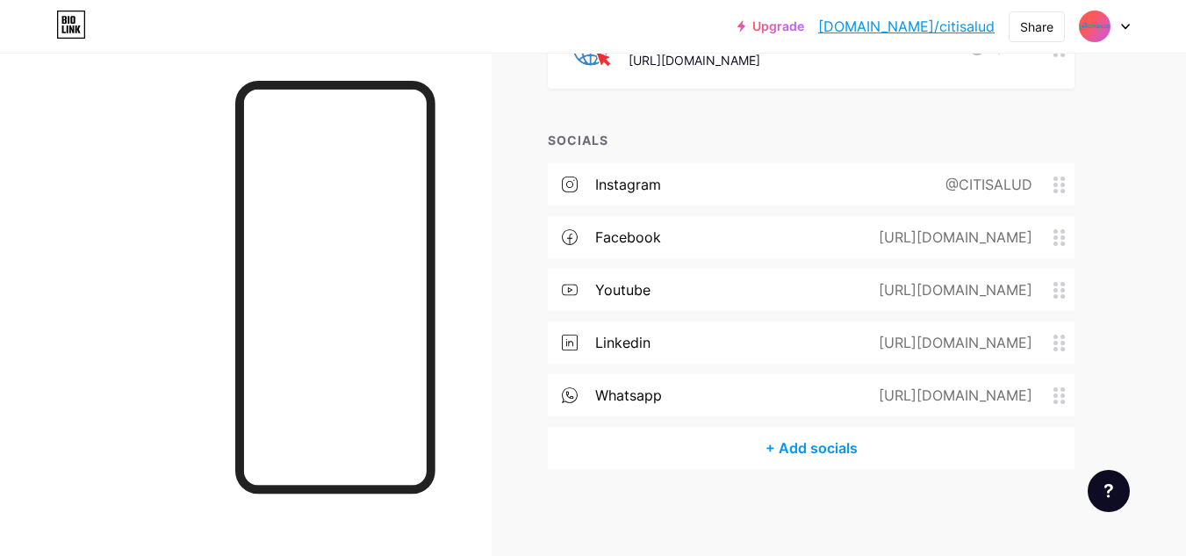
click at [1058, 395] on icon at bounding box center [1060, 395] width 12 height 17
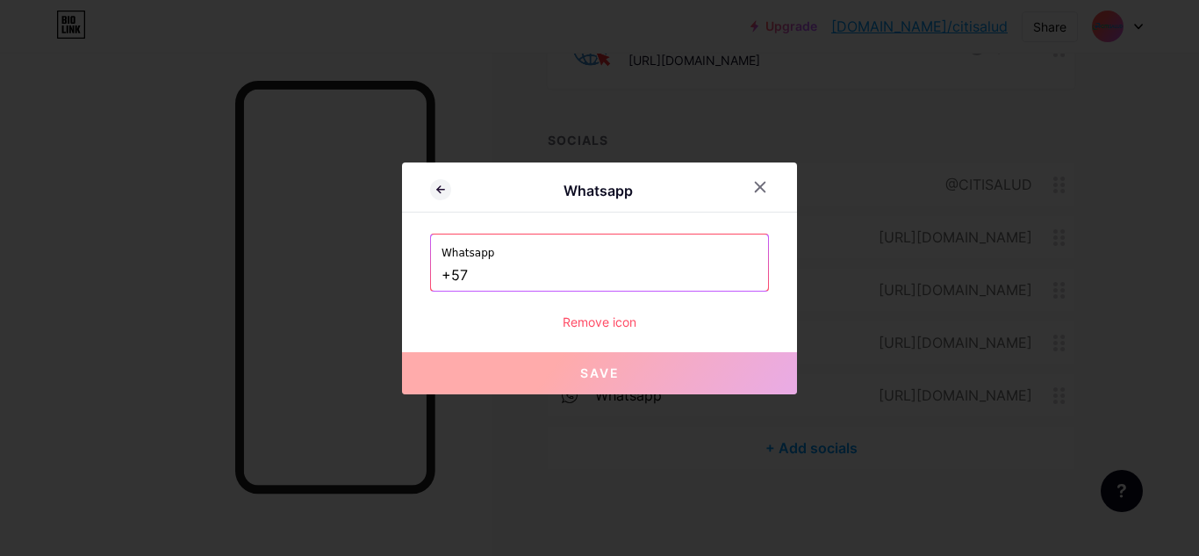
click at [581, 323] on div "Remove icon" at bounding box center [599, 322] width 339 height 18
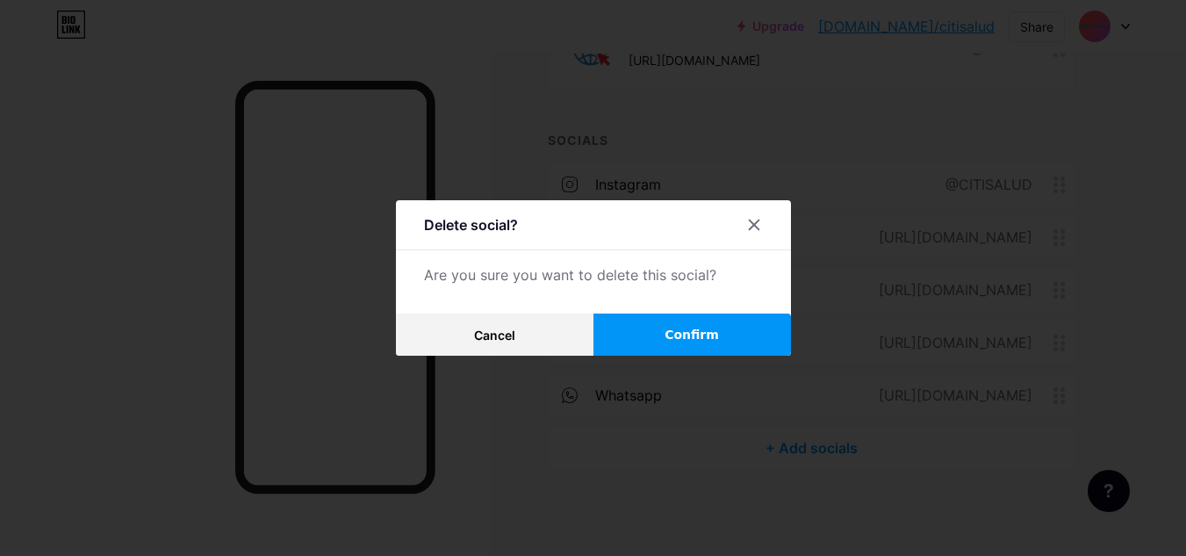
click at [680, 323] on button "Confirm" at bounding box center [693, 334] width 198 height 42
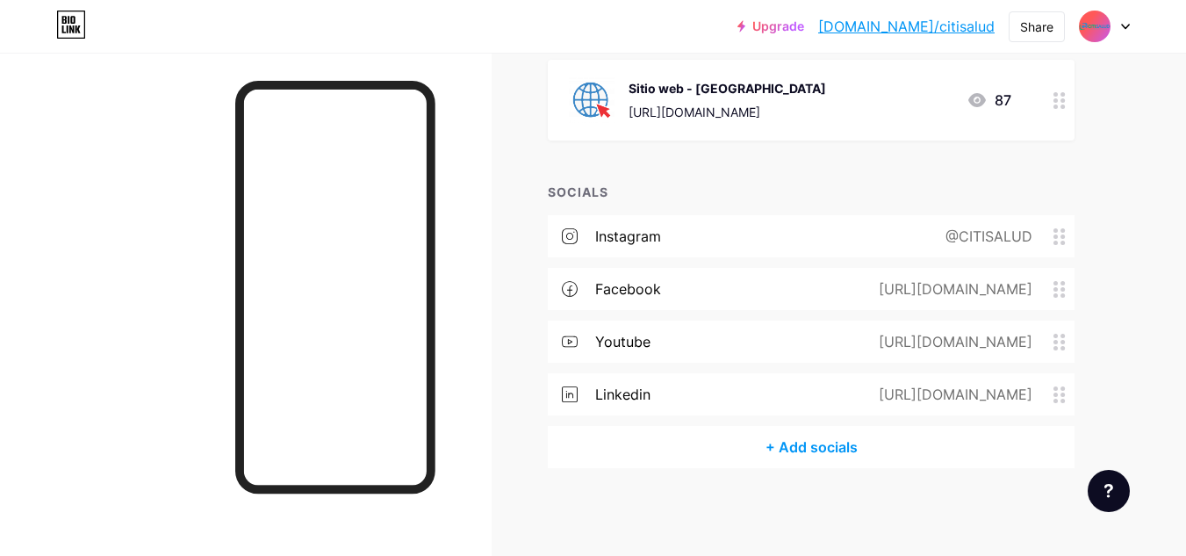
scroll to position [690, 0]
click at [1015, 243] on div "@CITISALUD" at bounding box center [986, 237] width 136 height 21
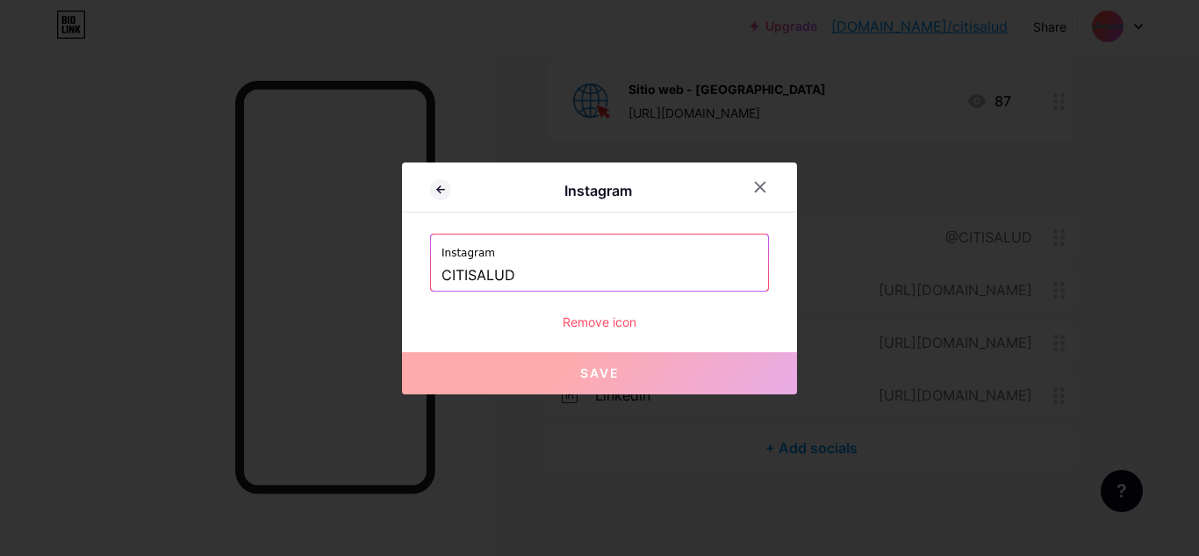
click at [521, 270] on input "CITISALUD" at bounding box center [600, 276] width 316 height 30
drag, startPoint x: 522, startPoint y: 271, endPoint x: 381, endPoint y: 270, distance: 140.5
click at [381, 270] on div "Instagram Instagram CITISALUD Remove icon Save" at bounding box center [599, 278] width 1199 height 556
paste input "[URL][DOMAIN_NAME]"
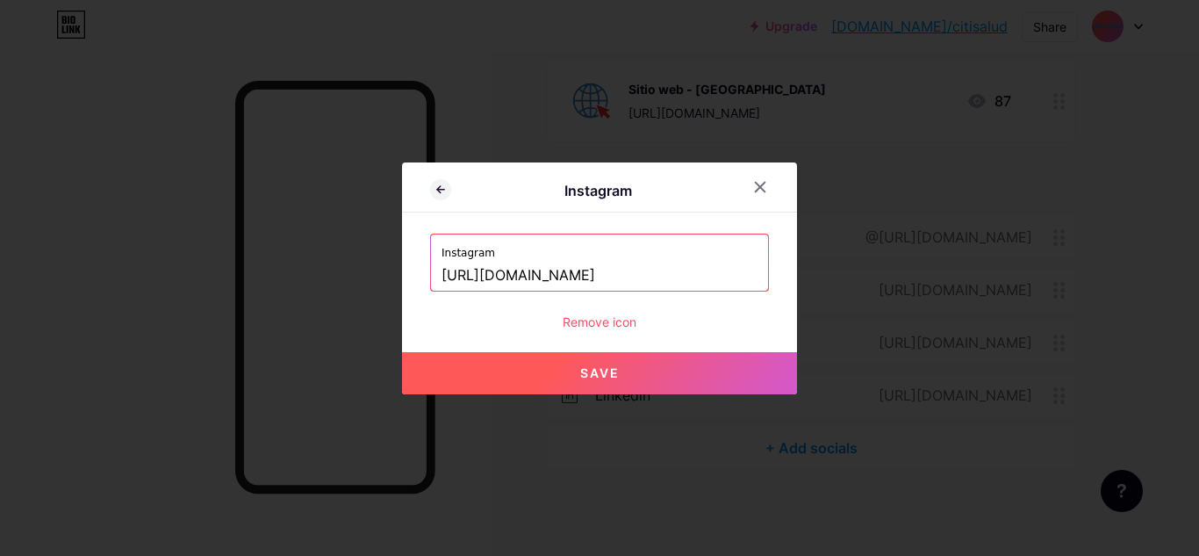
click at [618, 365] on span "Save" at bounding box center [600, 372] width 40 height 15
type input "[URL][DOMAIN_NAME][DOMAIN_NAME]"
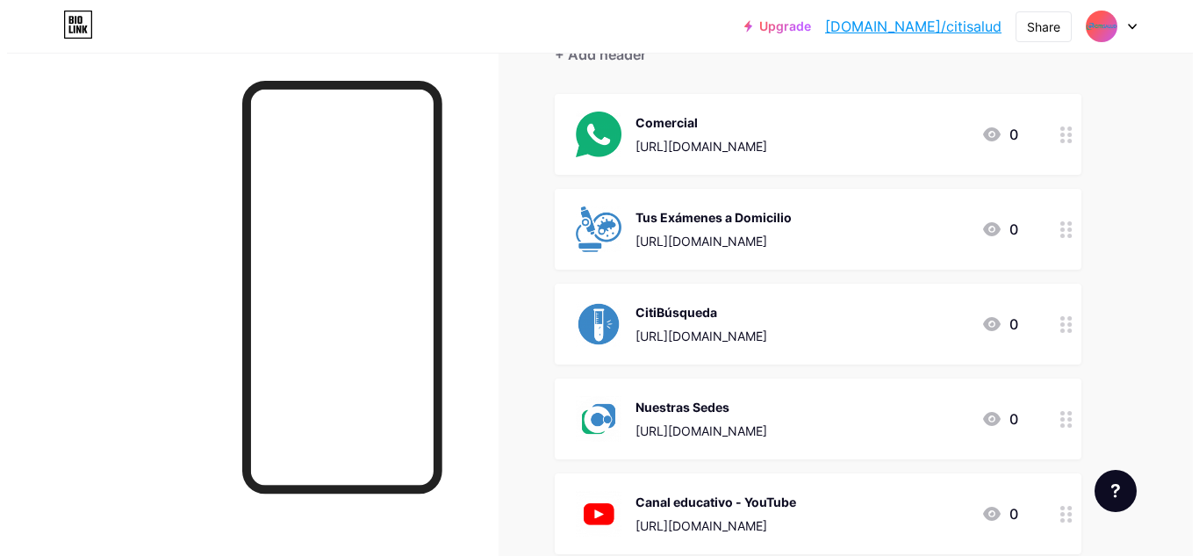
scroll to position [0, 0]
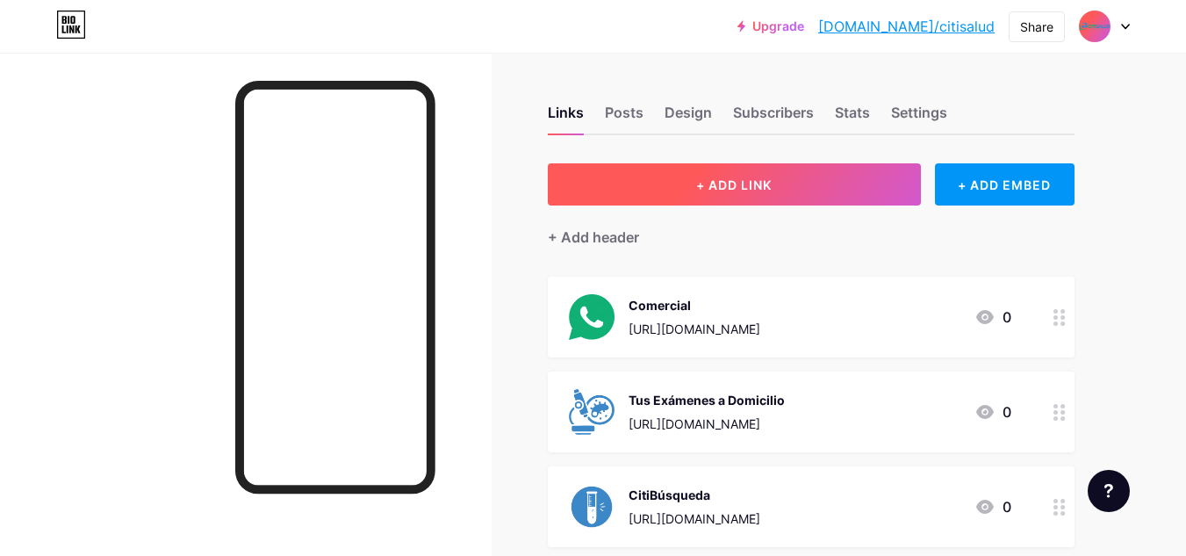
click at [798, 194] on button "+ ADD LINK" at bounding box center [734, 184] width 373 height 42
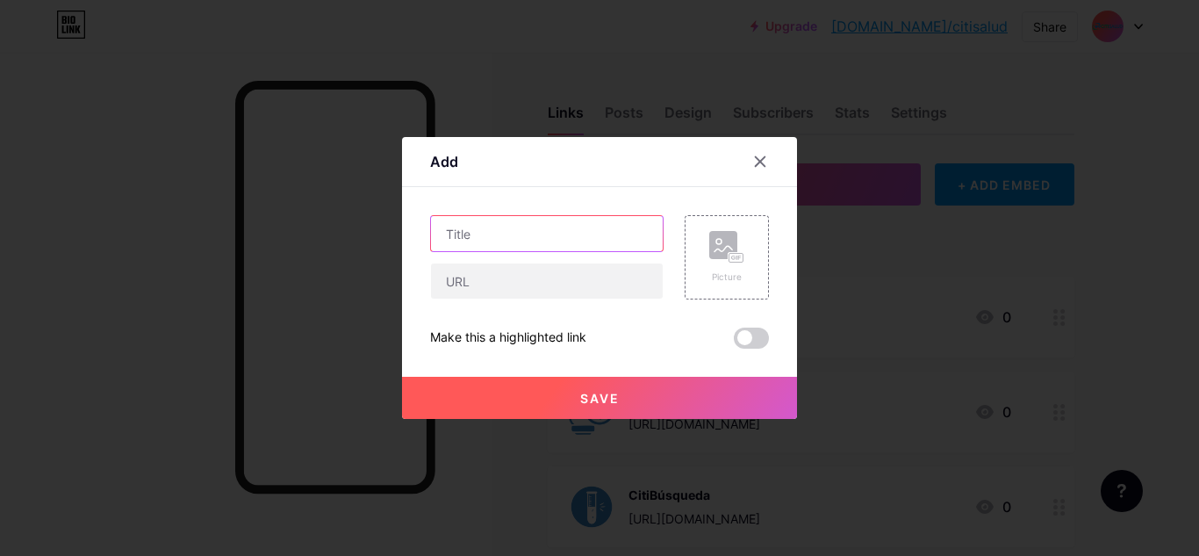
click at [601, 244] on input "text" at bounding box center [547, 233] width 232 height 35
type input "¡"
type input "¡Trabaja con Nosotros!"
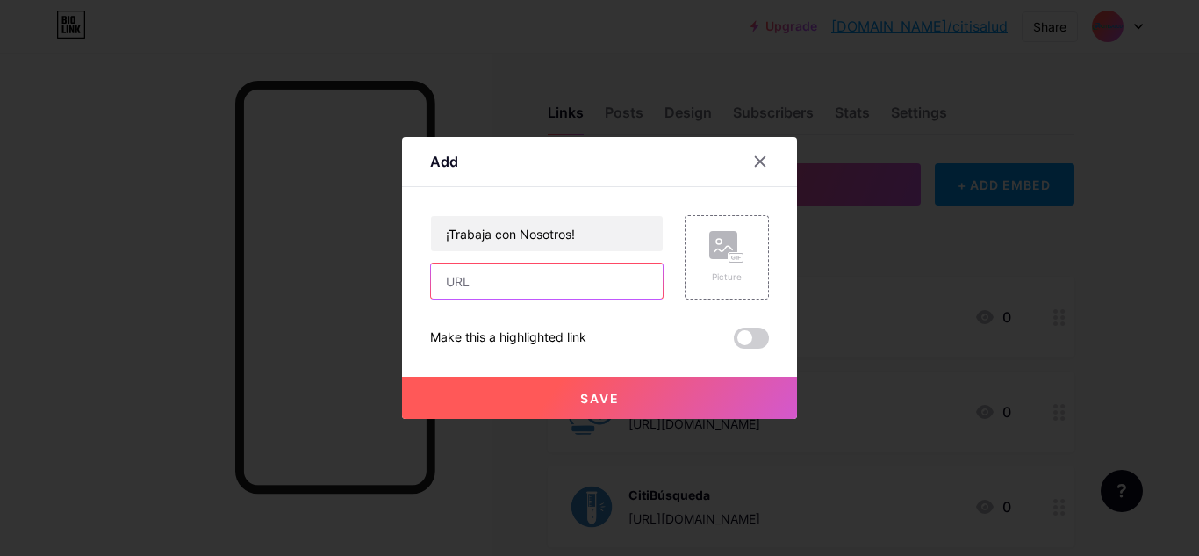
click at [516, 284] on input "text" at bounding box center [547, 280] width 232 height 35
paste input "[URL][DOMAIN_NAME]"
type input "[URL][DOMAIN_NAME]"
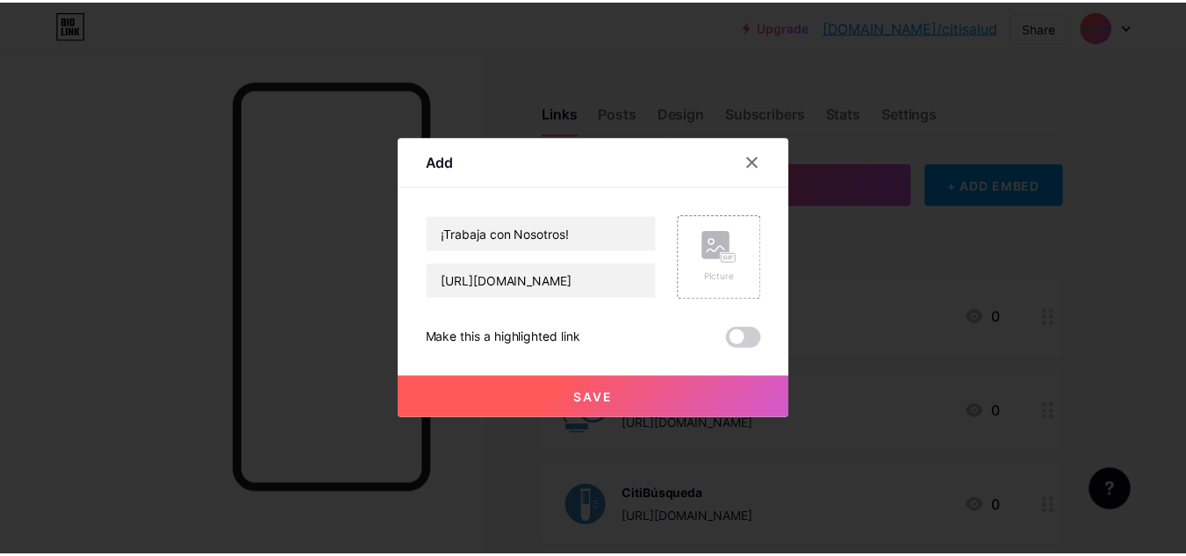
scroll to position [0, 0]
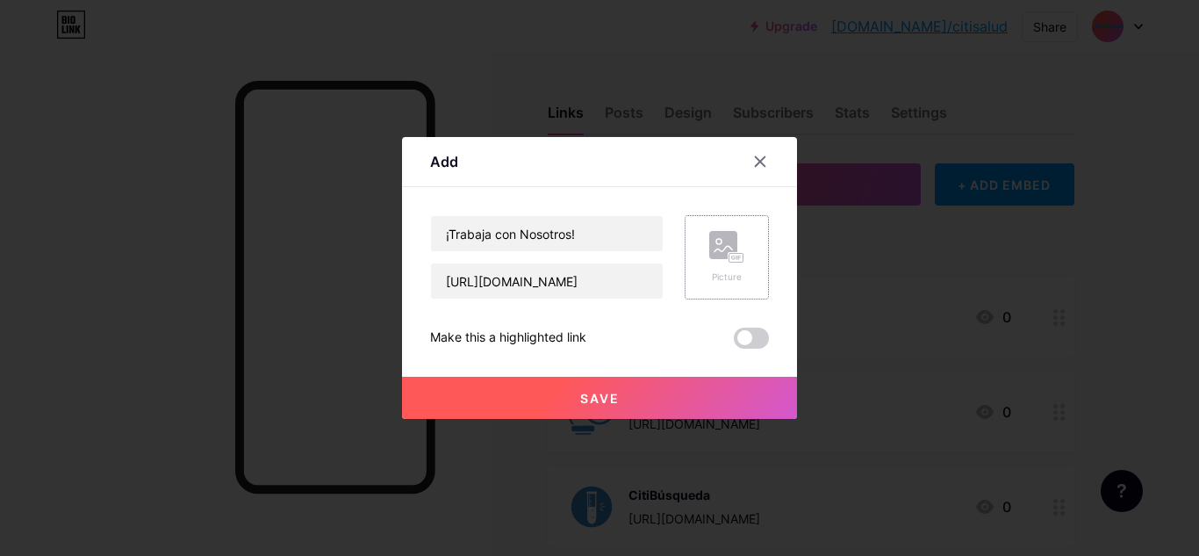
click at [729, 248] on icon at bounding box center [726, 247] width 35 height 32
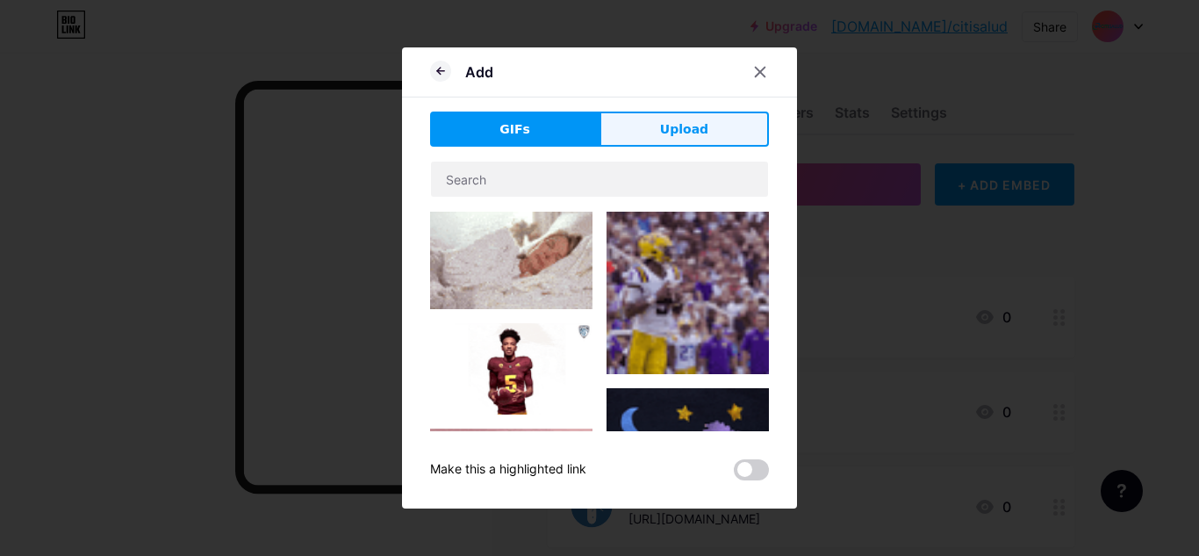
click at [665, 130] on span "Upload" at bounding box center [684, 129] width 48 height 18
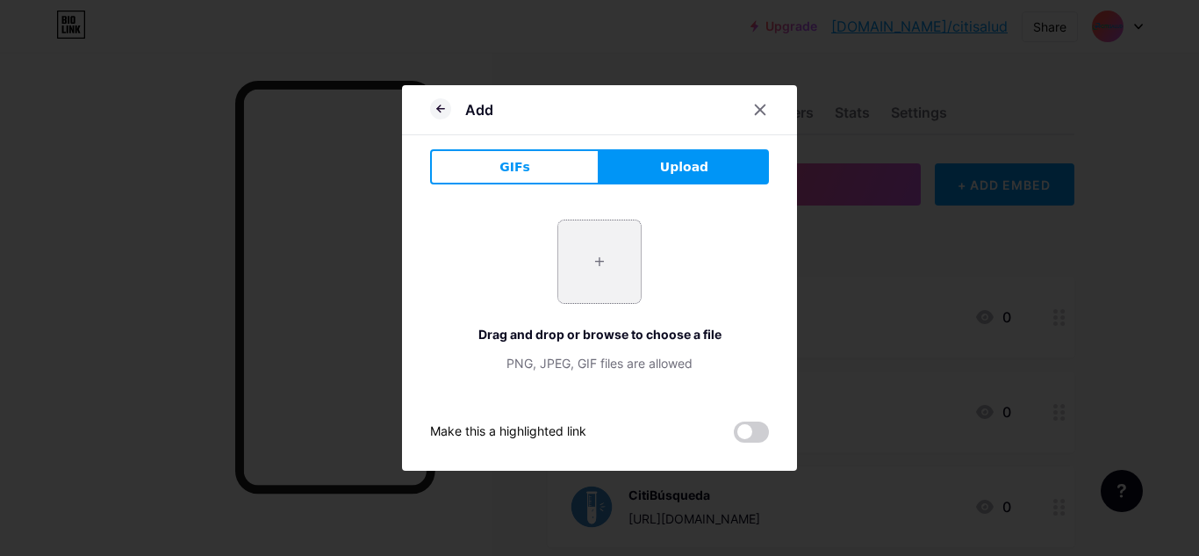
click at [624, 256] on input "file" at bounding box center [599, 261] width 83 height 83
type input "C:\fakepath\Trabaja con nosotros.png"
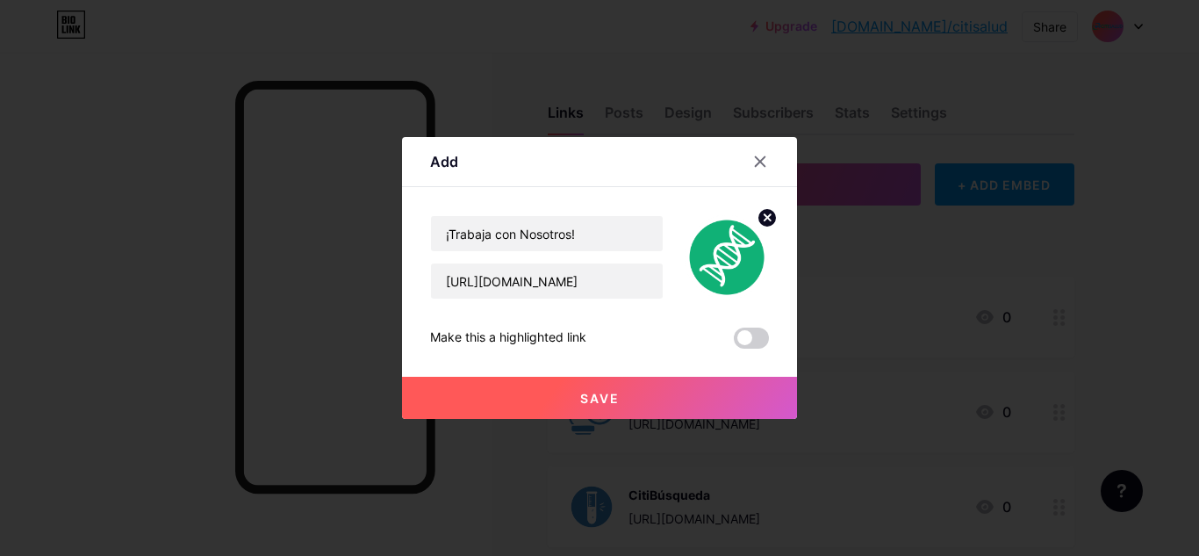
click at [646, 396] on button "Save" at bounding box center [599, 398] width 395 height 42
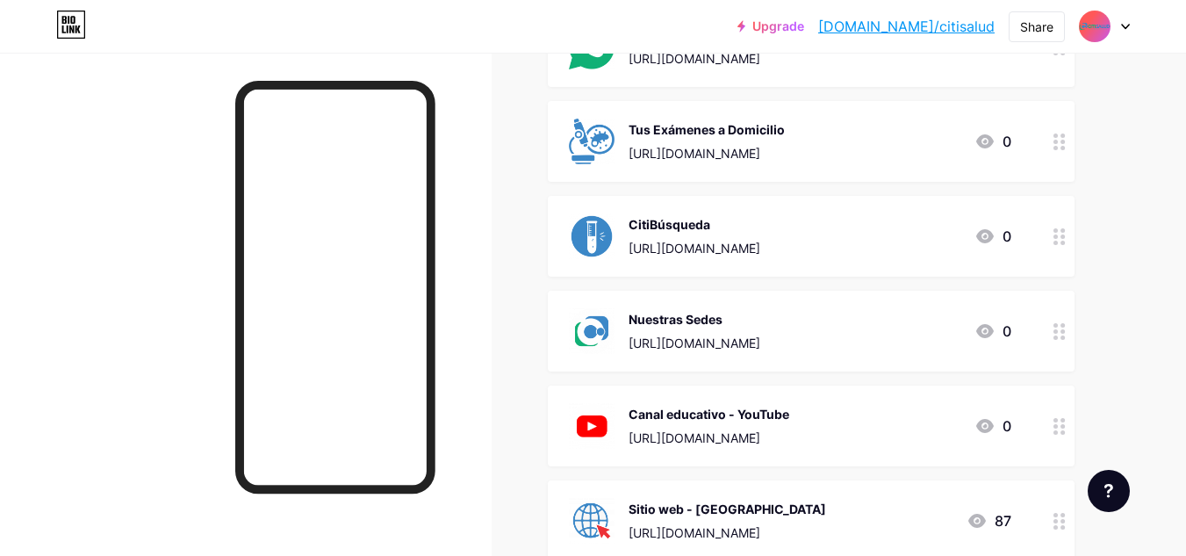
scroll to position [263, 0]
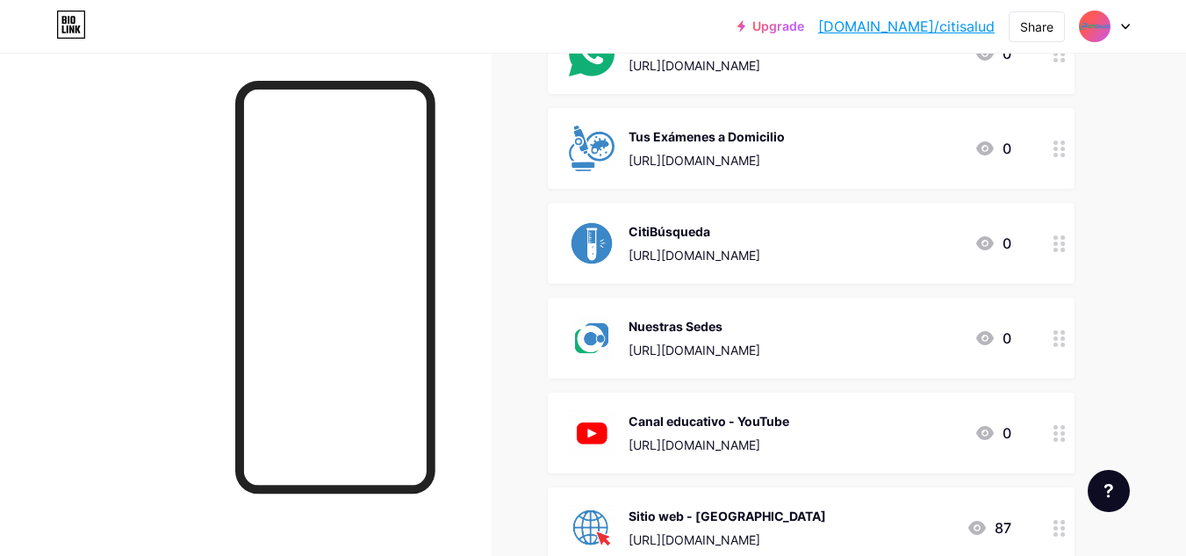
click at [485, 189] on div at bounding box center [246, 331] width 492 height 556
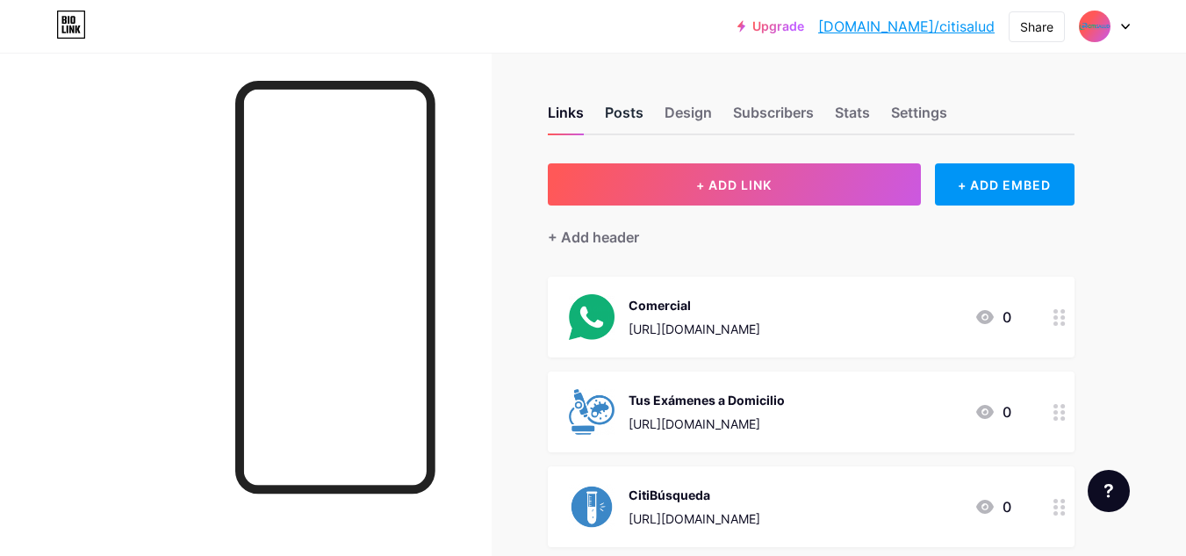
click at [624, 107] on div "Posts" at bounding box center [624, 118] width 39 height 32
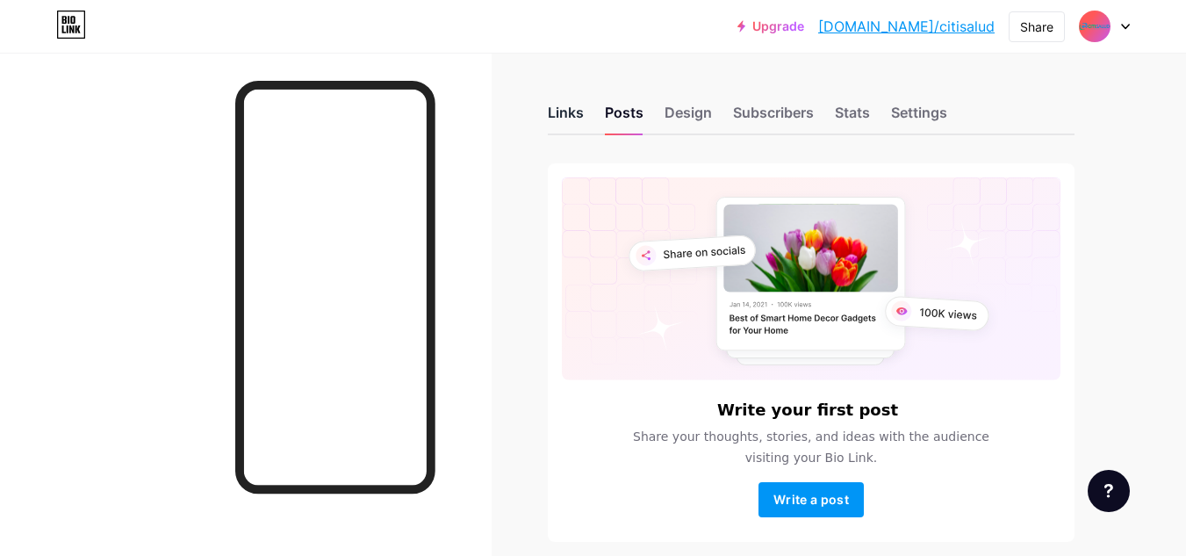
click at [554, 116] on div "Links" at bounding box center [566, 118] width 36 height 32
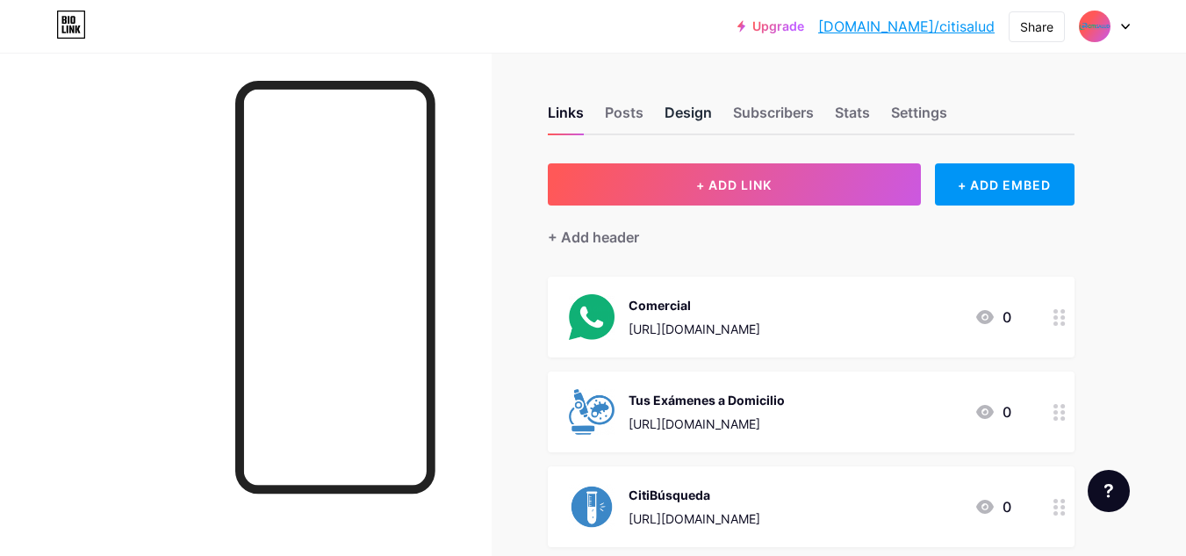
click at [684, 120] on div "Design" at bounding box center [688, 118] width 47 height 32
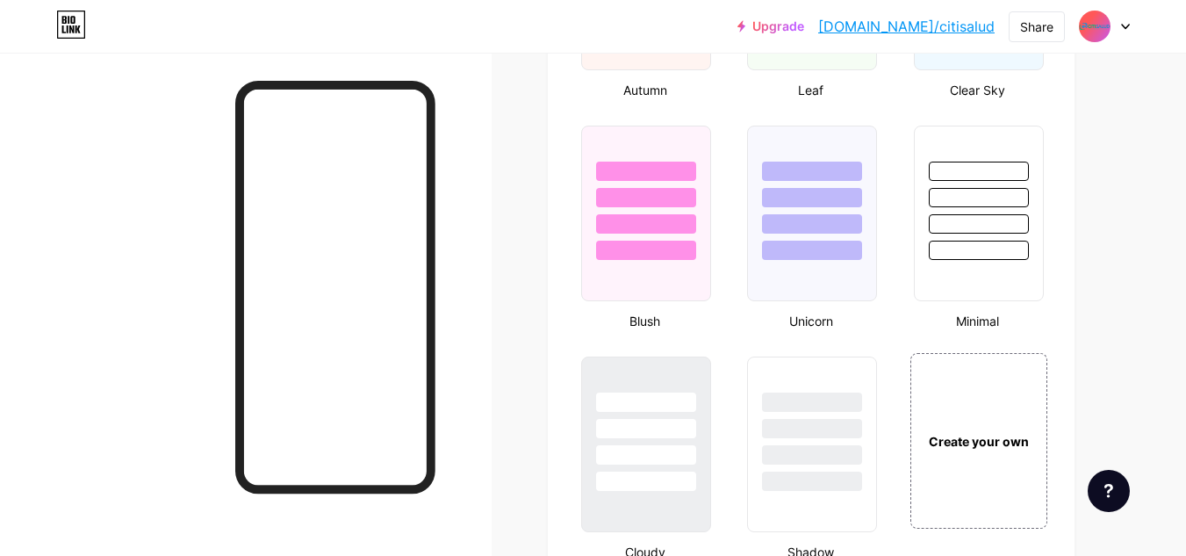
scroll to position [1779, 0]
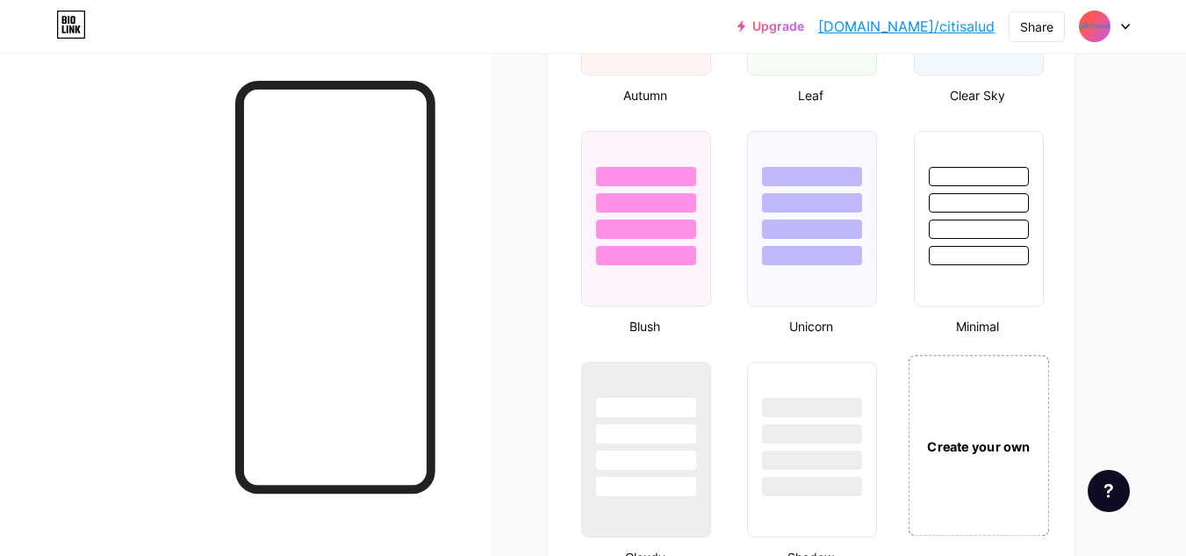
click at [998, 400] on div "Create your own" at bounding box center [978, 445] width 141 height 181
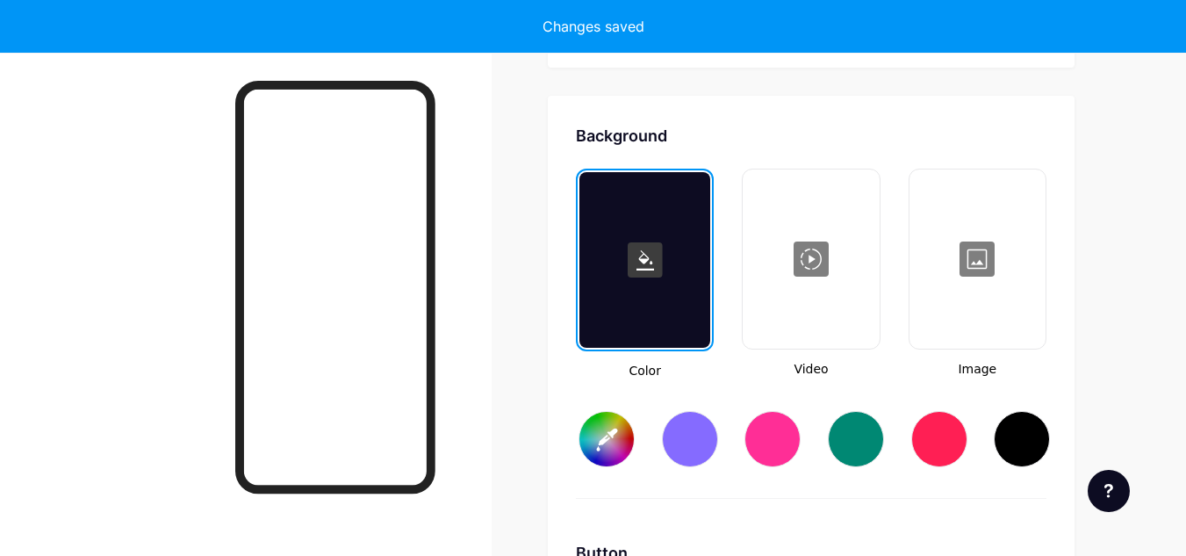
type input "#ffffff"
type input "#000000"
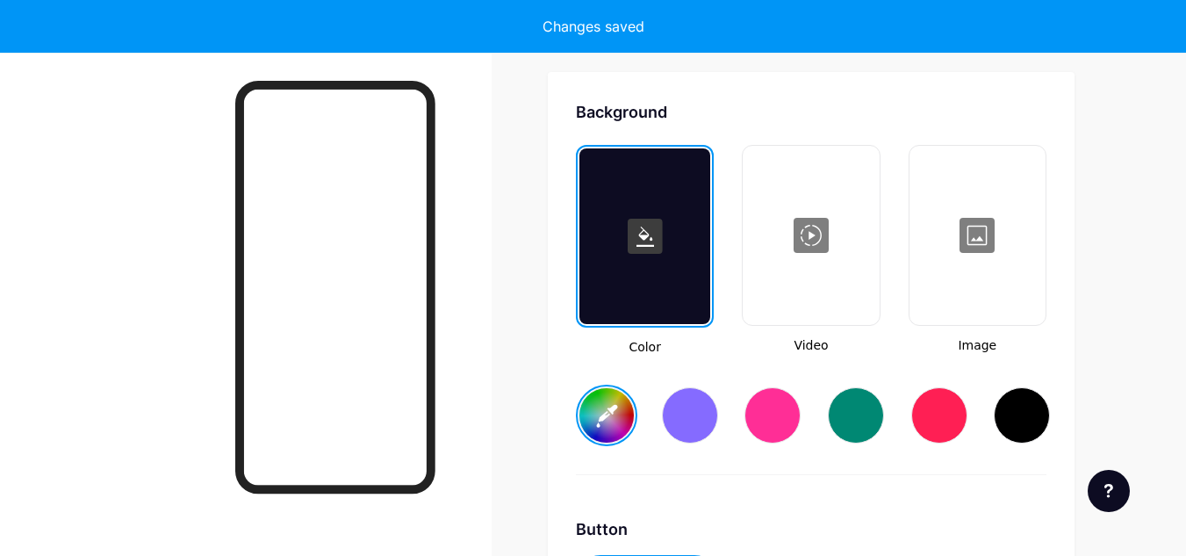
scroll to position [2331, 0]
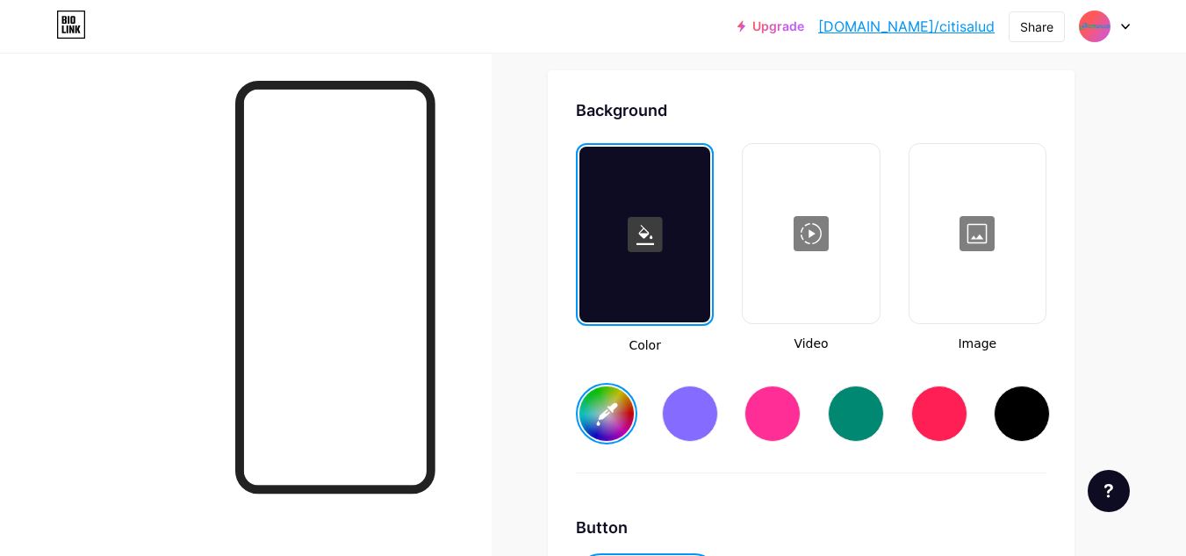
click at [608, 406] on input "#ffffff" at bounding box center [606, 413] width 54 height 54
click at [614, 428] on input "#ffffff" at bounding box center [606, 413] width 54 height 54
click at [861, 457] on div "Color Video Image #3c88c8" at bounding box center [811, 308] width 471 height 330
click at [601, 405] on input "#3c88c8" at bounding box center [606, 413] width 54 height 54
click at [655, 295] on div at bounding box center [644, 235] width 131 height 176
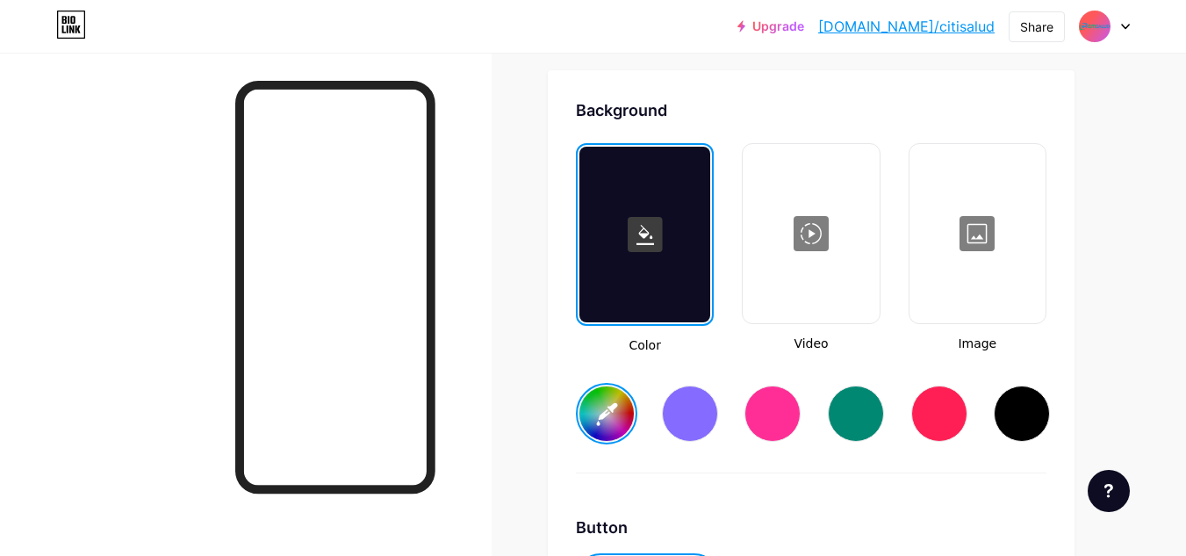
click at [644, 228] on icon at bounding box center [646, 235] width 18 height 20
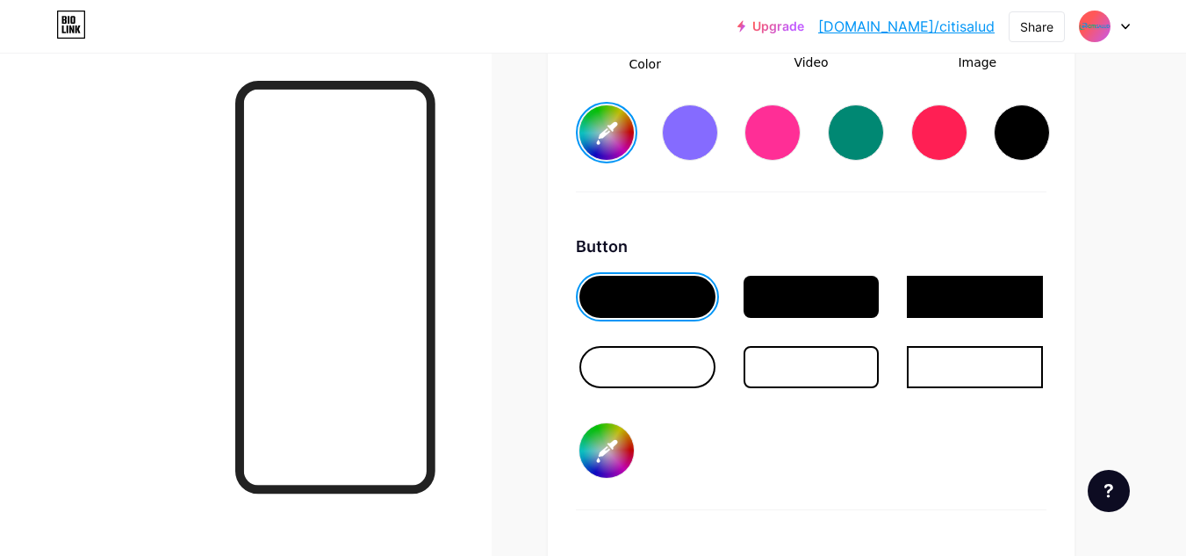
scroll to position [2595, 0]
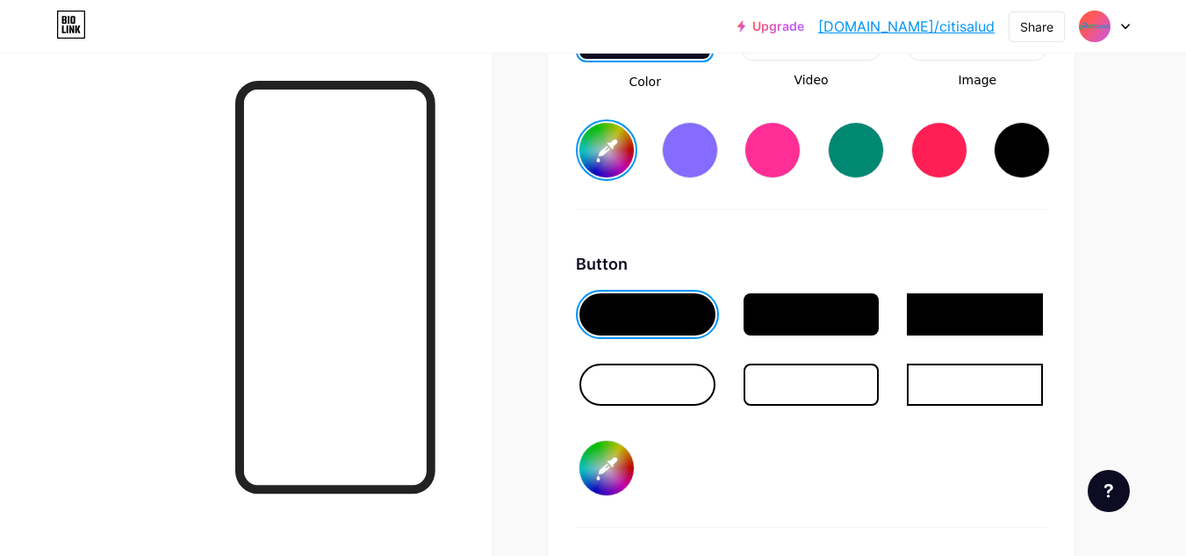
click at [664, 379] on div at bounding box center [647, 385] width 136 height 42
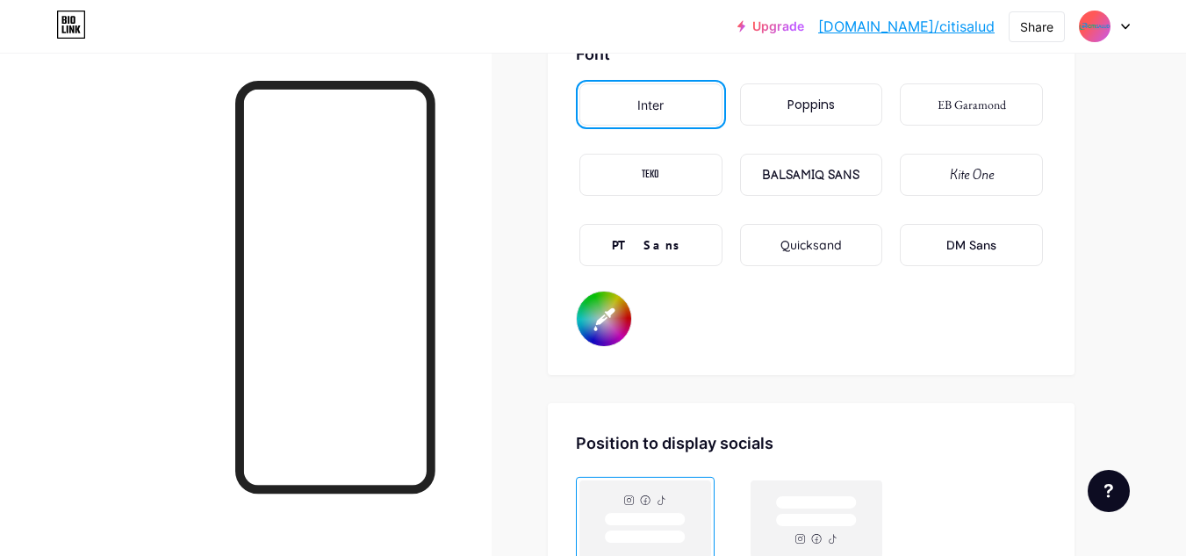
scroll to position [3121, 0]
click at [847, 114] on div "Poppins" at bounding box center [811, 105] width 143 height 42
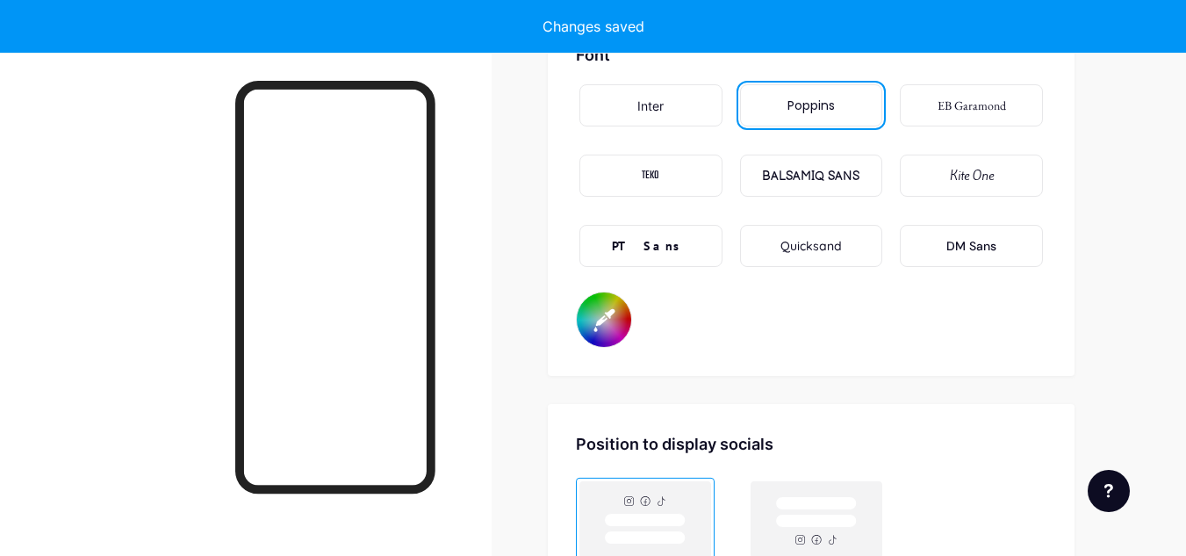
type input "#ffffff"
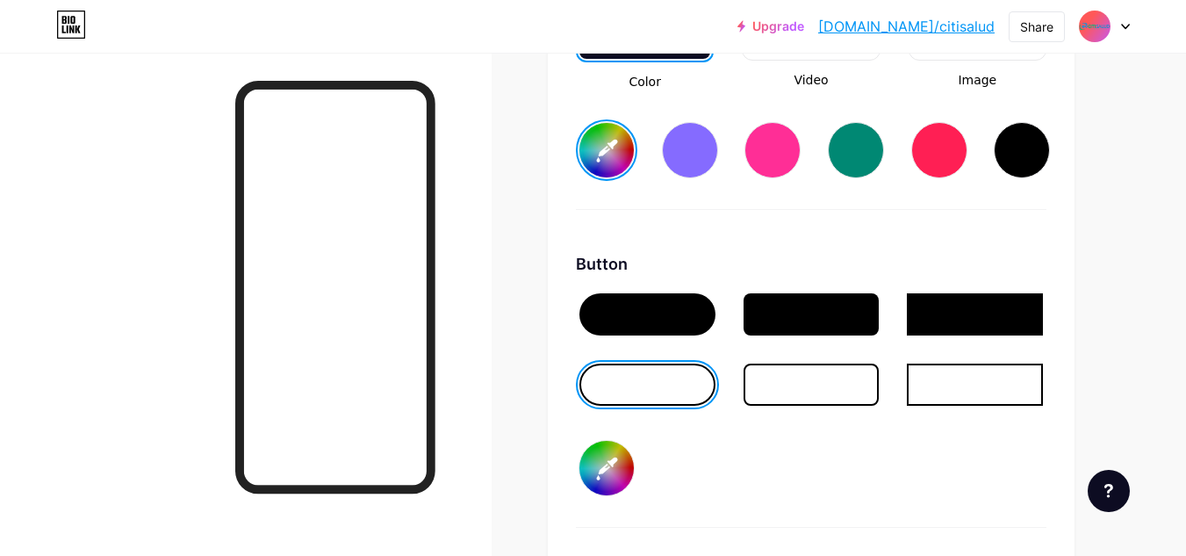
scroll to position [2682, 0]
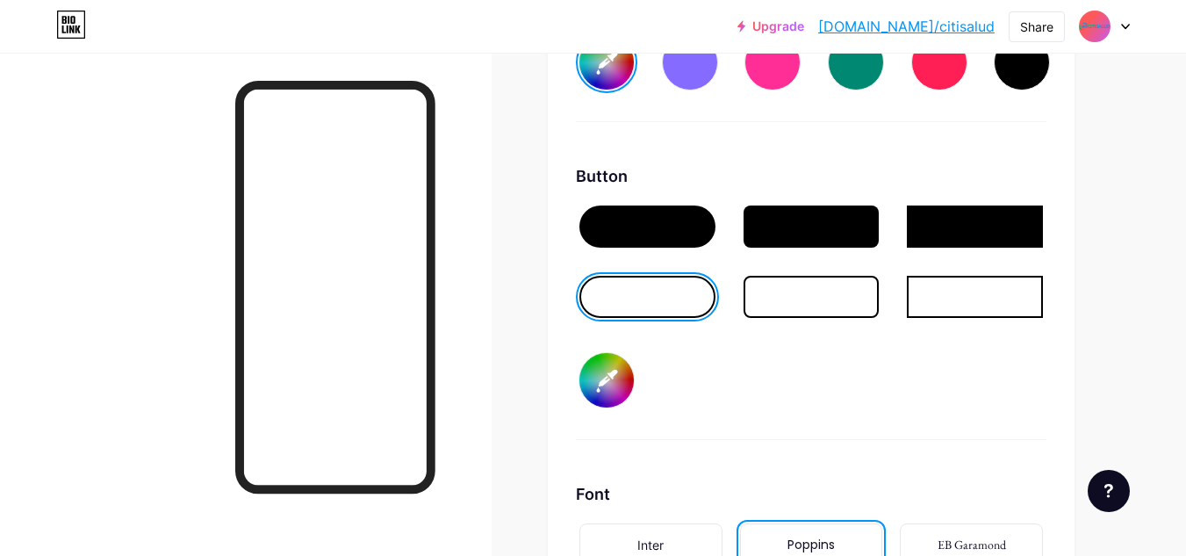
click at [624, 367] on input "#000000" at bounding box center [606, 380] width 54 height 54
click at [774, 406] on div "Button #000000" at bounding box center [811, 302] width 471 height 276
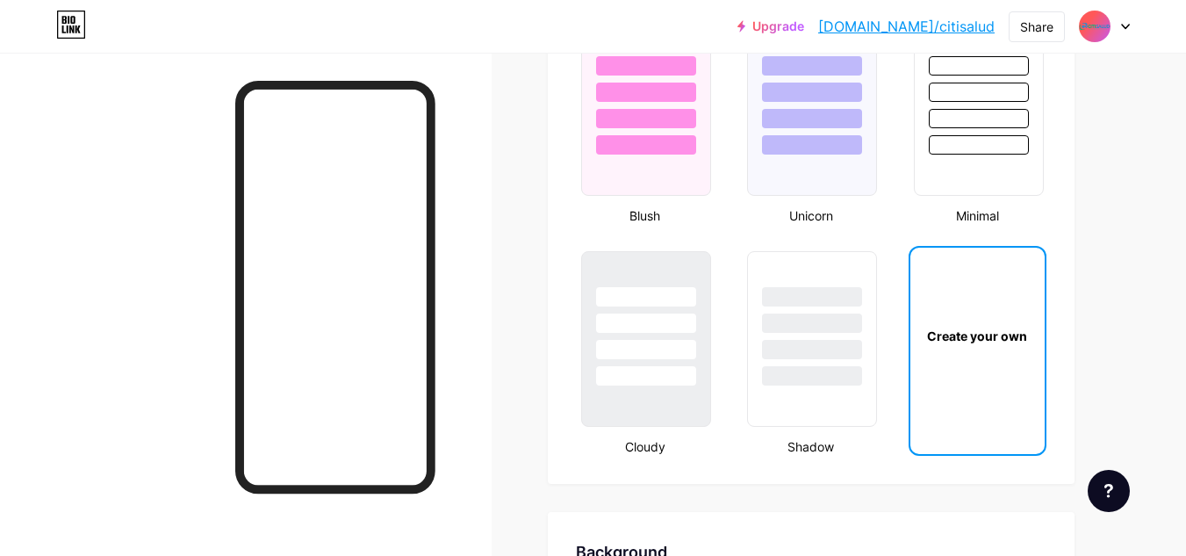
scroll to position [1804, 0]
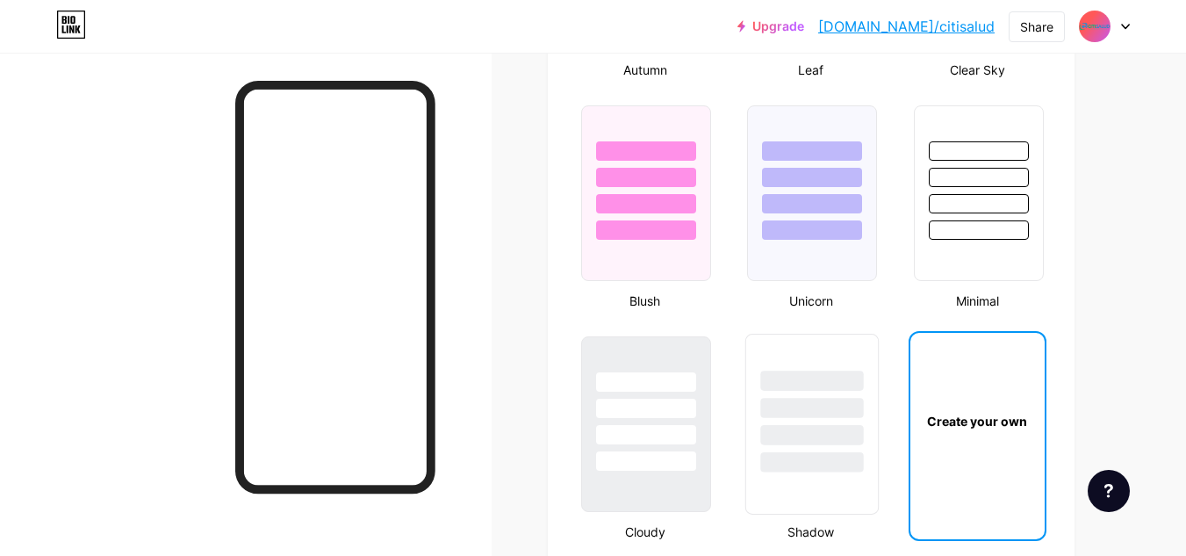
click at [853, 405] on div at bounding box center [812, 408] width 103 height 20
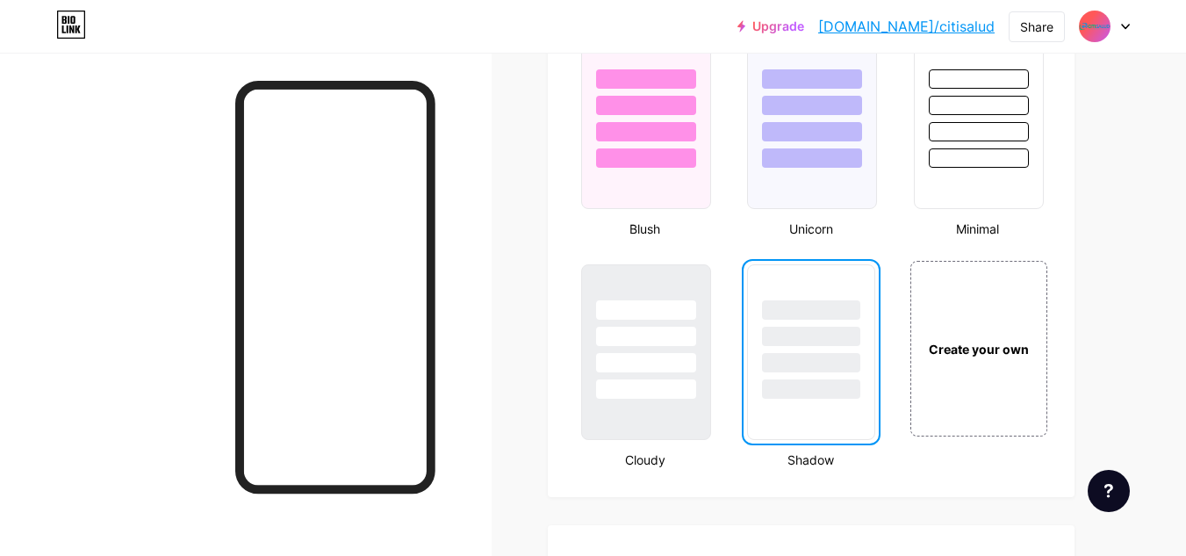
scroll to position [1916, 0]
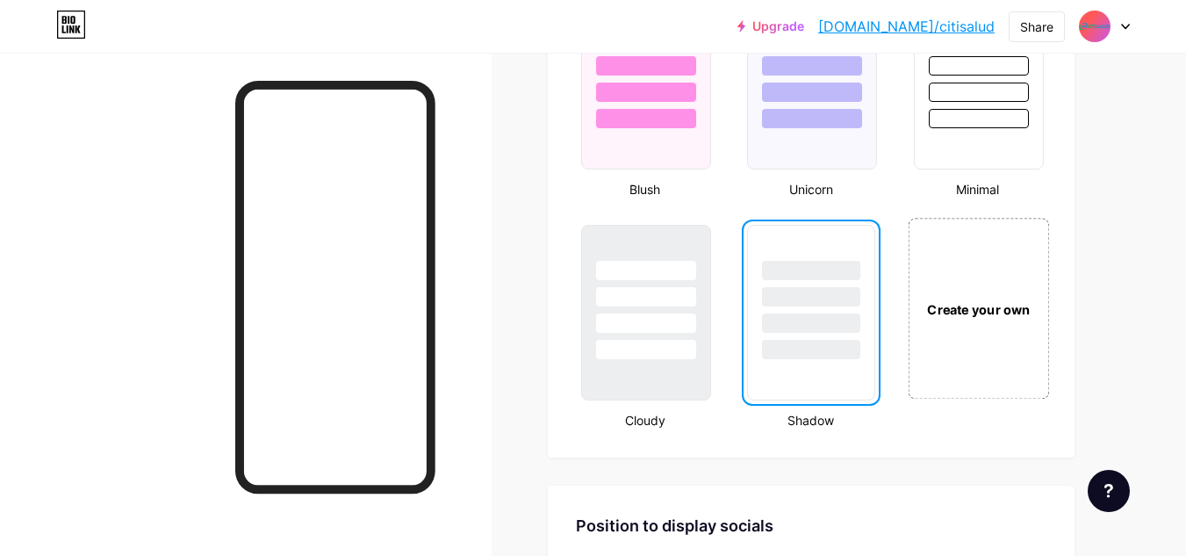
click at [990, 274] on div "Create your own" at bounding box center [978, 308] width 141 height 181
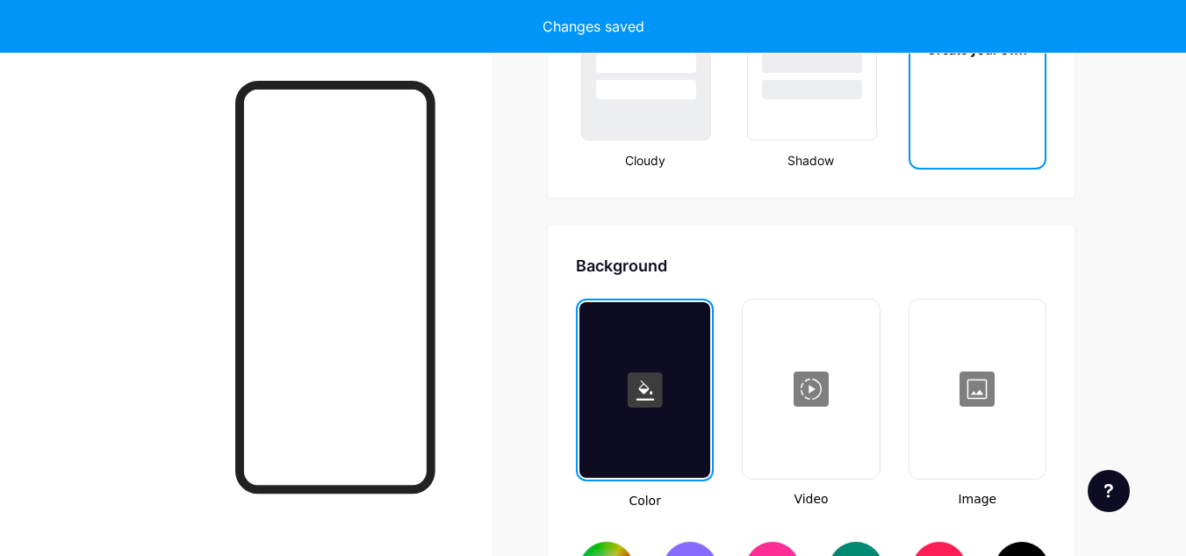
type input "#ffffff"
type input "#000000"
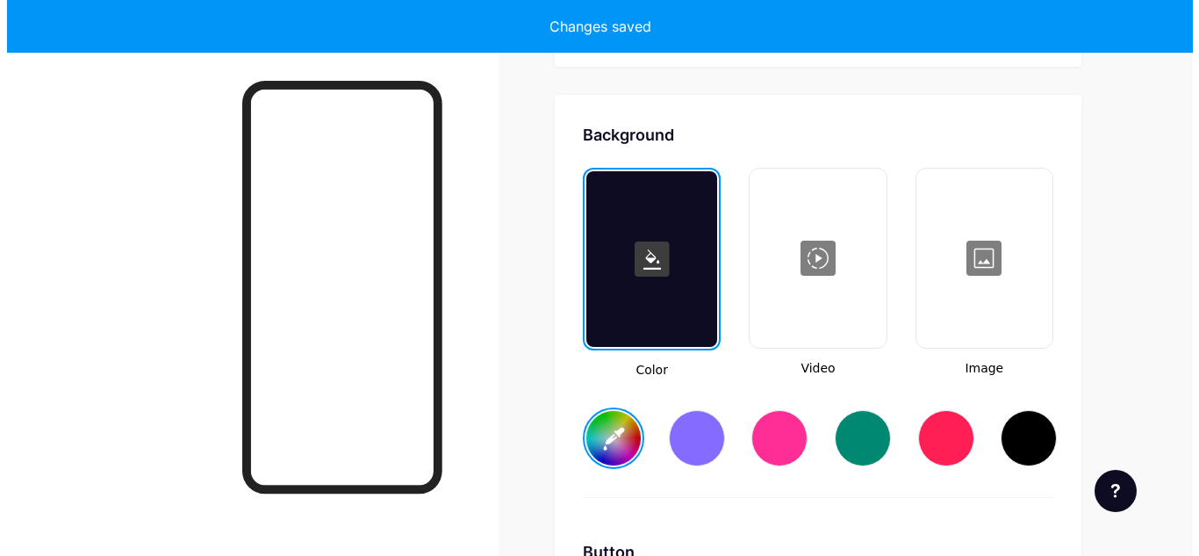
scroll to position [2331, 0]
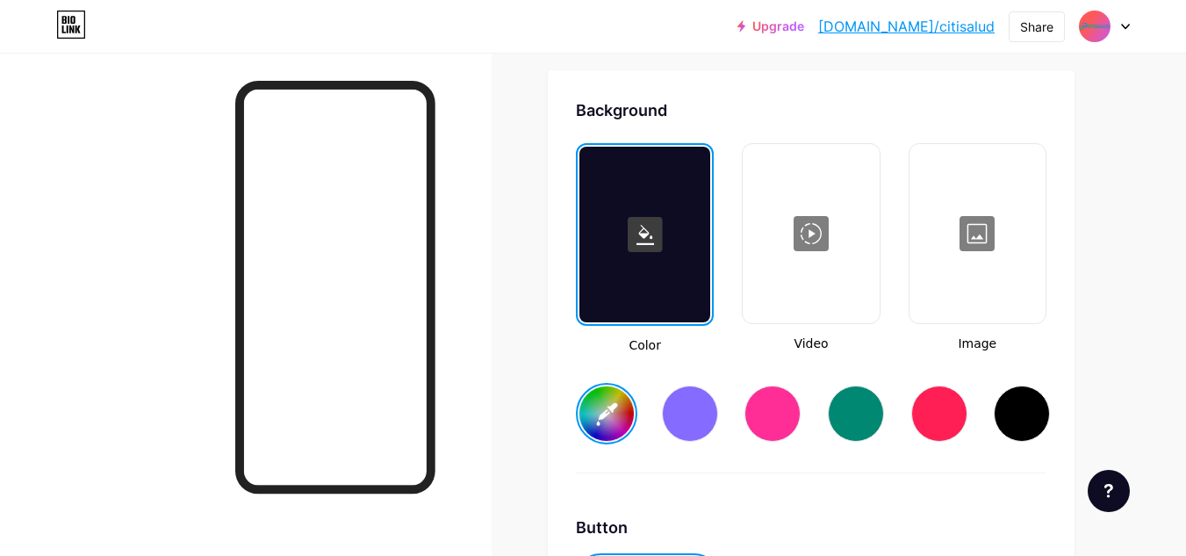
click at [798, 293] on div at bounding box center [811, 234] width 133 height 176
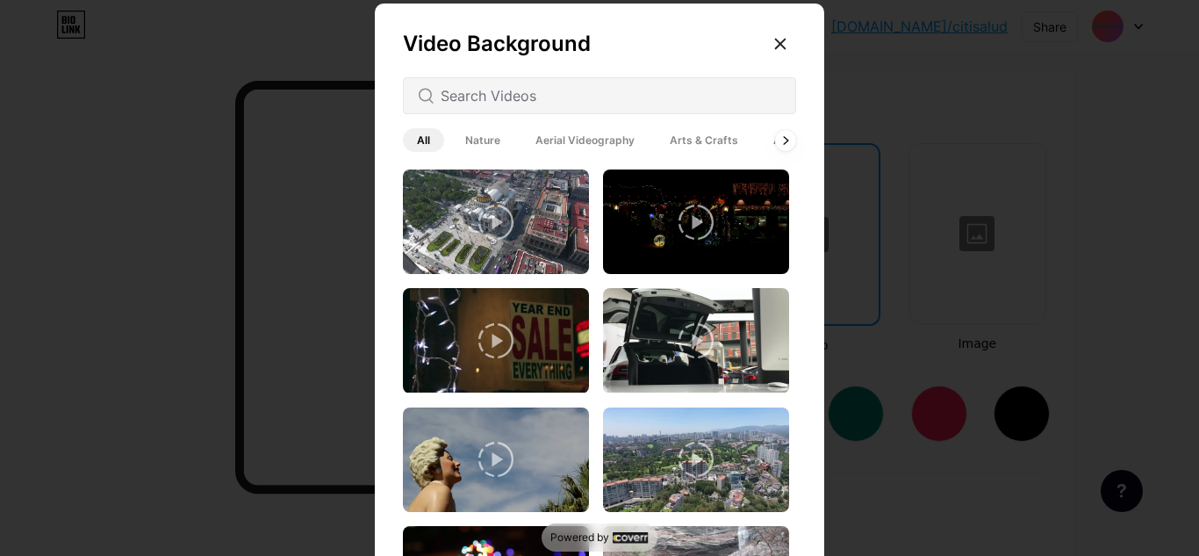
click at [787, 148] on span "Architecture" at bounding box center [805, 140] width 93 height 24
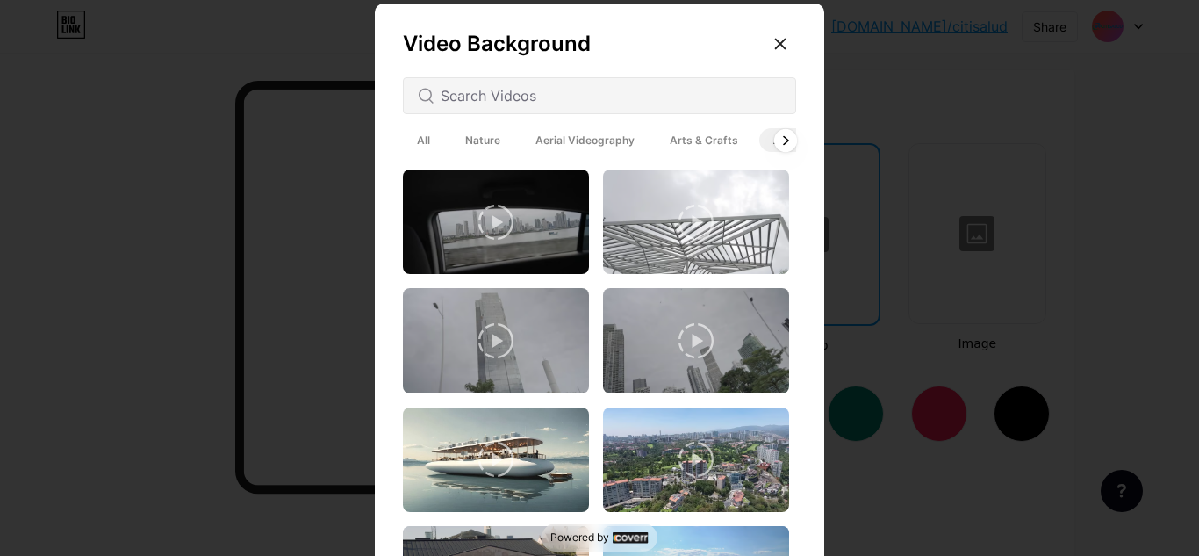
click at [779, 147] on div at bounding box center [785, 139] width 23 height 23
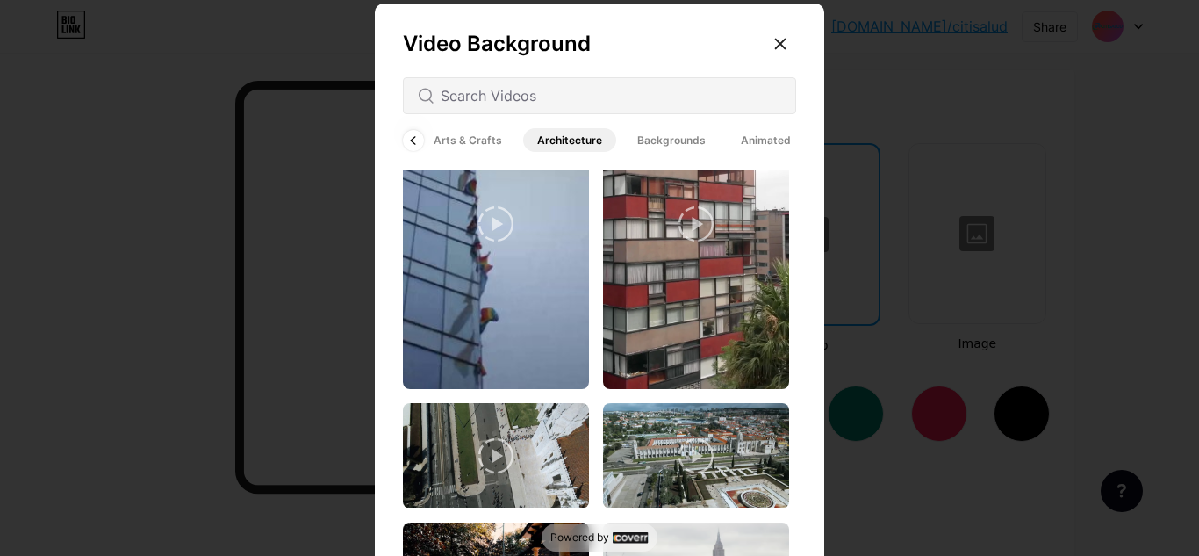
scroll to position [2768, 0]
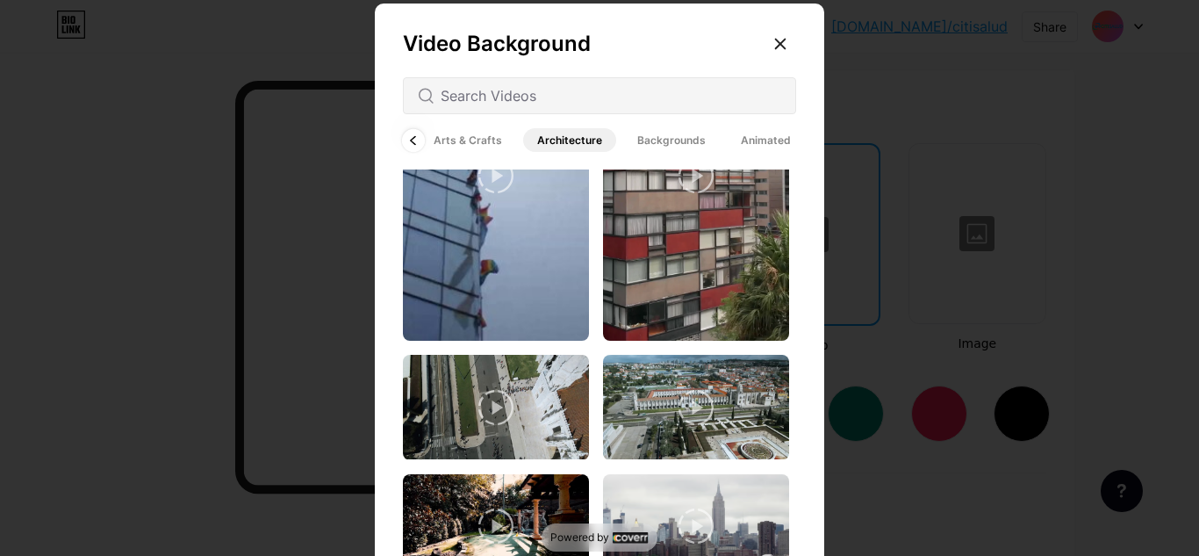
click at [402, 138] on div at bounding box center [413, 139] width 23 height 23
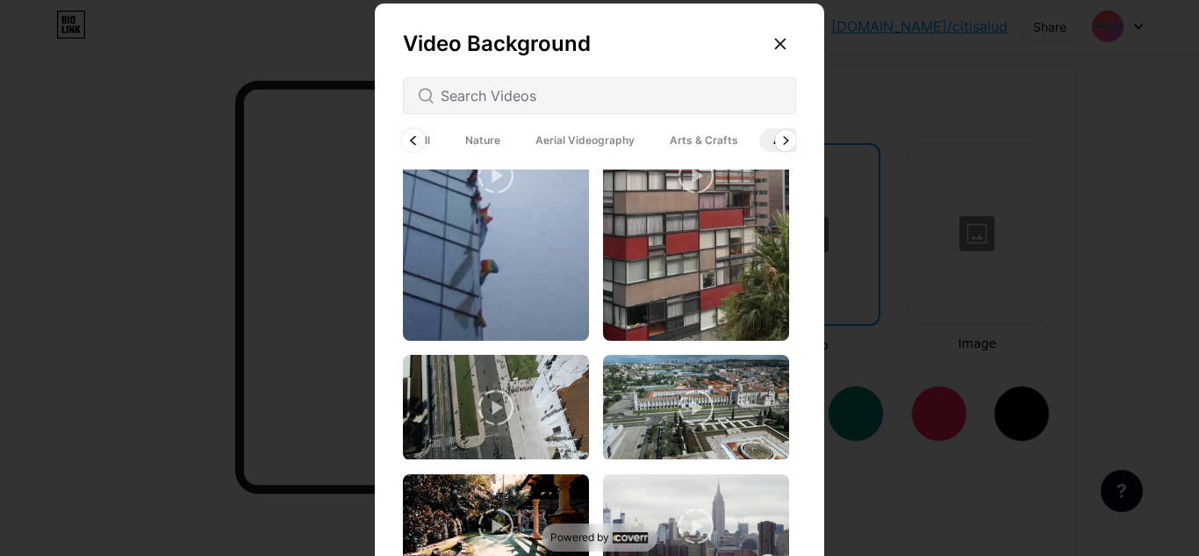
click at [403, 138] on span "All" at bounding box center [423, 140] width 41 height 24
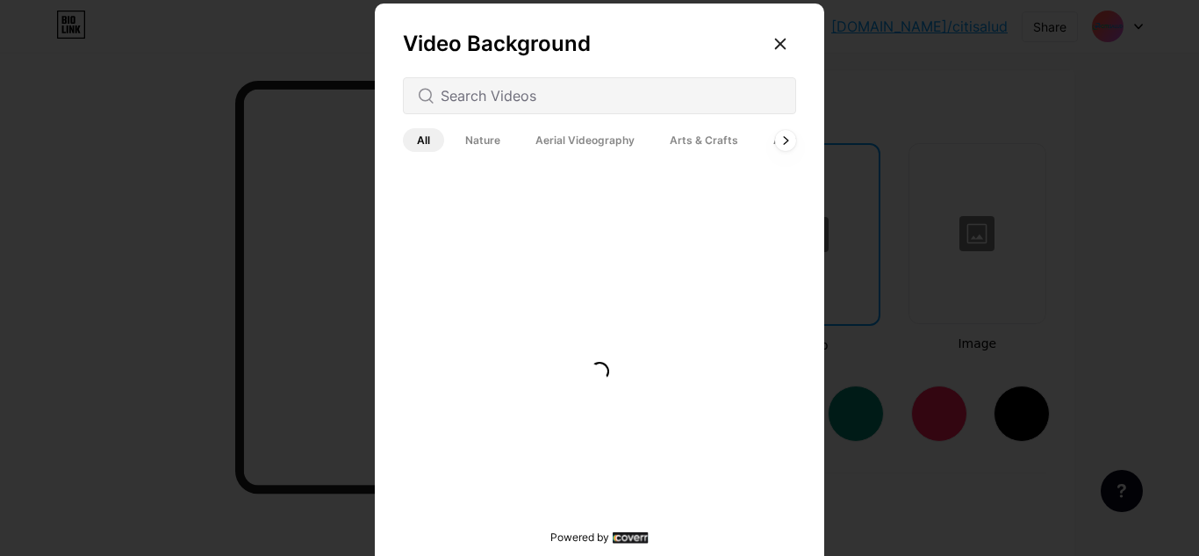
click at [403, 138] on span "All" at bounding box center [423, 140] width 41 height 24
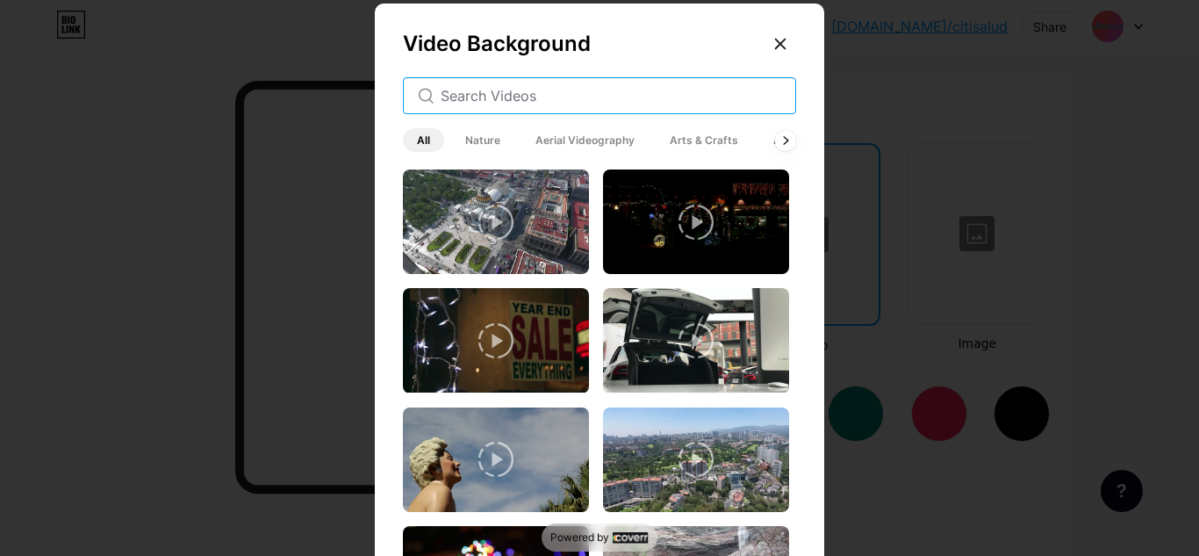
click at [539, 102] on input "text" at bounding box center [611, 95] width 341 height 21
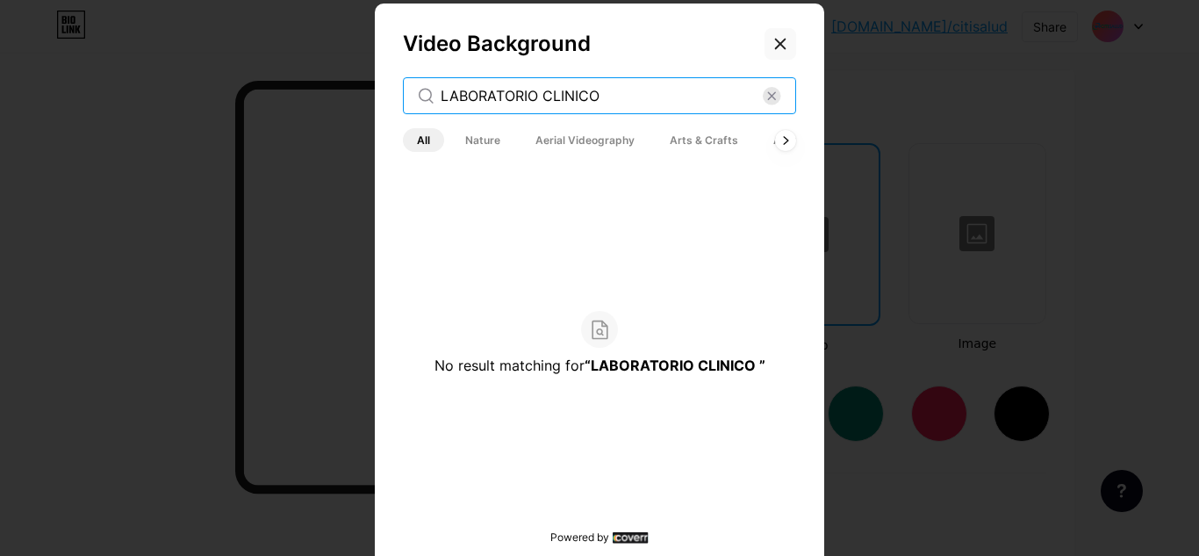
type input "LABORATORIO CLINICO"
click at [778, 42] on icon at bounding box center [781, 44] width 14 height 14
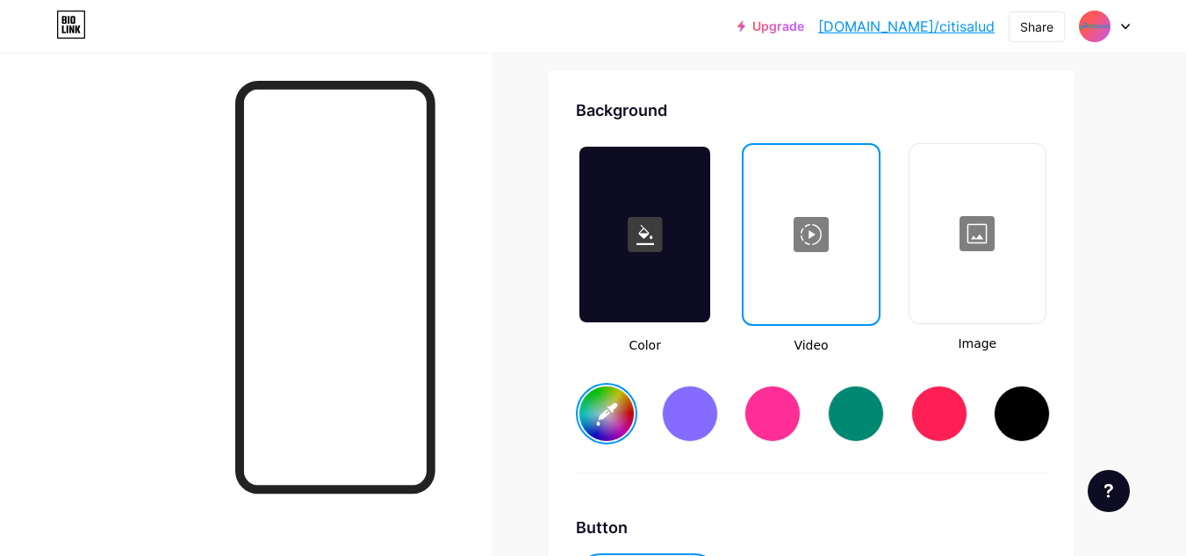
click at [1017, 255] on div at bounding box center [977, 234] width 133 height 176
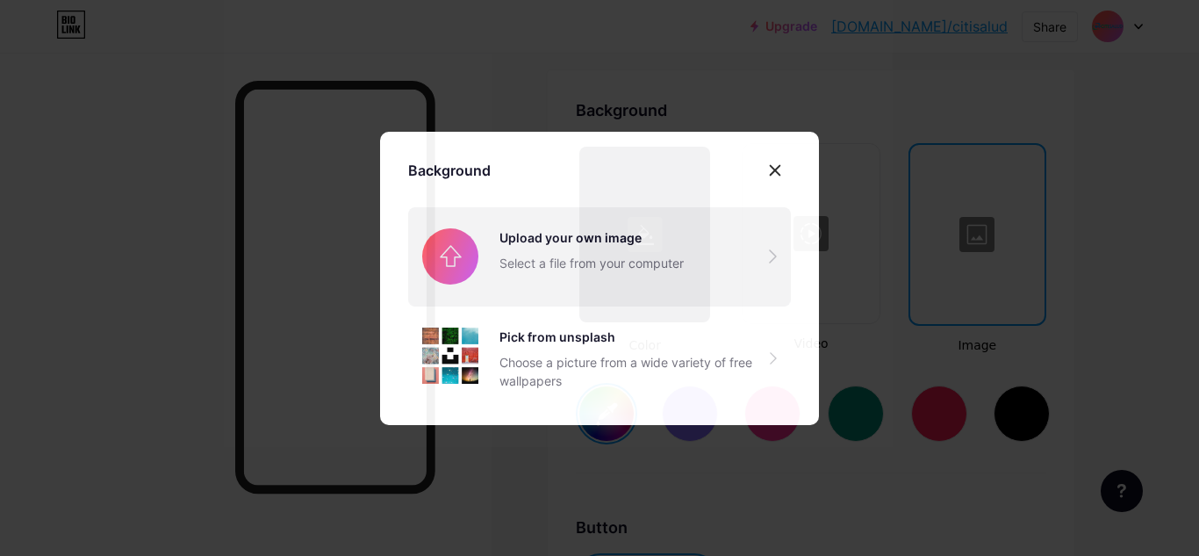
click at [568, 270] on input "file" at bounding box center [599, 256] width 383 height 98
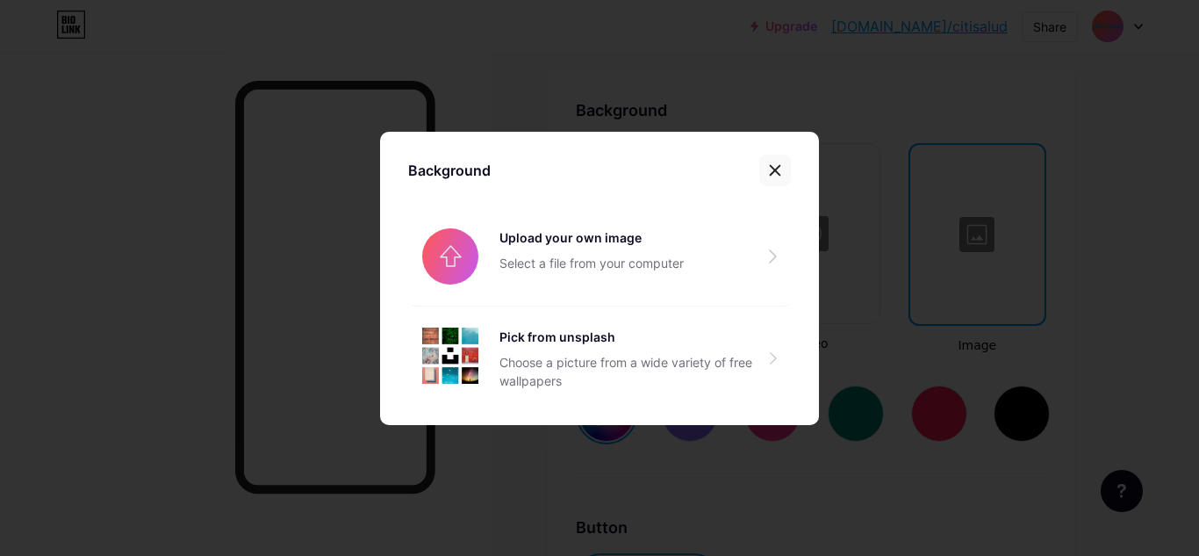
click at [781, 161] on div at bounding box center [775, 171] width 32 height 32
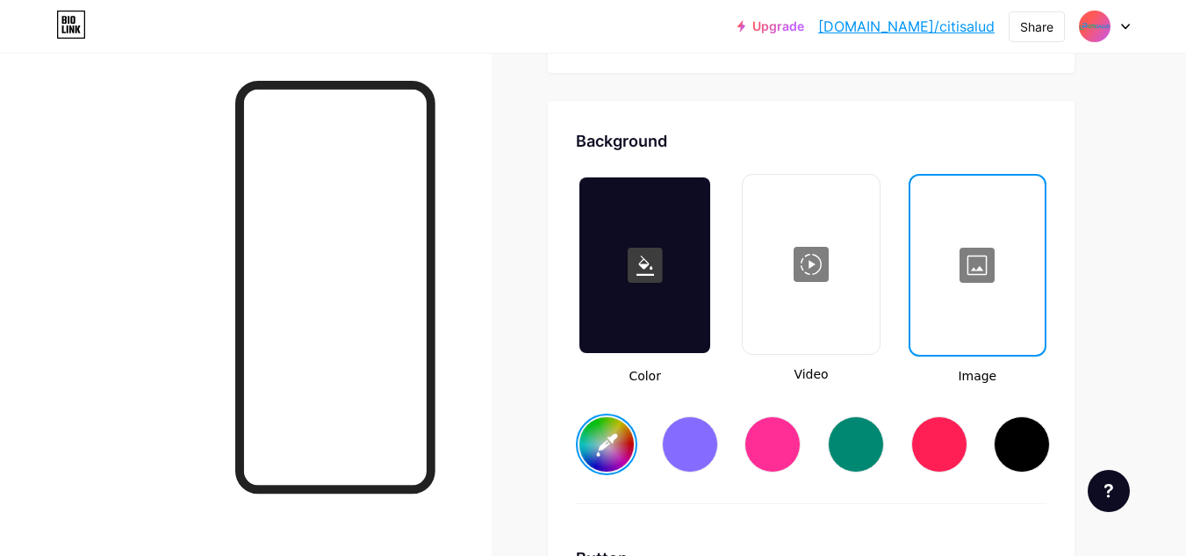
scroll to position [2331, 0]
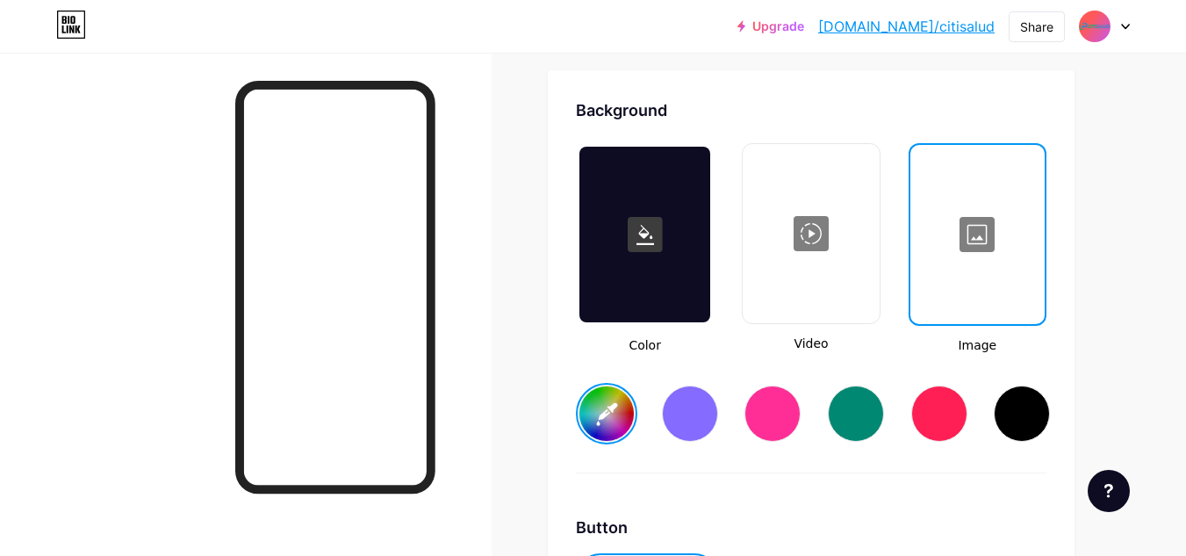
click at [856, 418] on div at bounding box center [856, 413] width 56 height 56
type input "#008873"
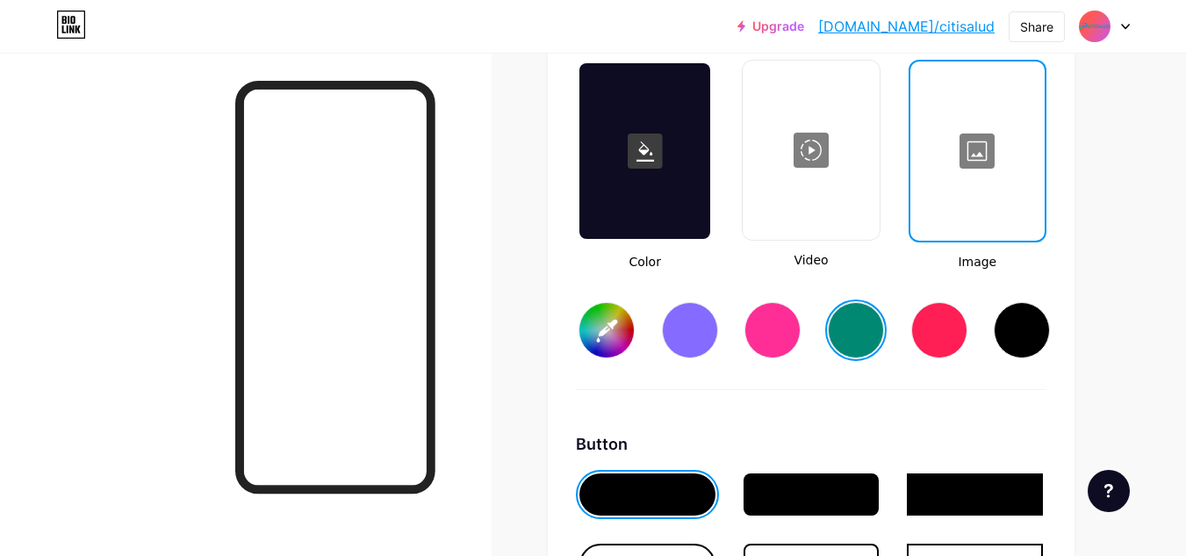
click at [942, 408] on div "Background Color Video Image #008873 Button #000000 Font Inter Poppins EB Garam…" at bounding box center [811, 535] width 471 height 1040
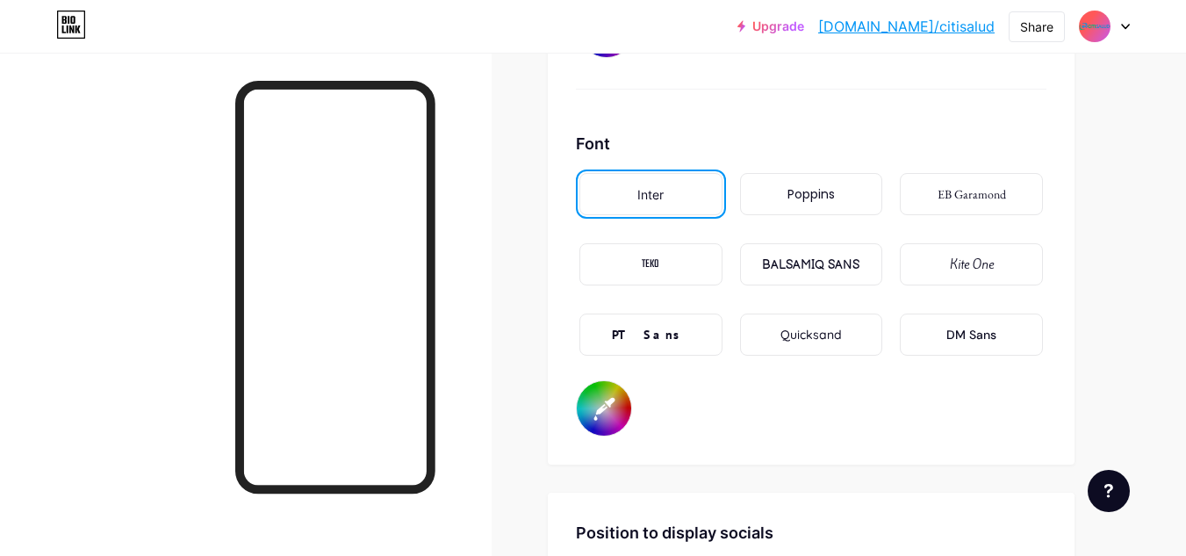
scroll to position [3034, 0]
click at [795, 195] on div "Poppins" at bounding box center [811, 193] width 47 height 18
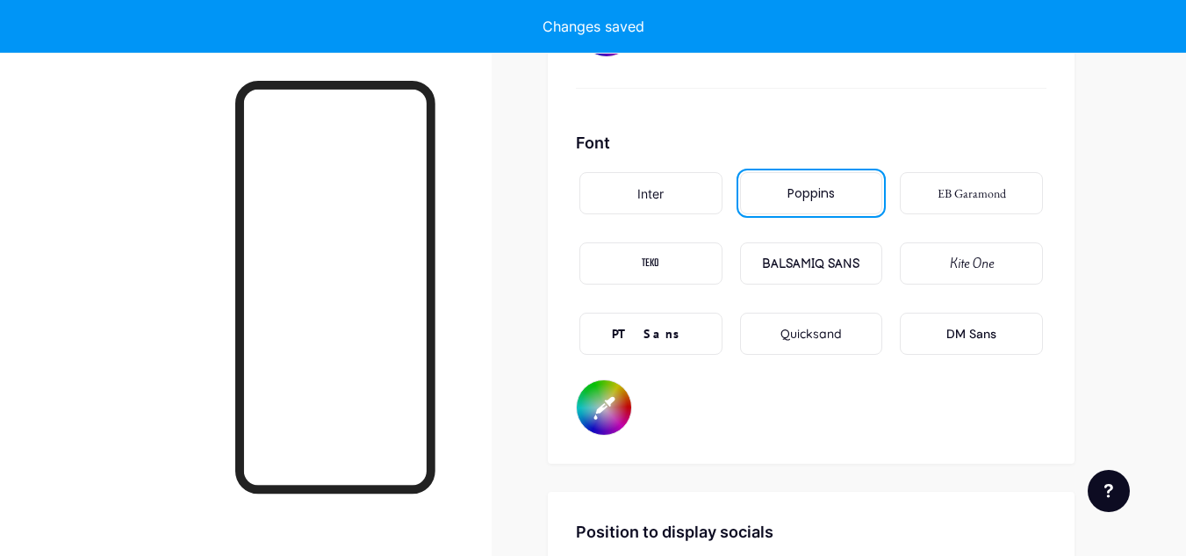
click at [842, 179] on div "Poppins" at bounding box center [811, 193] width 143 height 42
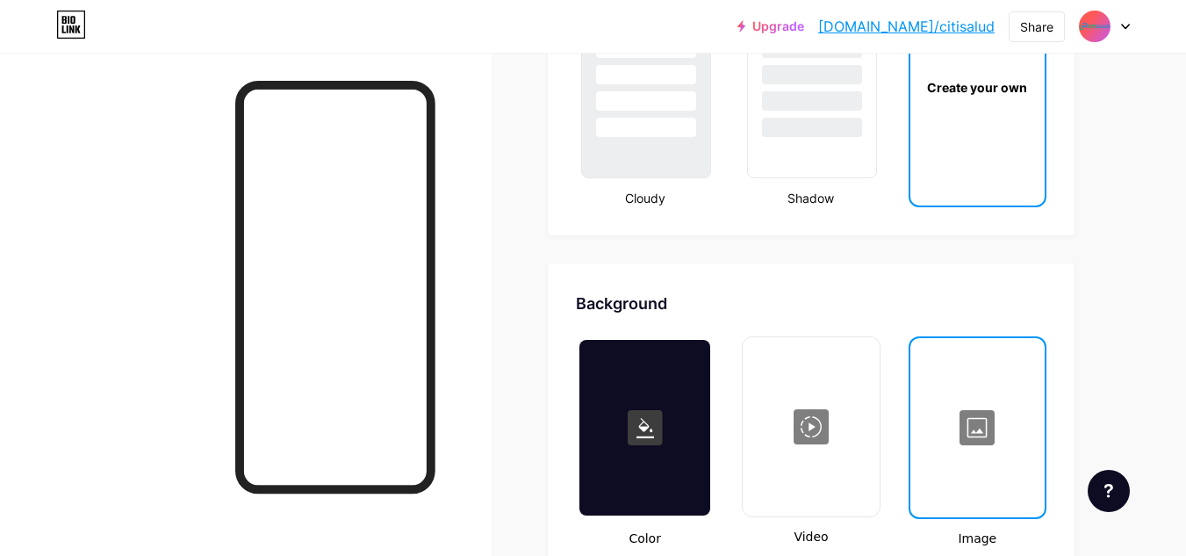
scroll to position [2013, 0]
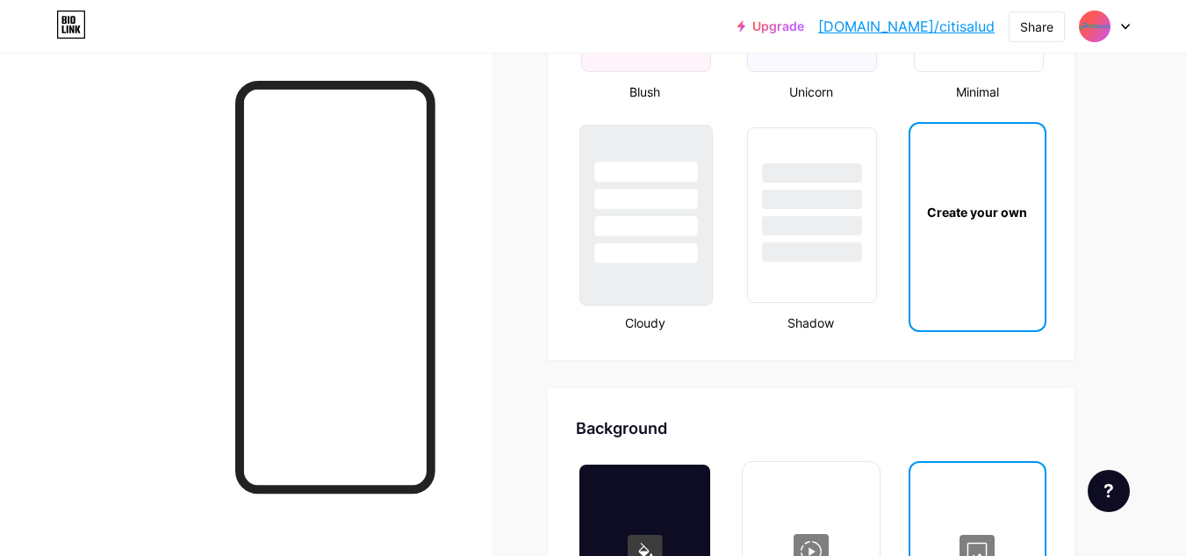
click at [680, 220] on div at bounding box center [645, 226] width 103 height 20
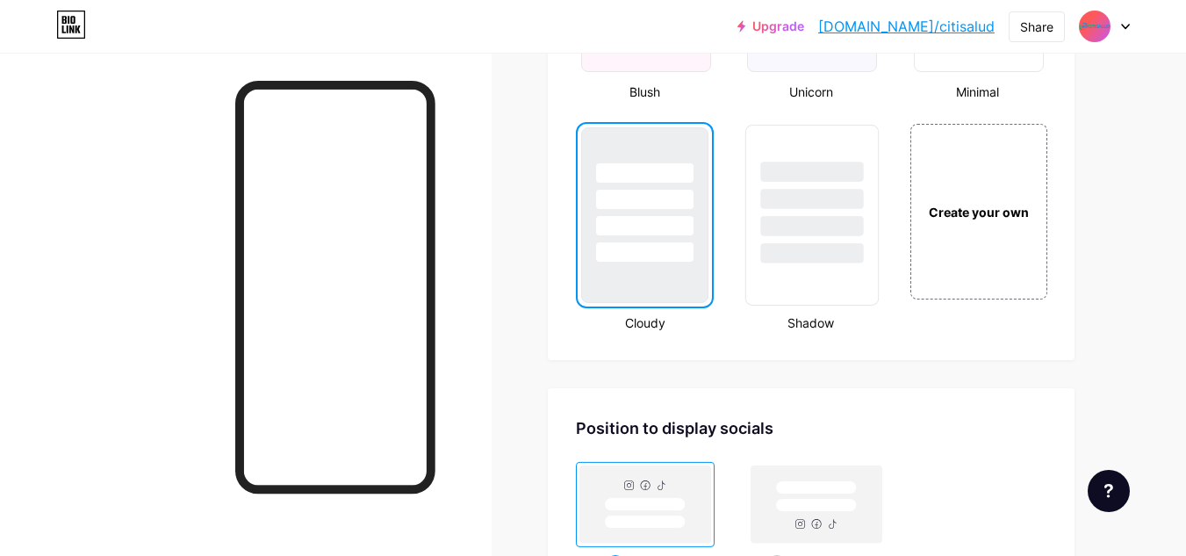
click at [759, 200] on div at bounding box center [812, 195] width 132 height 138
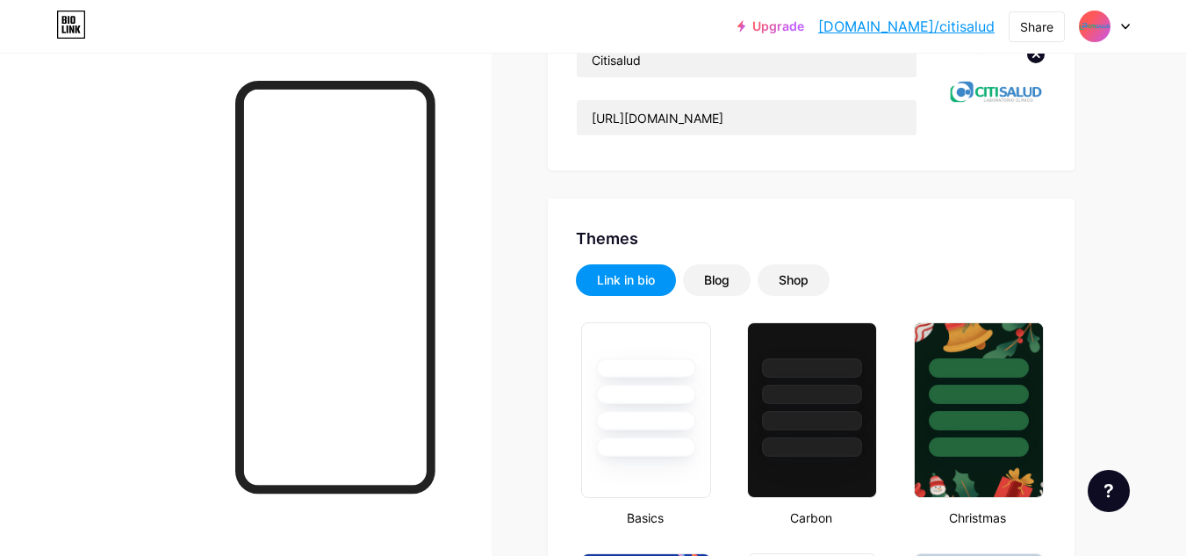
scroll to position [177, 0]
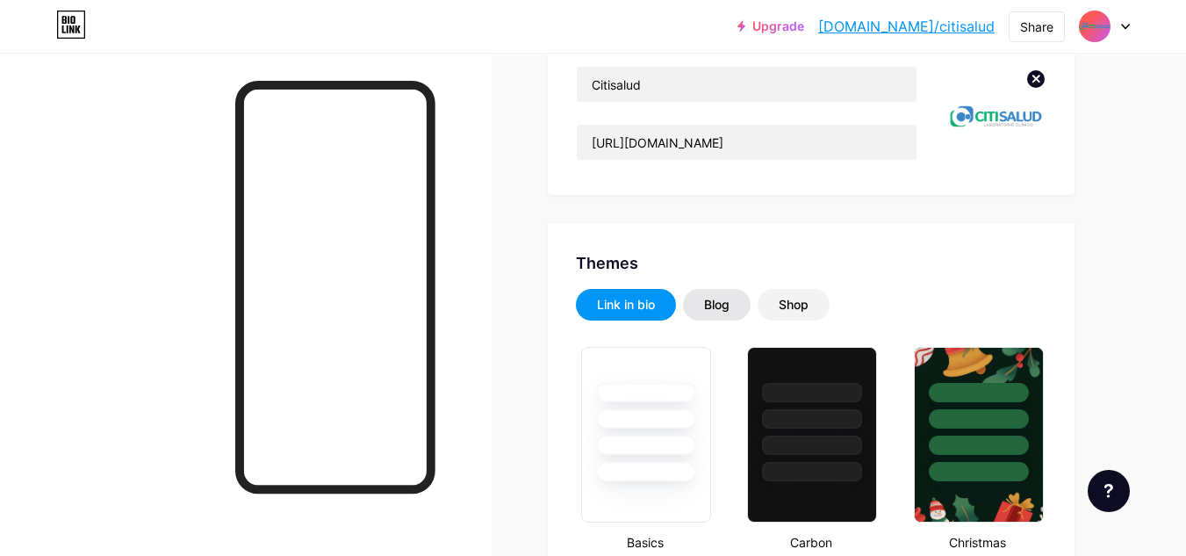
click at [731, 318] on div "Blog" at bounding box center [717, 305] width 68 height 32
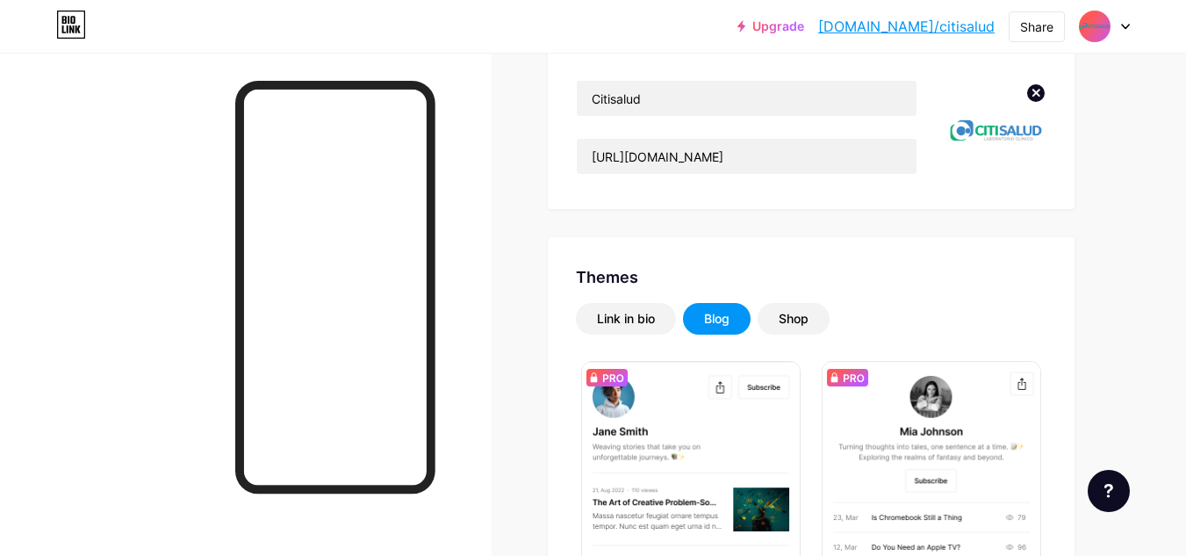
scroll to position [137, 0]
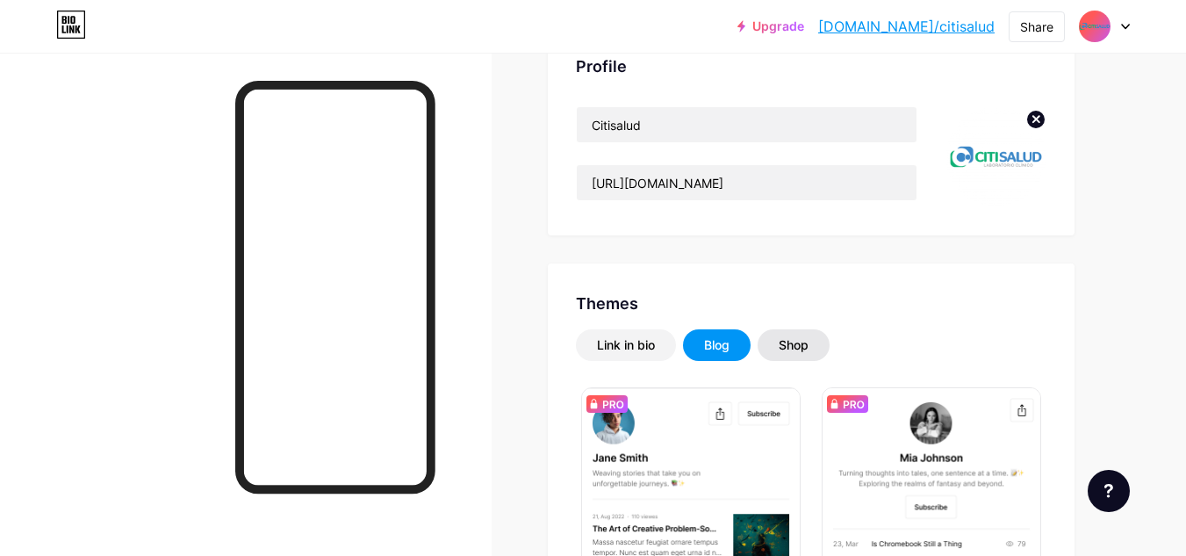
click at [792, 353] on div "Shop" at bounding box center [794, 345] width 72 height 32
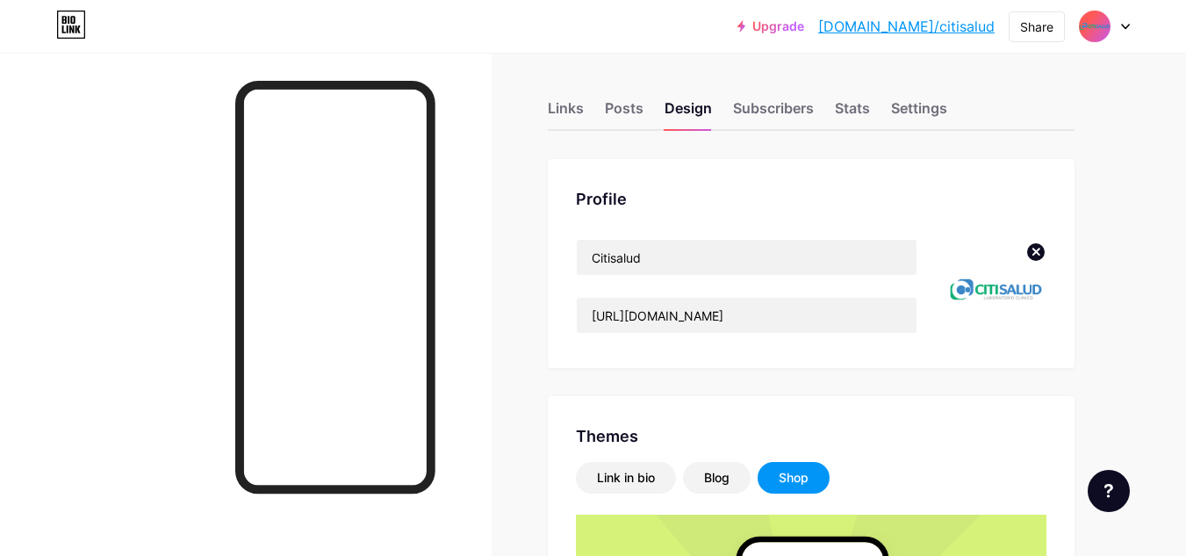
scroll to position [0, 0]
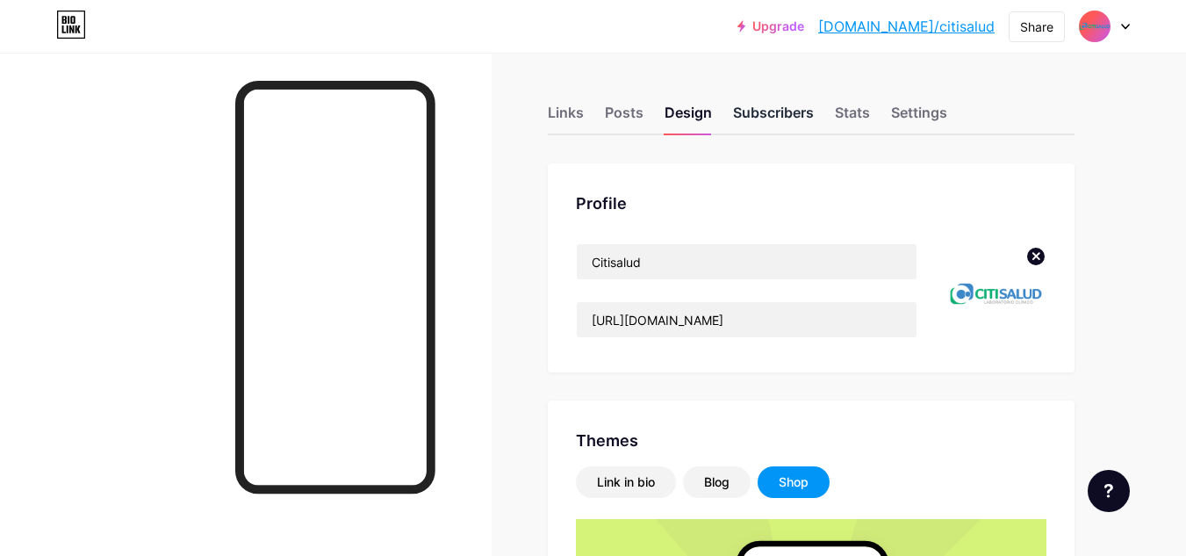
click at [751, 125] on div "Subscribers" at bounding box center [773, 118] width 81 height 32
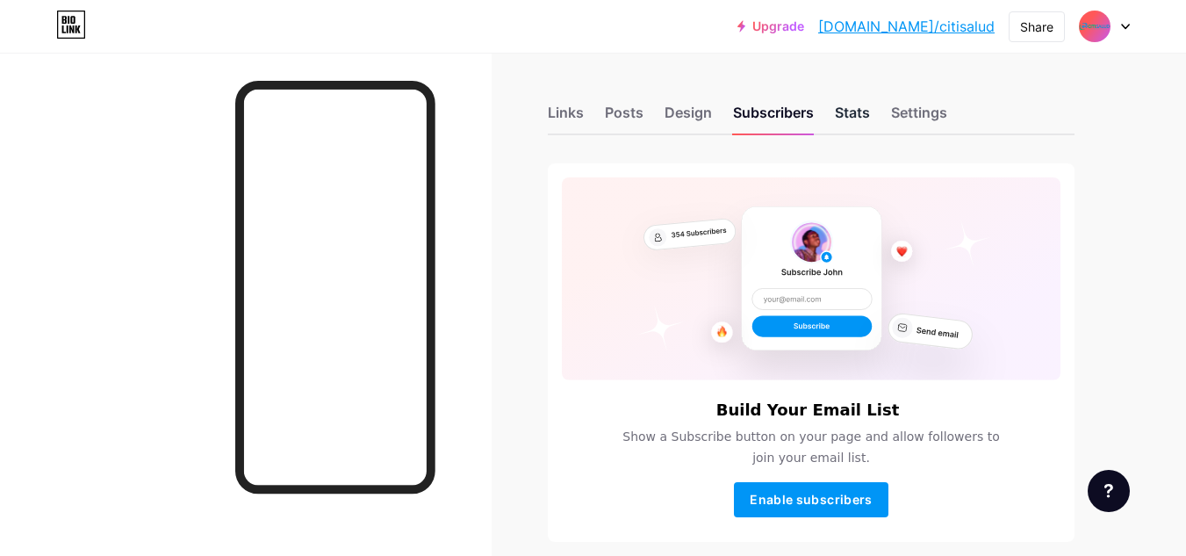
click at [854, 112] on div "Stats" at bounding box center [852, 118] width 35 height 32
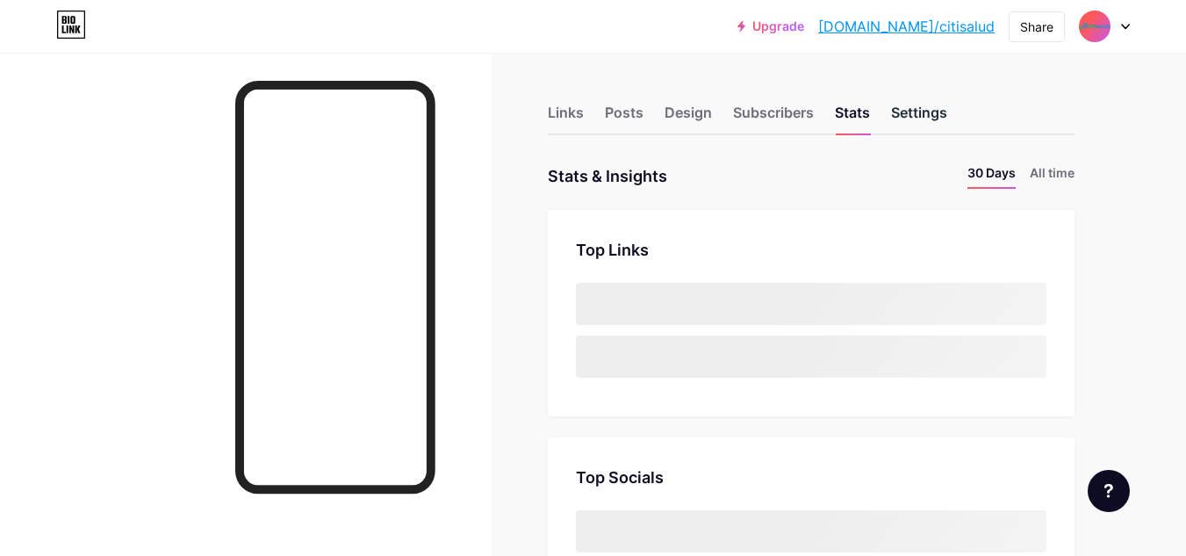
scroll to position [556, 1186]
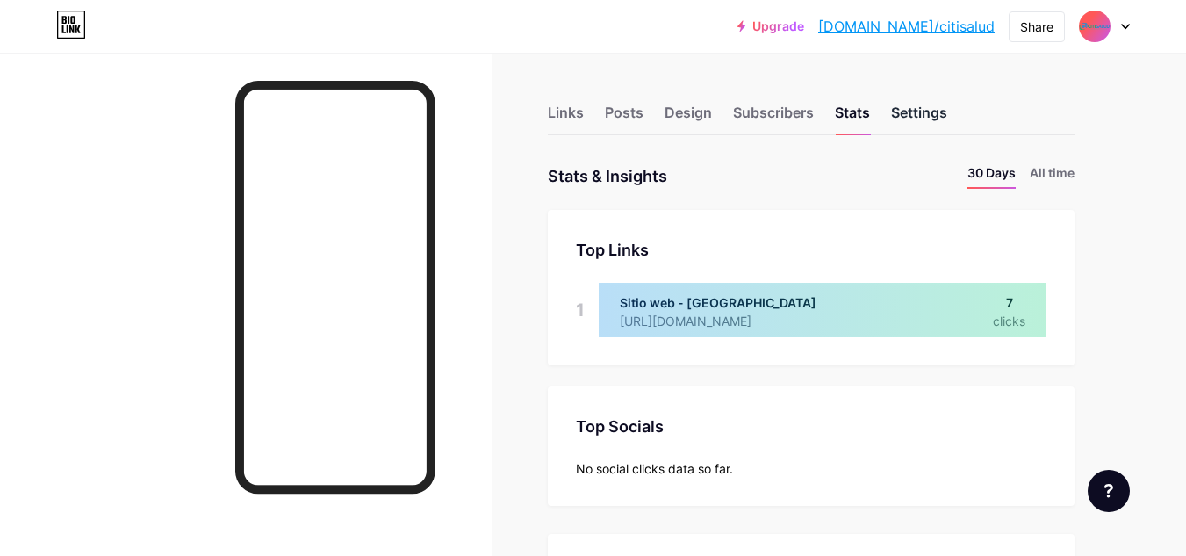
click at [921, 108] on div "Settings" at bounding box center [919, 118] width 56 height 32
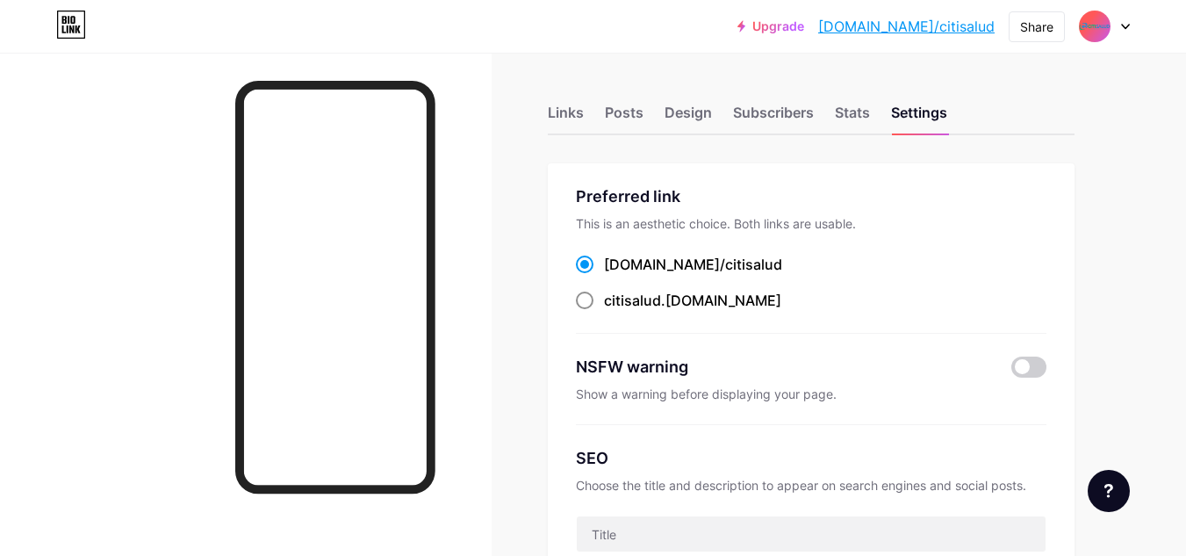
click at [587, 299] on span at bounding box center [585, 301] width 18 height 18
click at [604, 311] on input "citisalud .[DOMAIN_NAME]" at bounding box center [609, 316] width 11 height 11
radio input "true"
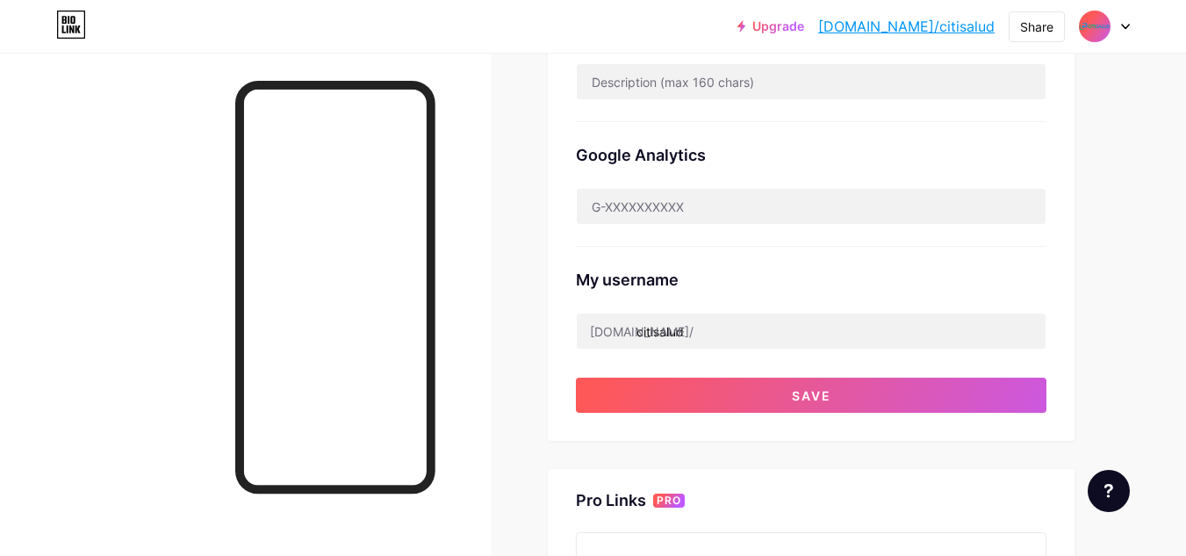
scroll to position [615, 0]
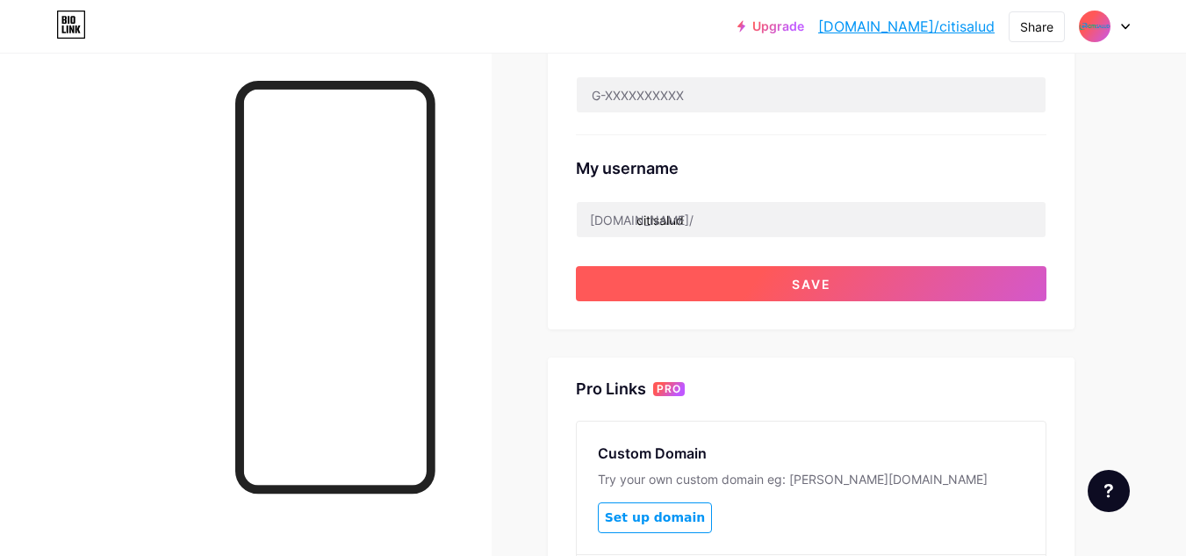
click at [733, 289] on button "Save" at bounding box center [811, 283] width 471 height 35
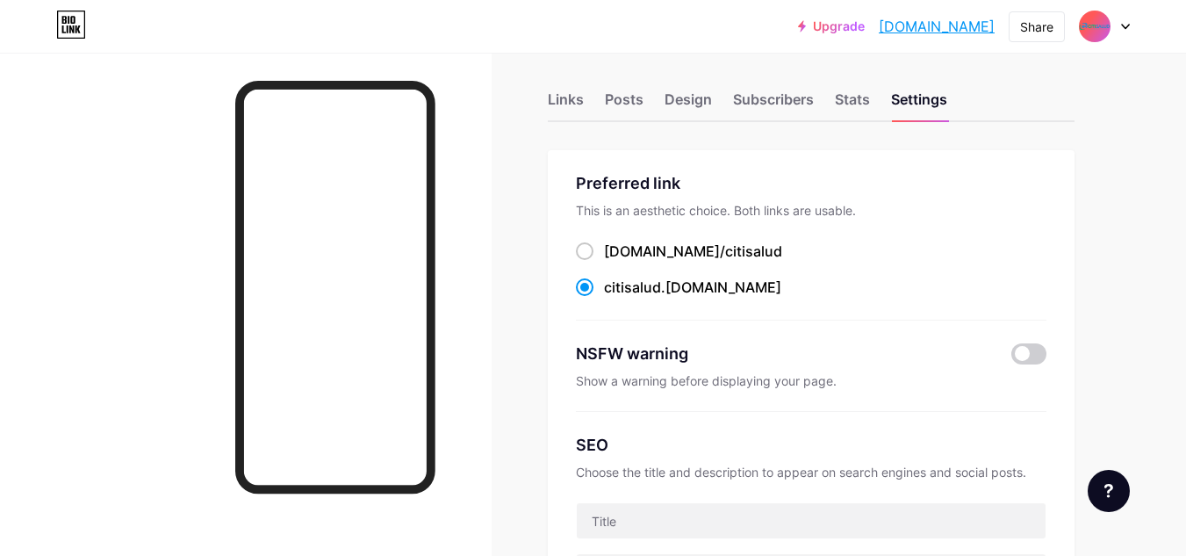
scroll to position [0, 0]
